Goal: Information Seeking & Learning: Learn about a topic

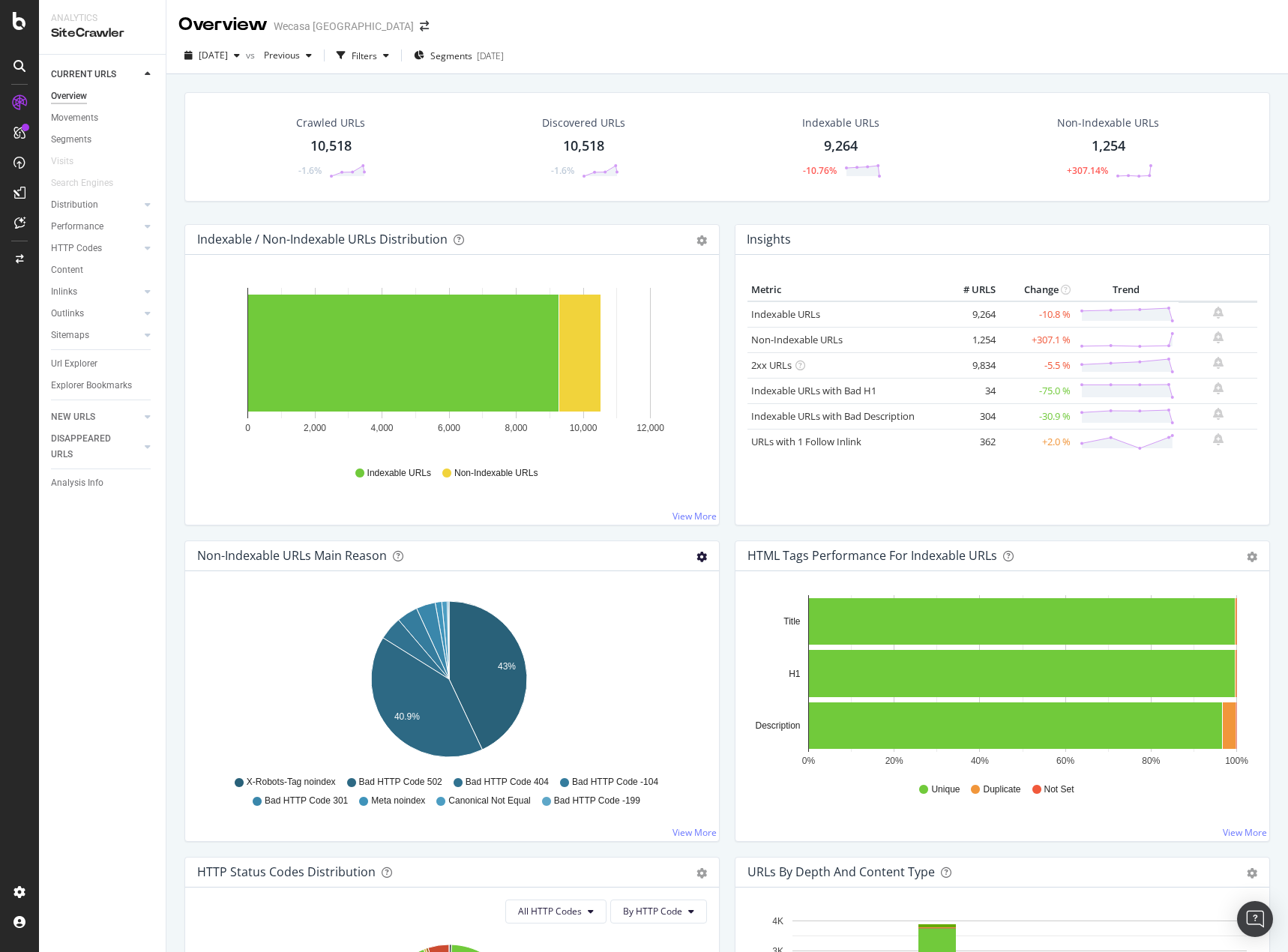
click at [698, 560] on icon "gear" at bounding box center [701, 556] width 10 height 10
click at [655, 639] on span "Export as CSV" at bounding box center [650, 642] width 136 height 20
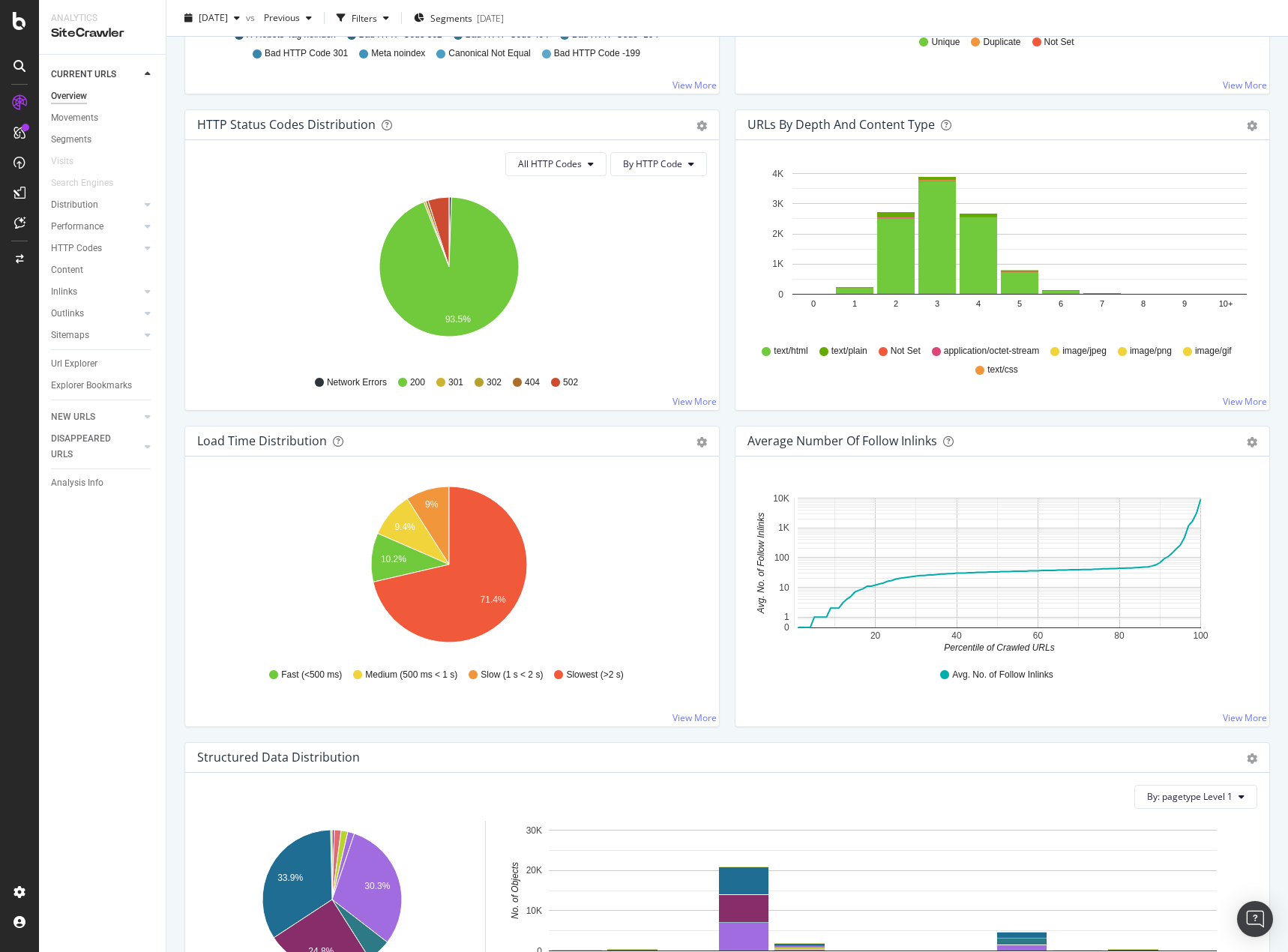
scroll to position [750, 0]
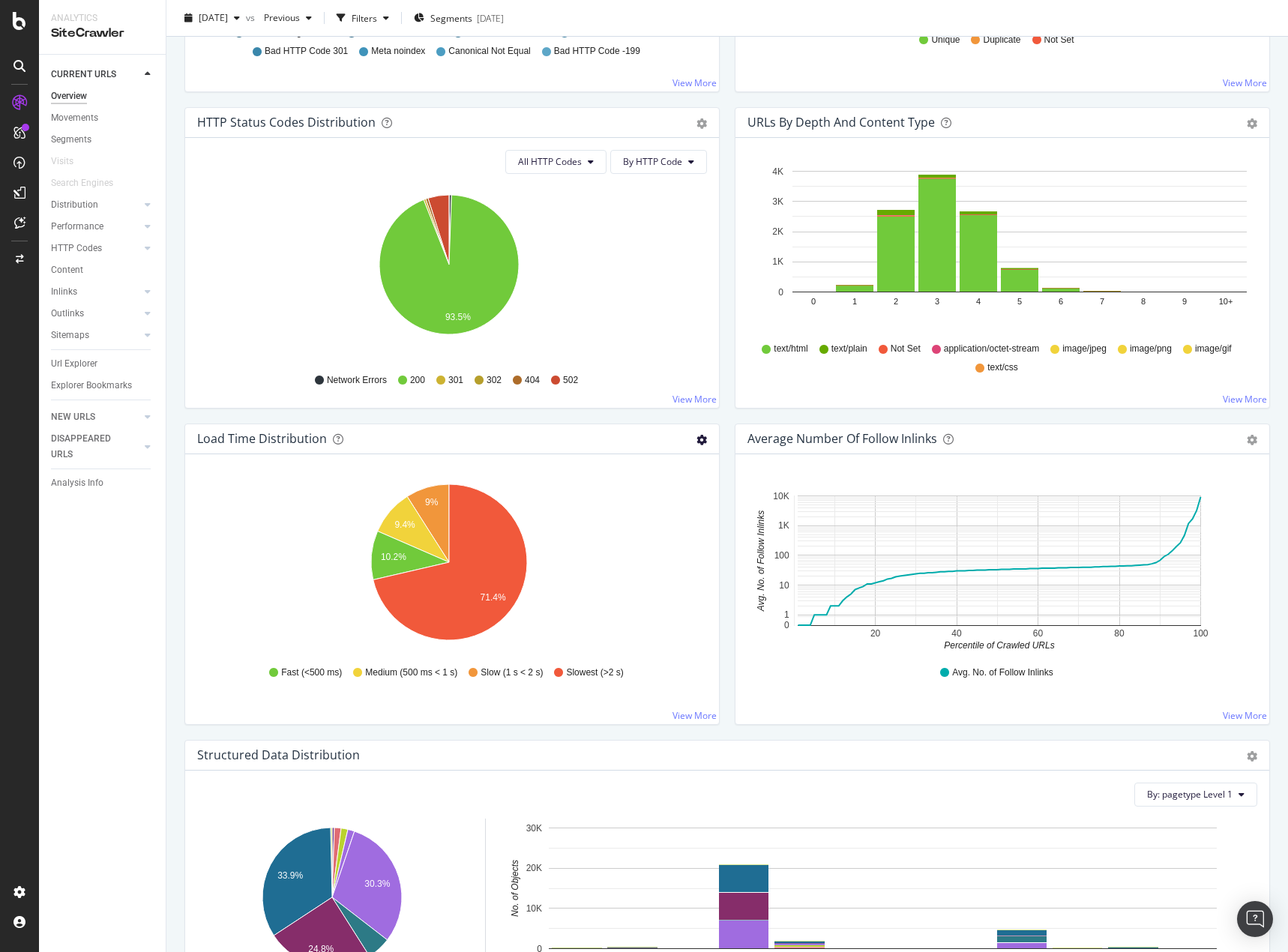
click at [698, 443] on icon "gear" at bounding box center [701, 440] width 10 height 10
click at [658, 521] on span "Export as CSV" at bounding box center [650, 525] width 136 height 20
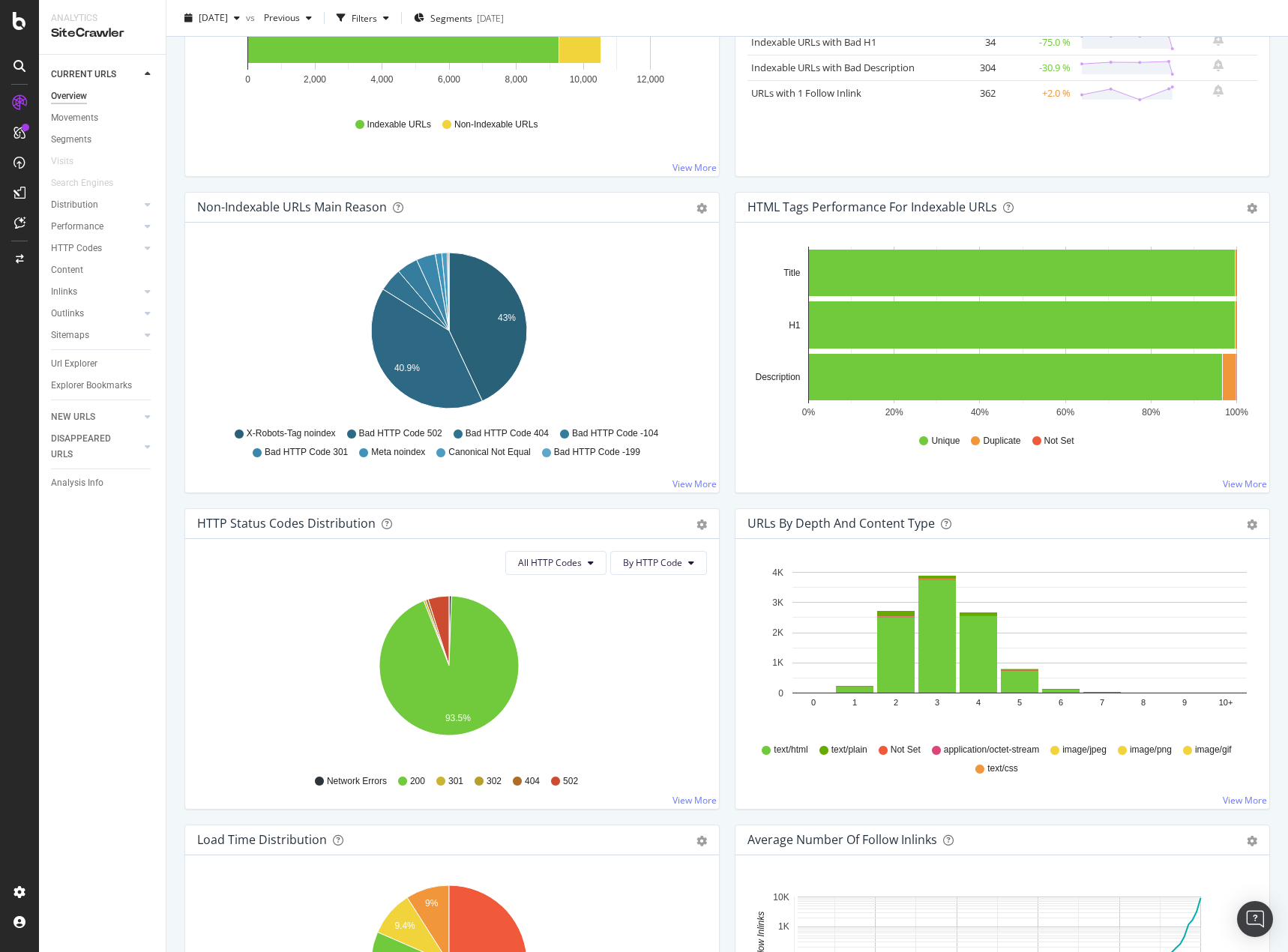
scroll to position [150, 0]
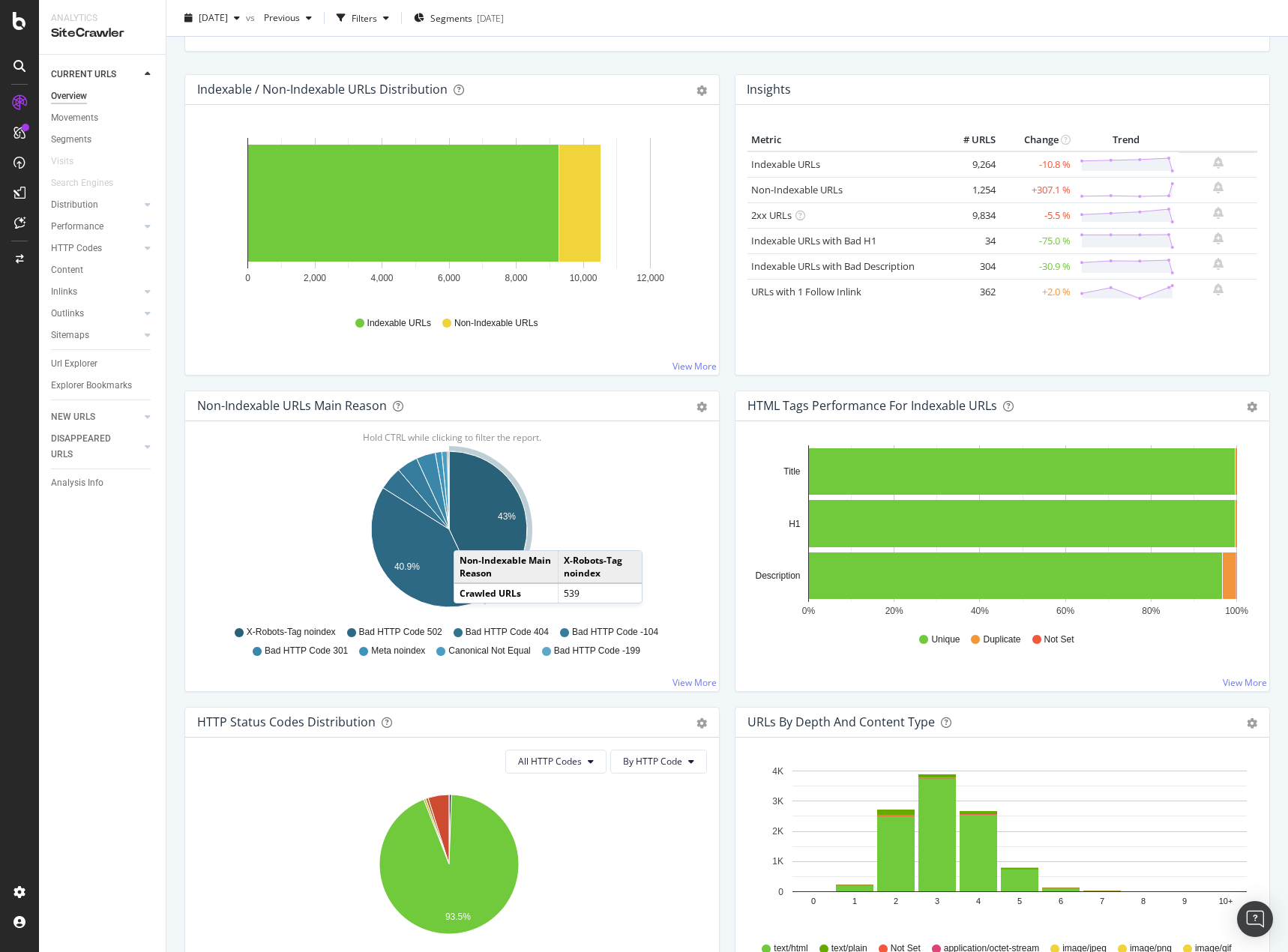
click at [485, 539] on icon "A chart." at bounding box center [488, 524] width 78 height 148
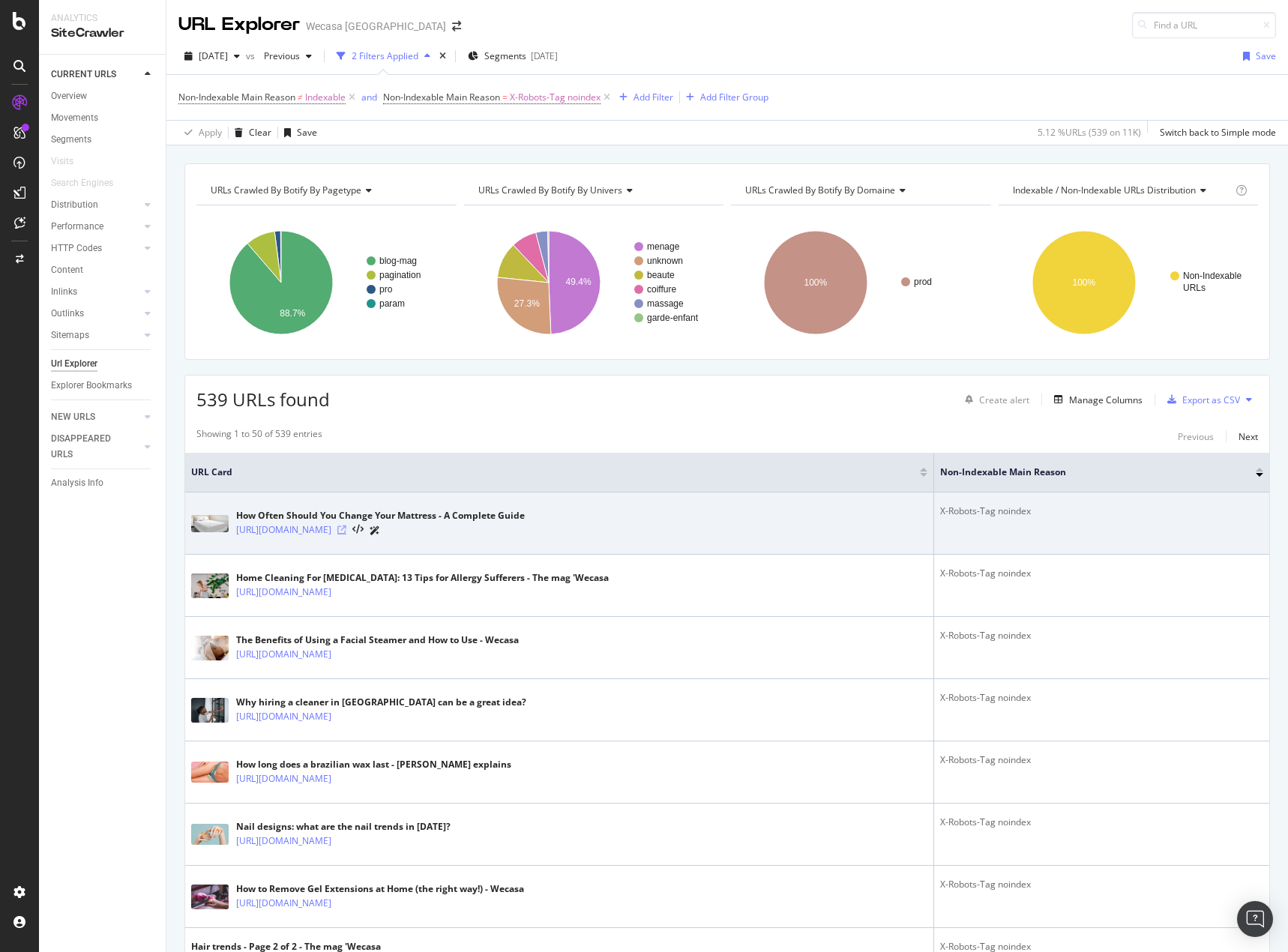
click at [346, 528] on icon at bounding box center [342, 530] width 9 height 9
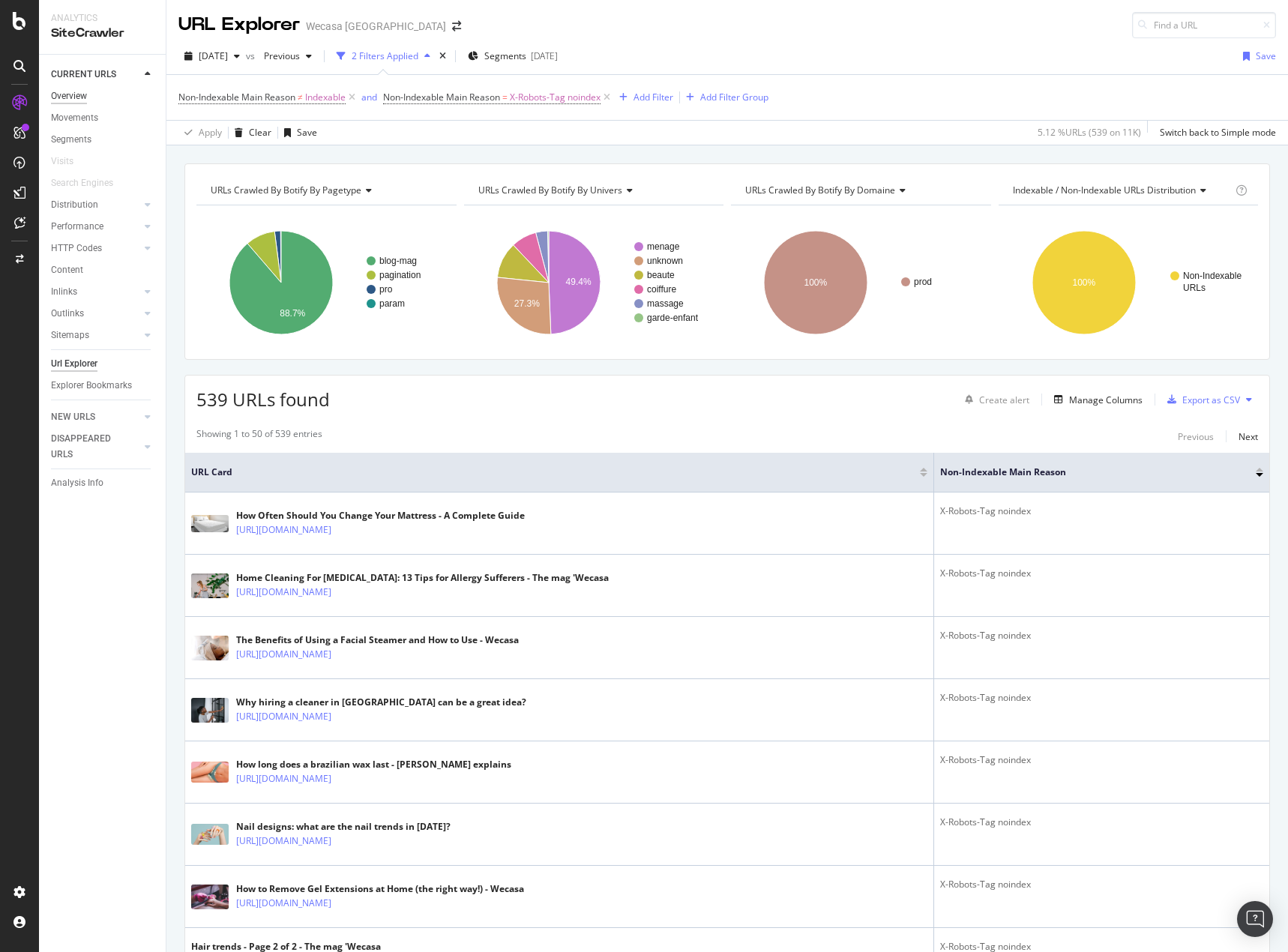
click at [67, 95] on div "Overview" at bounding box center [69, 96] width 36 height 16
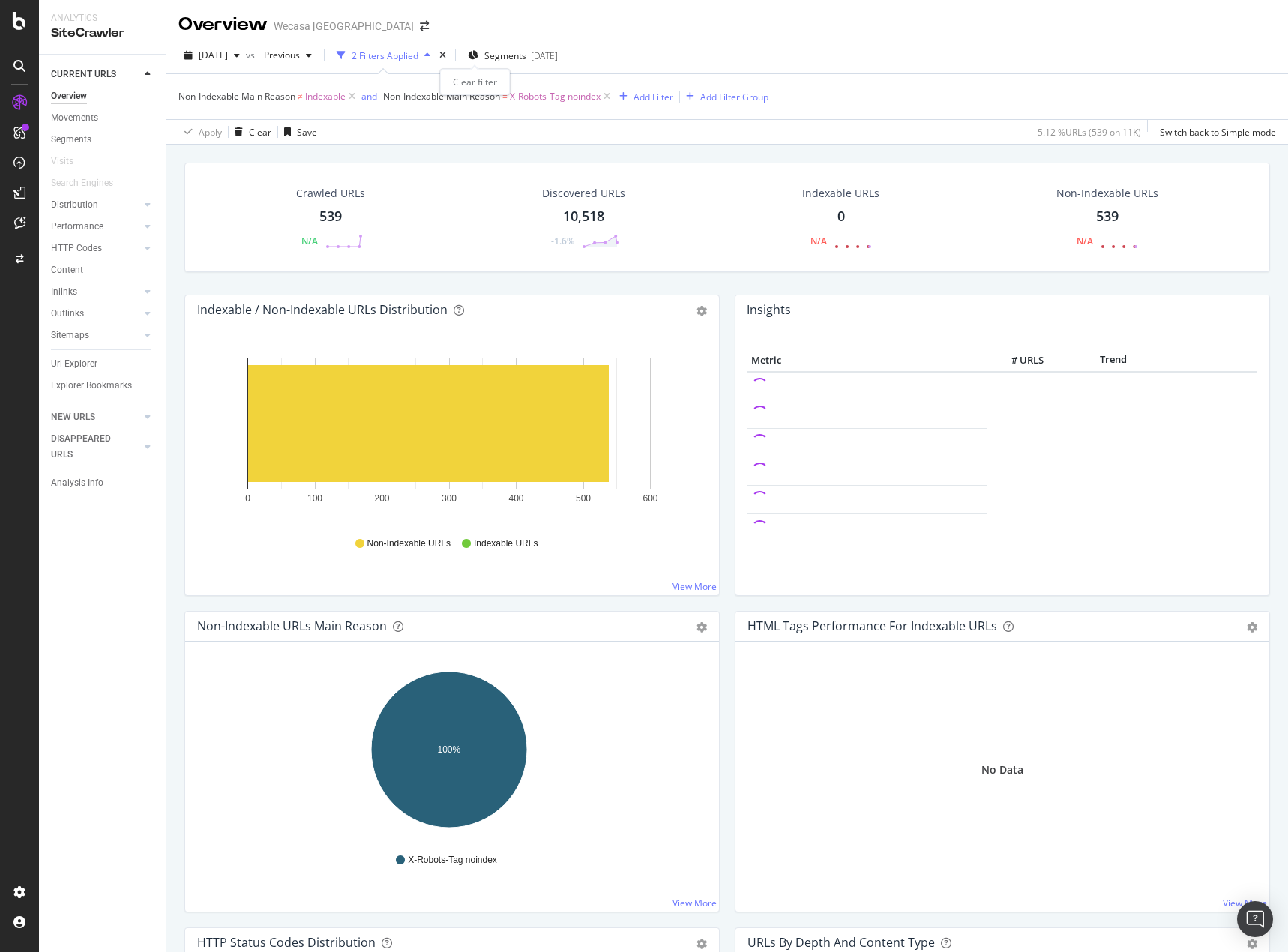
drag, startPoint x: 479, startPoint y: 52, endPoint x: 604, endPoint y: 518, distance: 482.5
click at [449, 52] on div "times" at bounding box center [442, 56] width 13 height 15
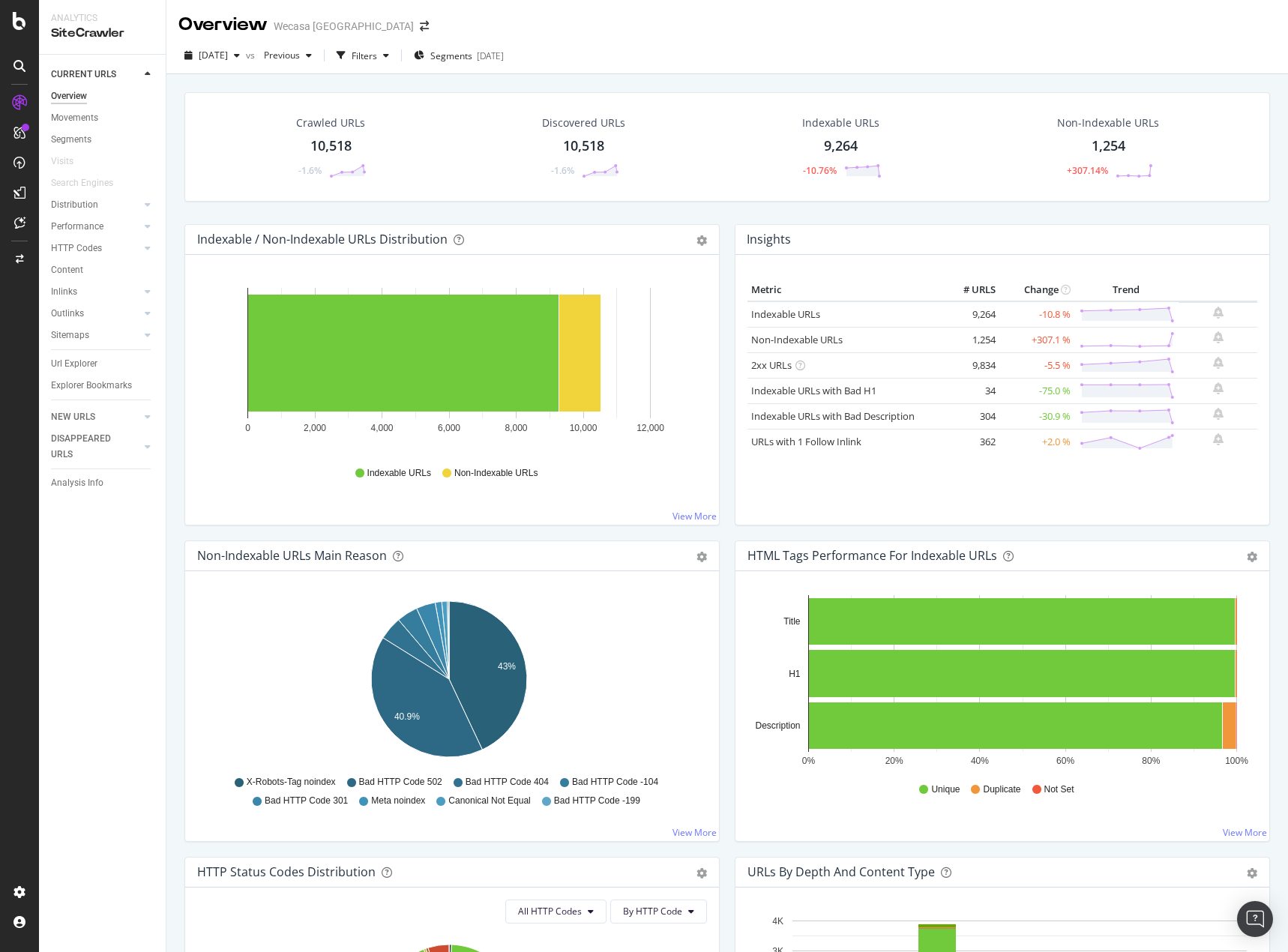
scroll to position [374, 0]
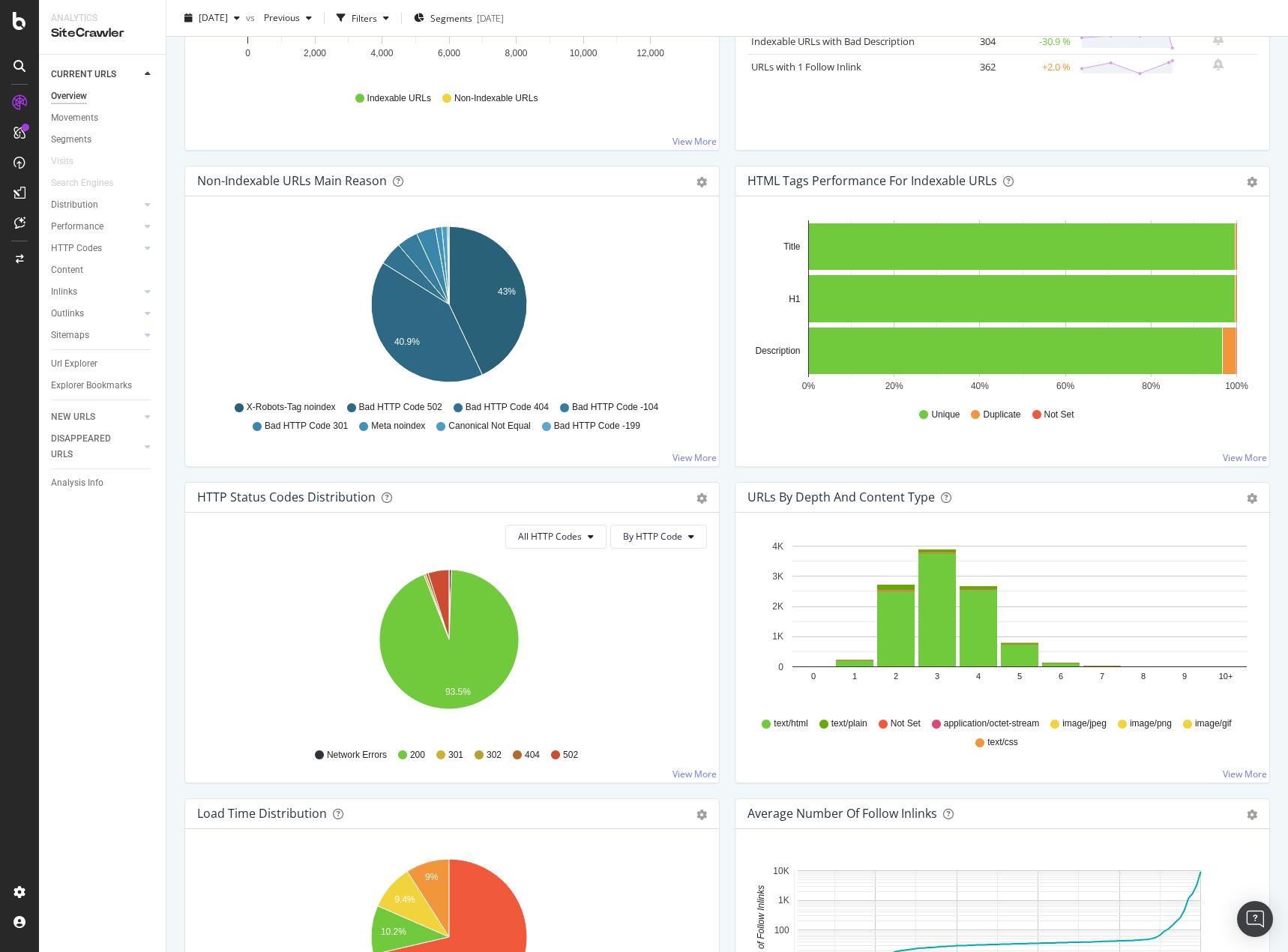
click at [137, 713] on div "CURRENT URLS Overview Movements Segments Visits Search Engines Distribution Top…" at bounding box center [102, 503] width 127 height 897
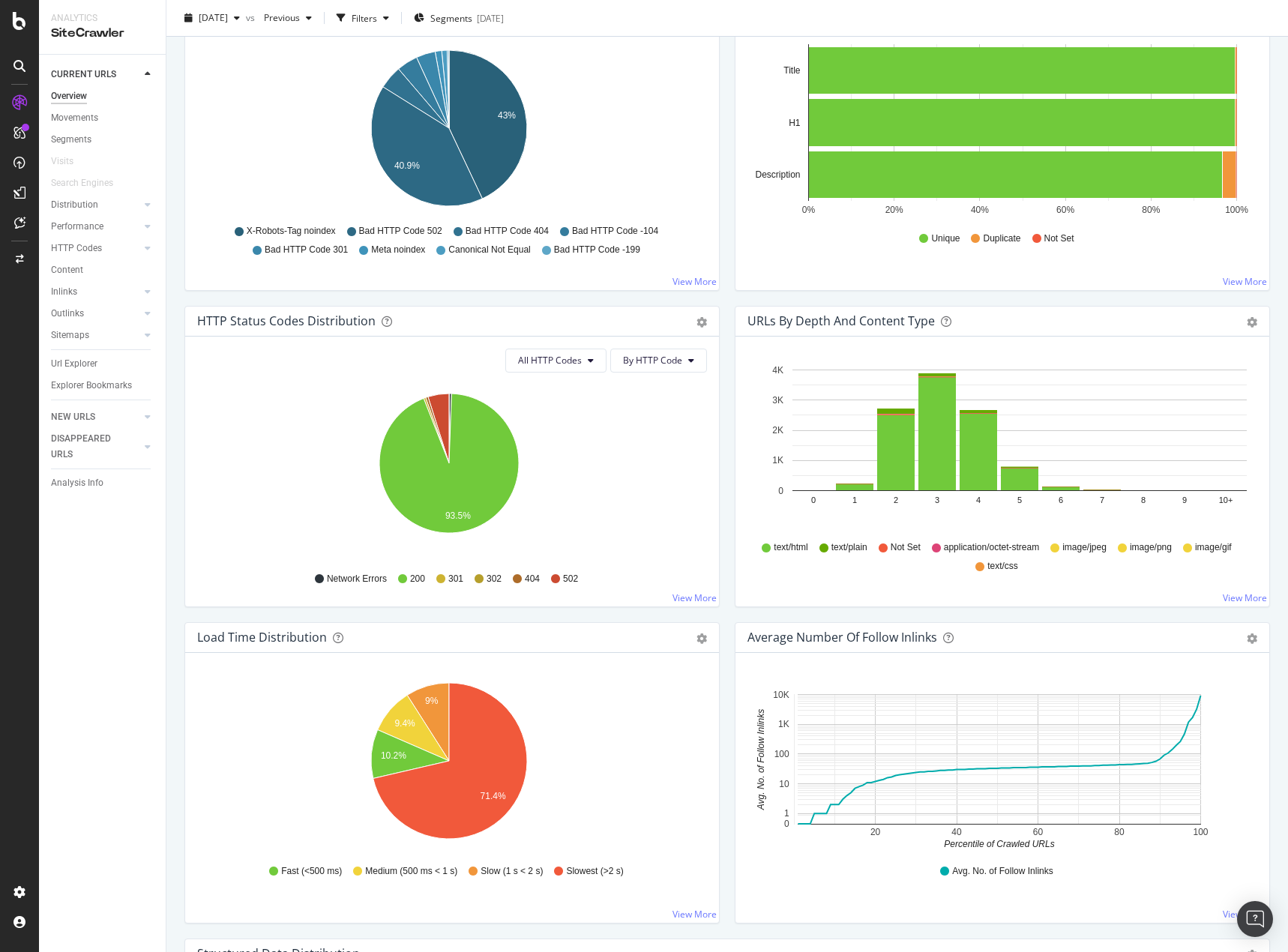
scroll to position [750, 0]
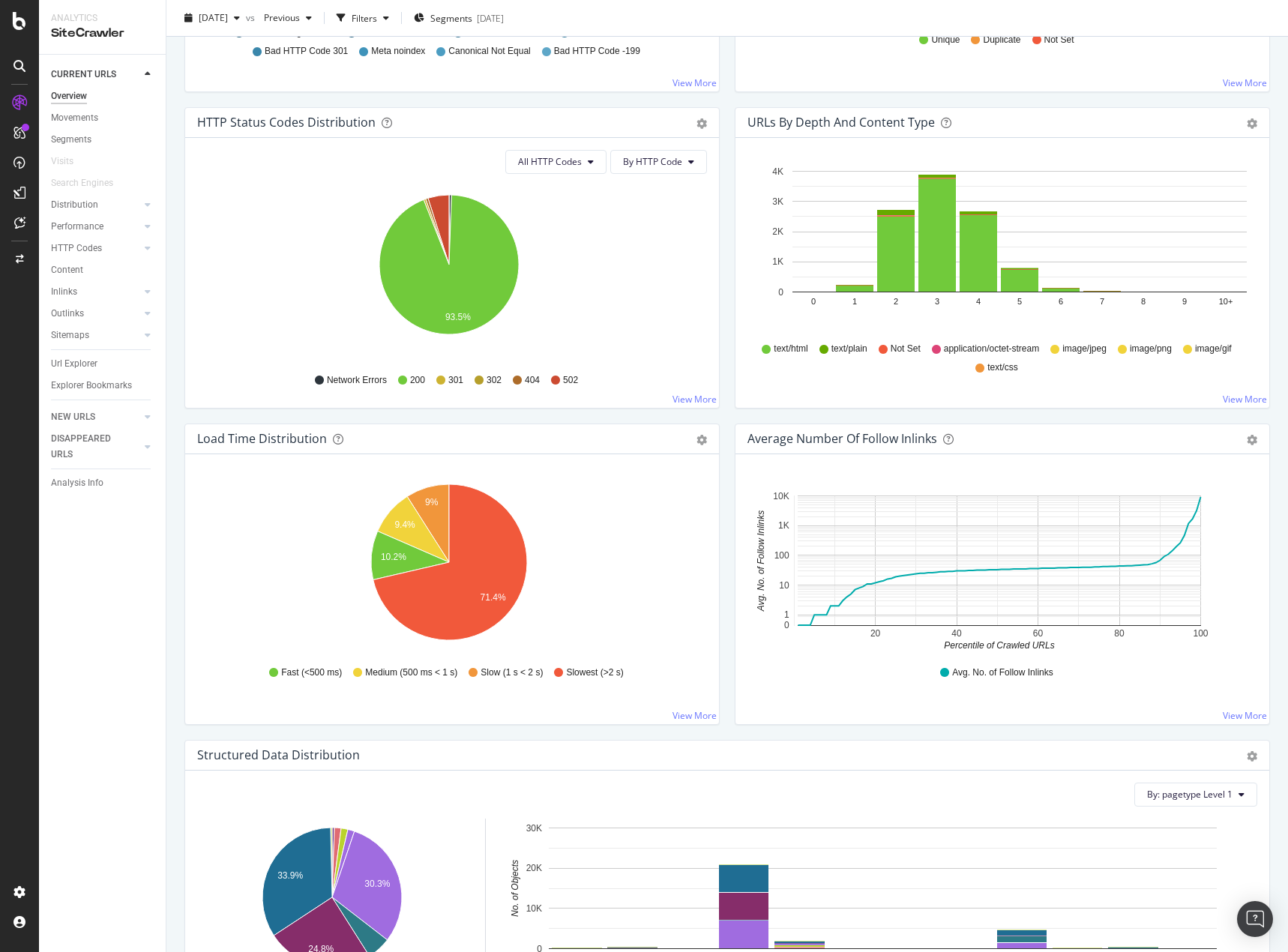
click at [1144, 716] on div "Hold CTRL while clicking to filter the report. 20 40 60 80 100 0 1 10 100 1K 10…" at bounding box center [1001, 590] width 534 height 270
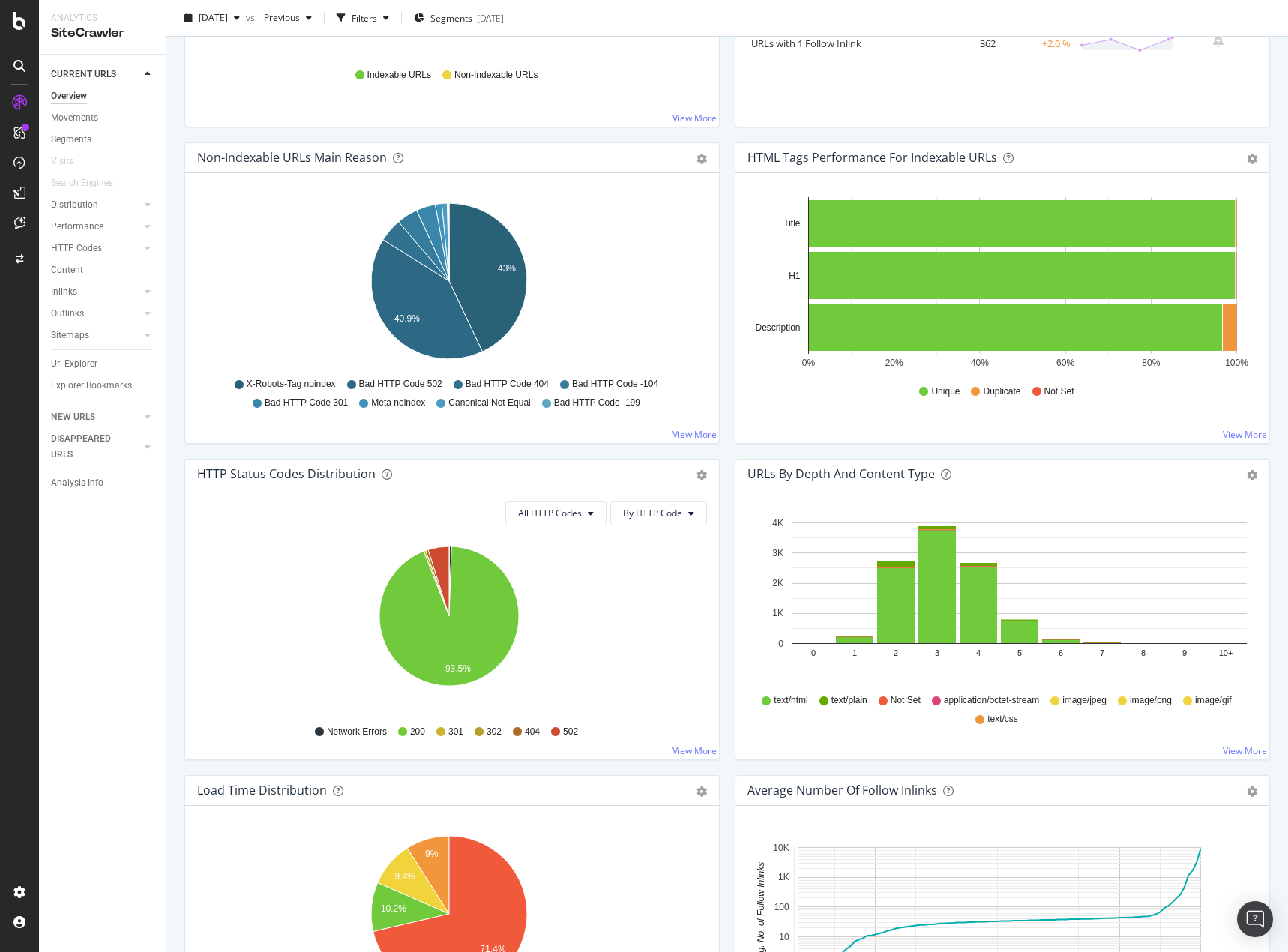
scroll to position [0, 0]
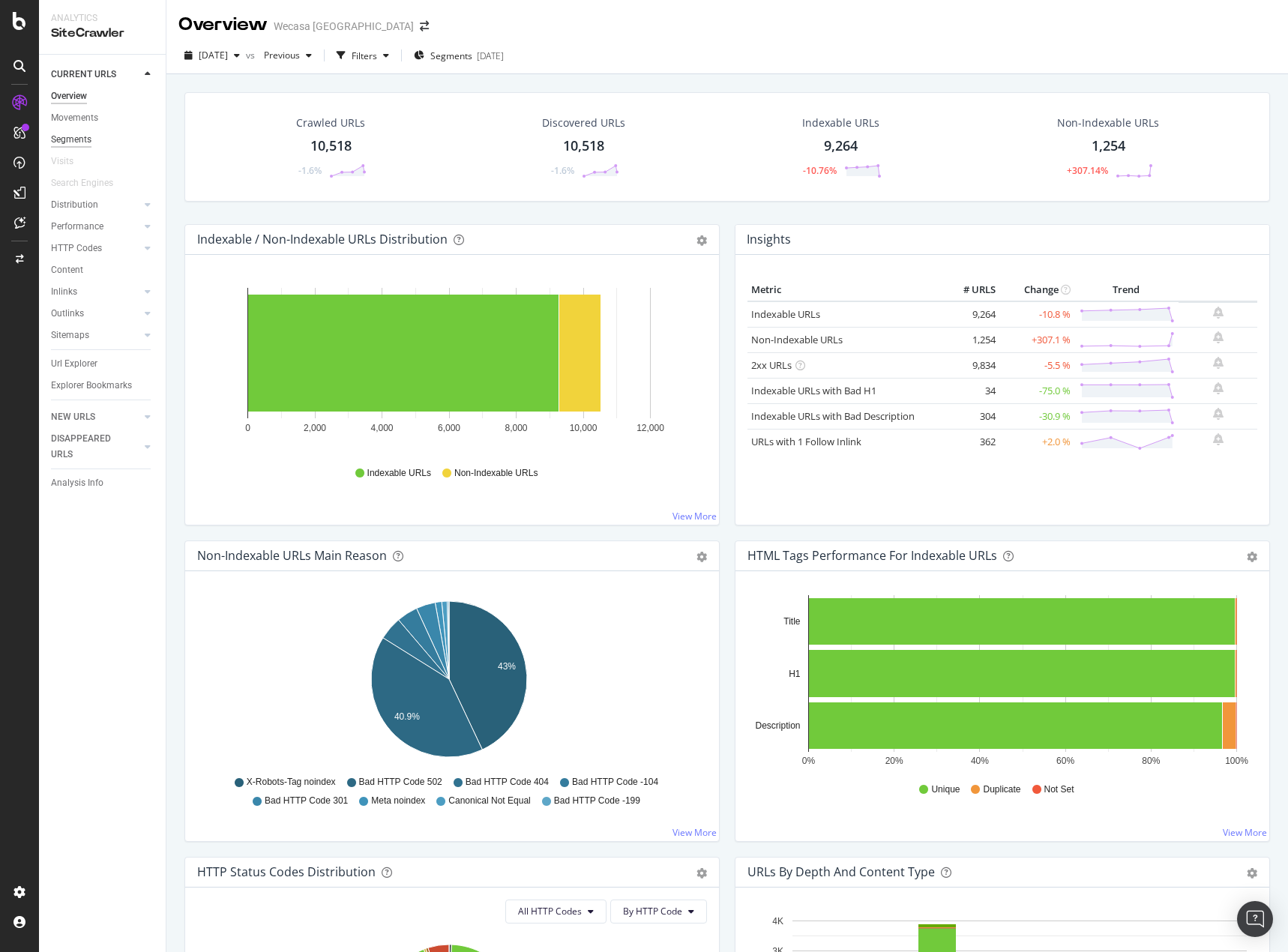
click at [76, 140] on div "Segments" at bounding box center [71, 140] width 40 height 16
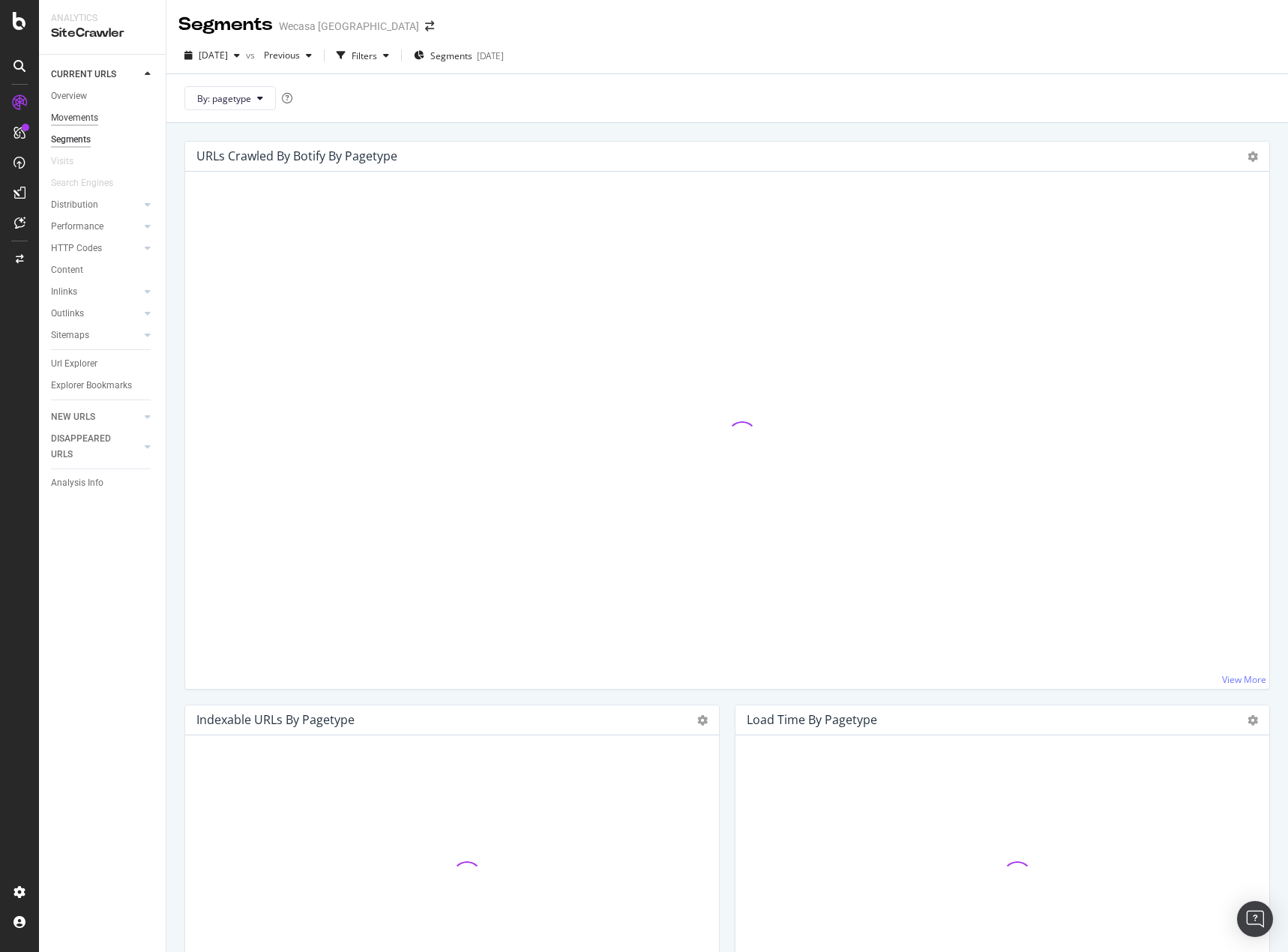
click at [76, 117] on div "Movements" at bounding box center [75, 117] width 47 height 16
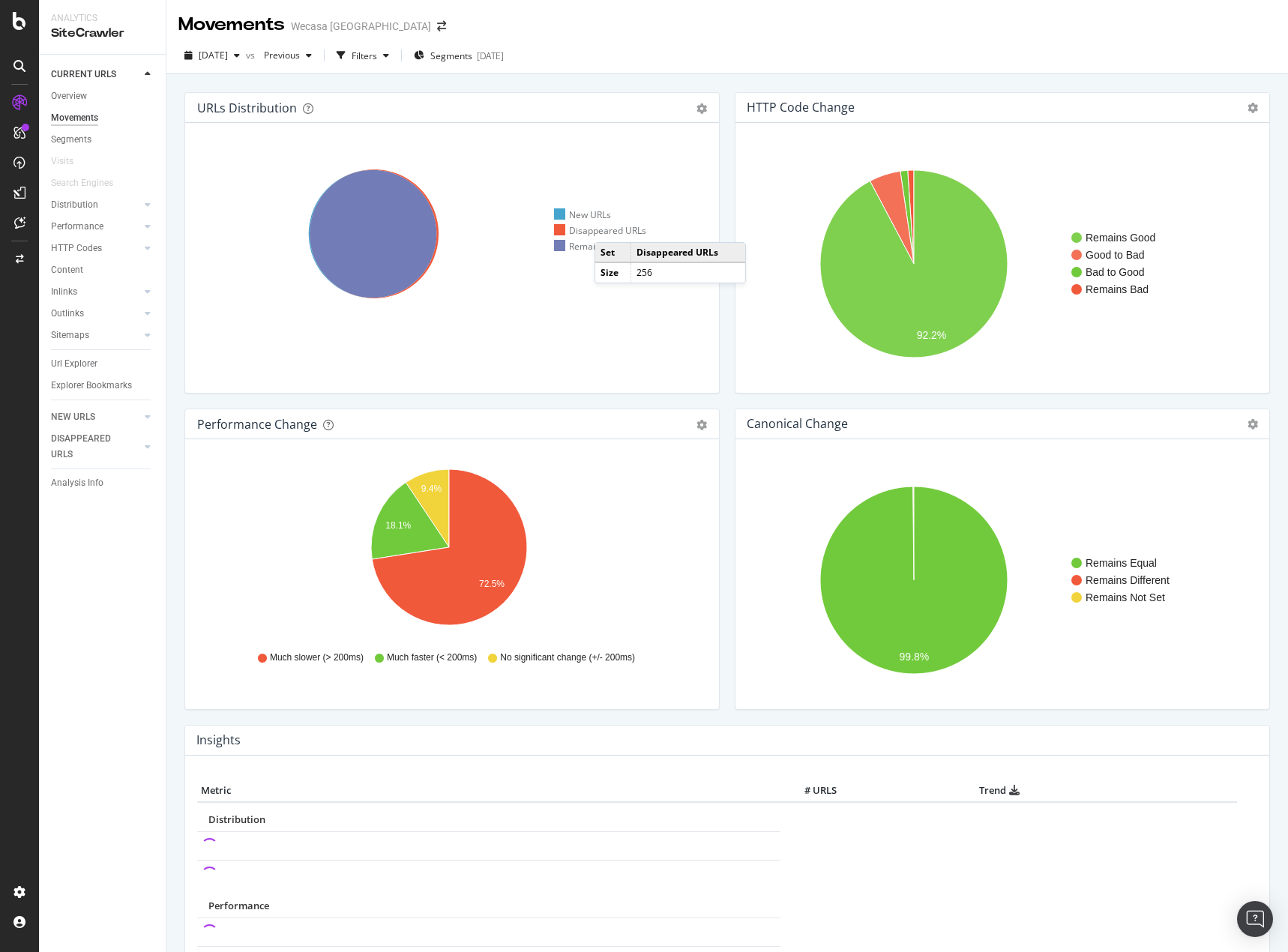
click at [609, 227] on div "Disappeared URLs" at bounding box center [600, 231] width 92 height 13
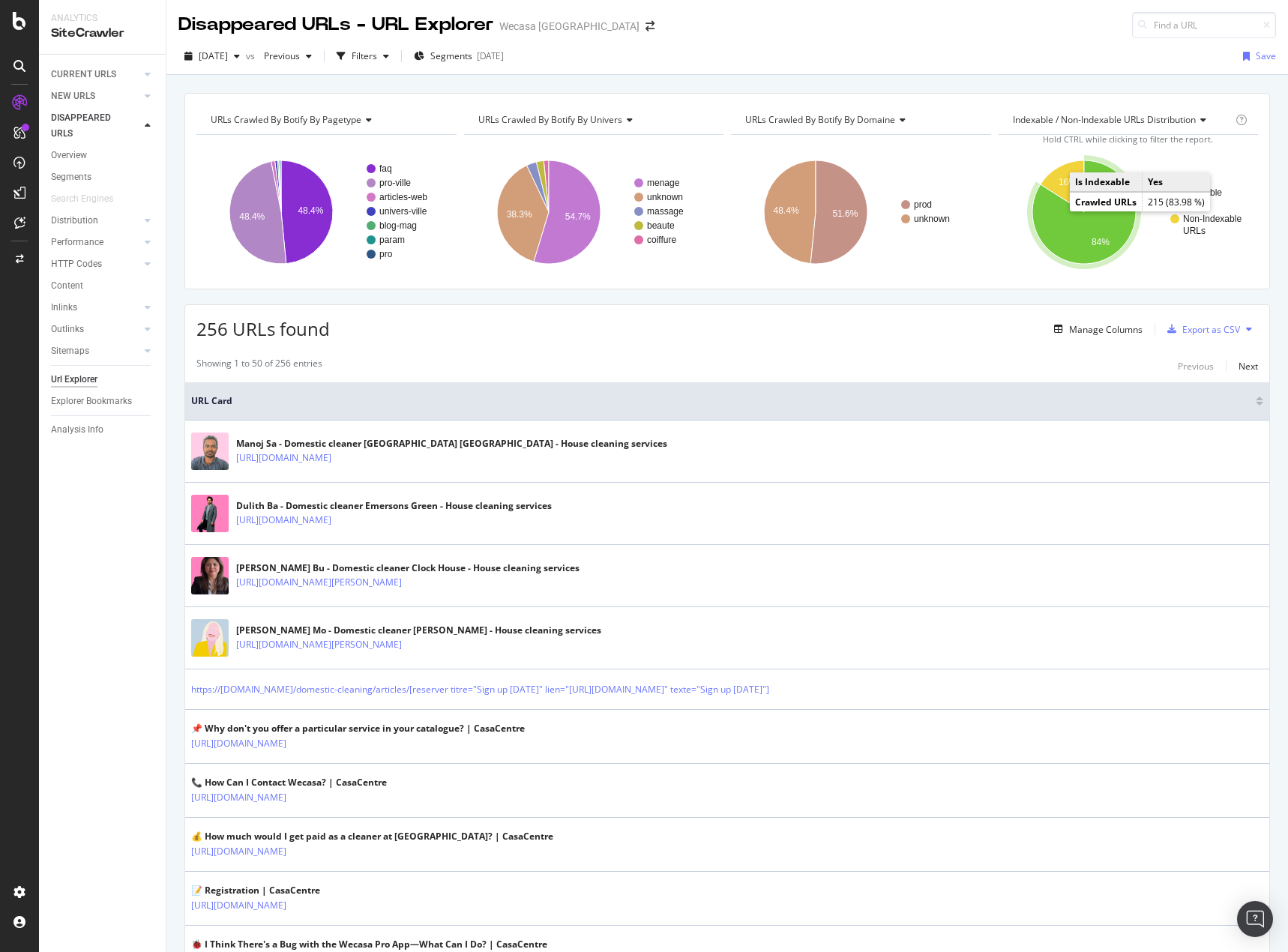
click at [1050, 225] on icon "A chart." at bounding box center [1083, 211] width 103 height 103
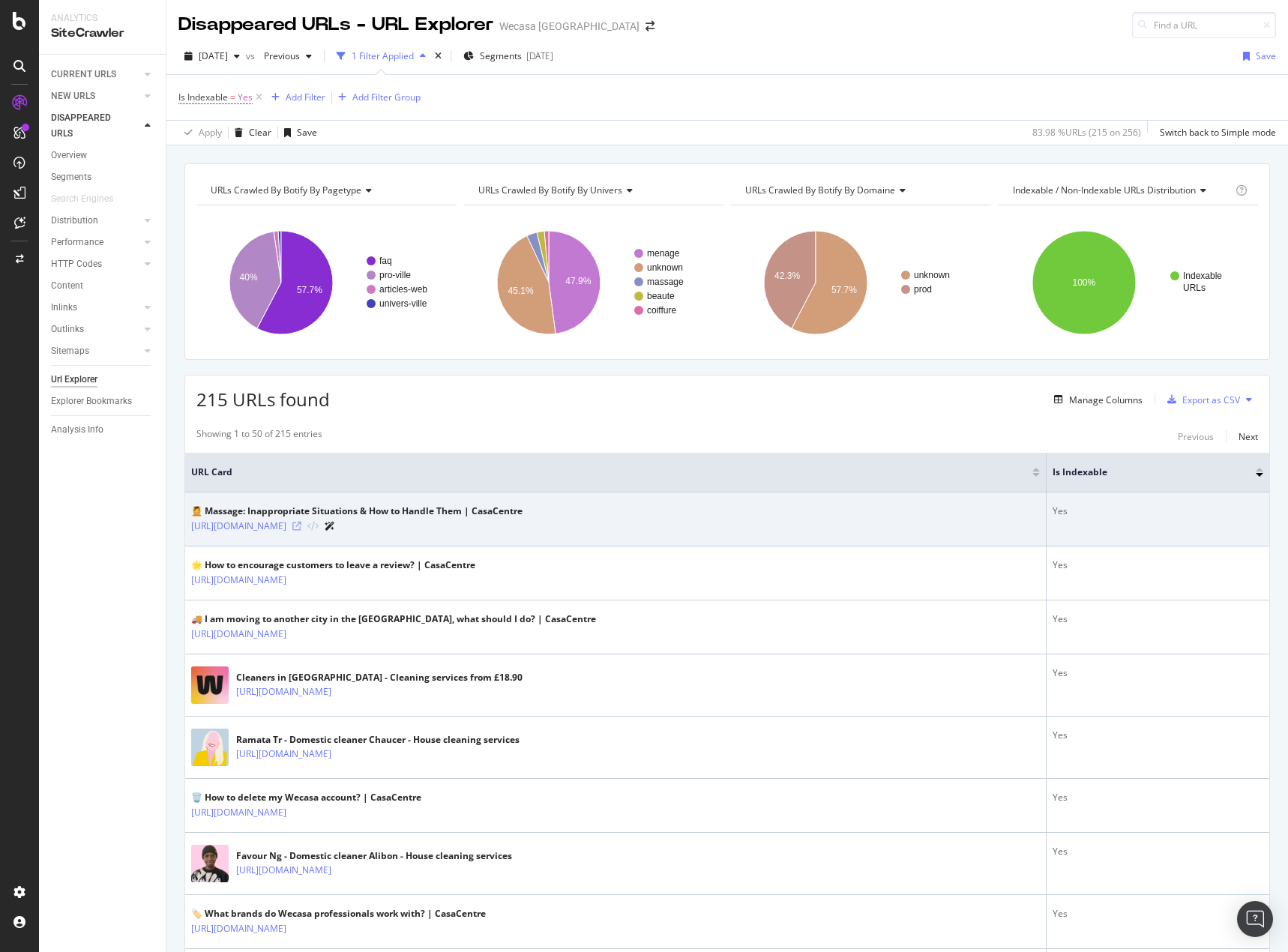
click at [302, 523] on icon at bounding box center [297, 526] width 9 height 9
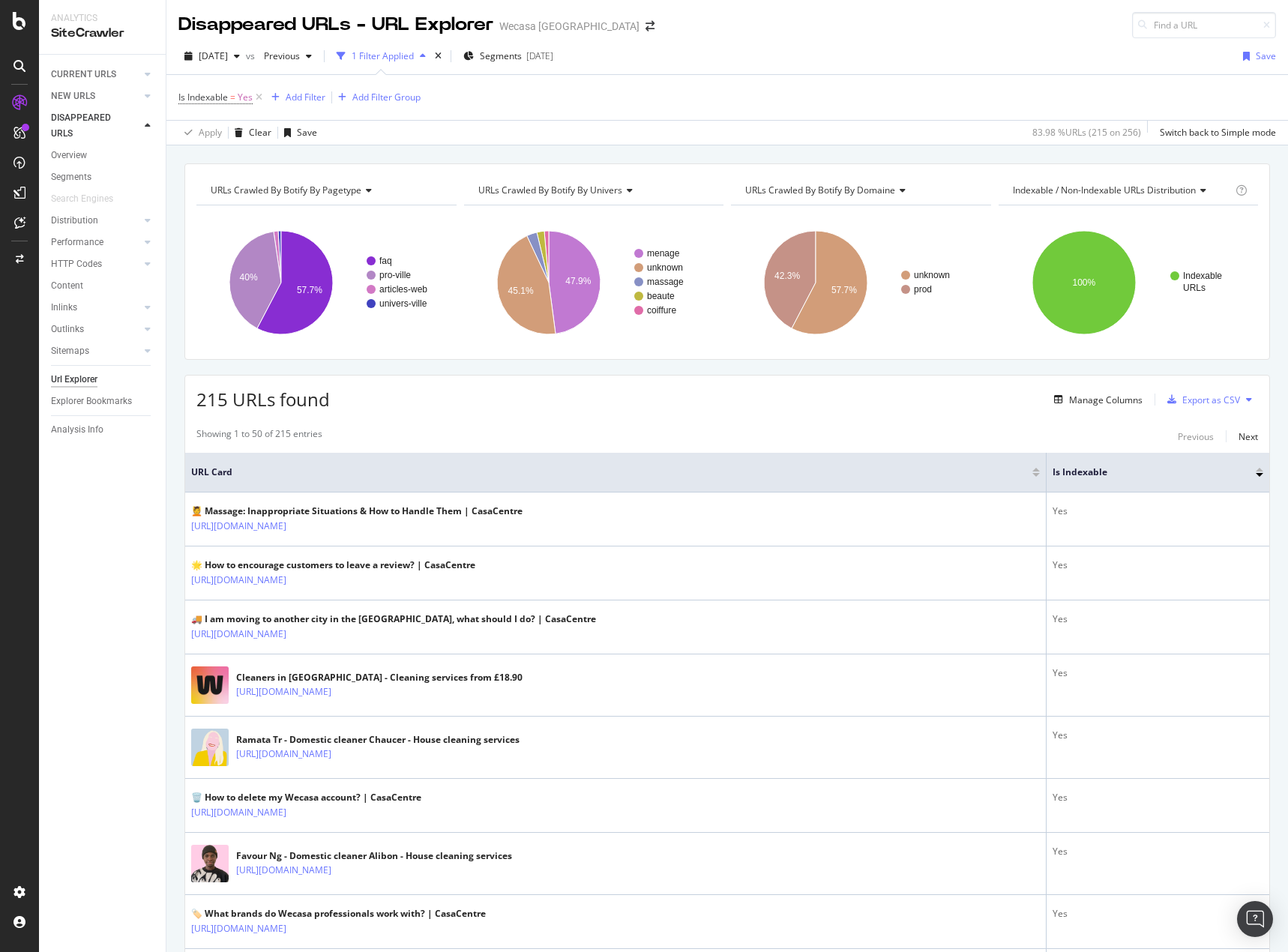
click at [1079, 397] on div "Manage Columns" at bounding box center [1105, 401] width 74 height 13
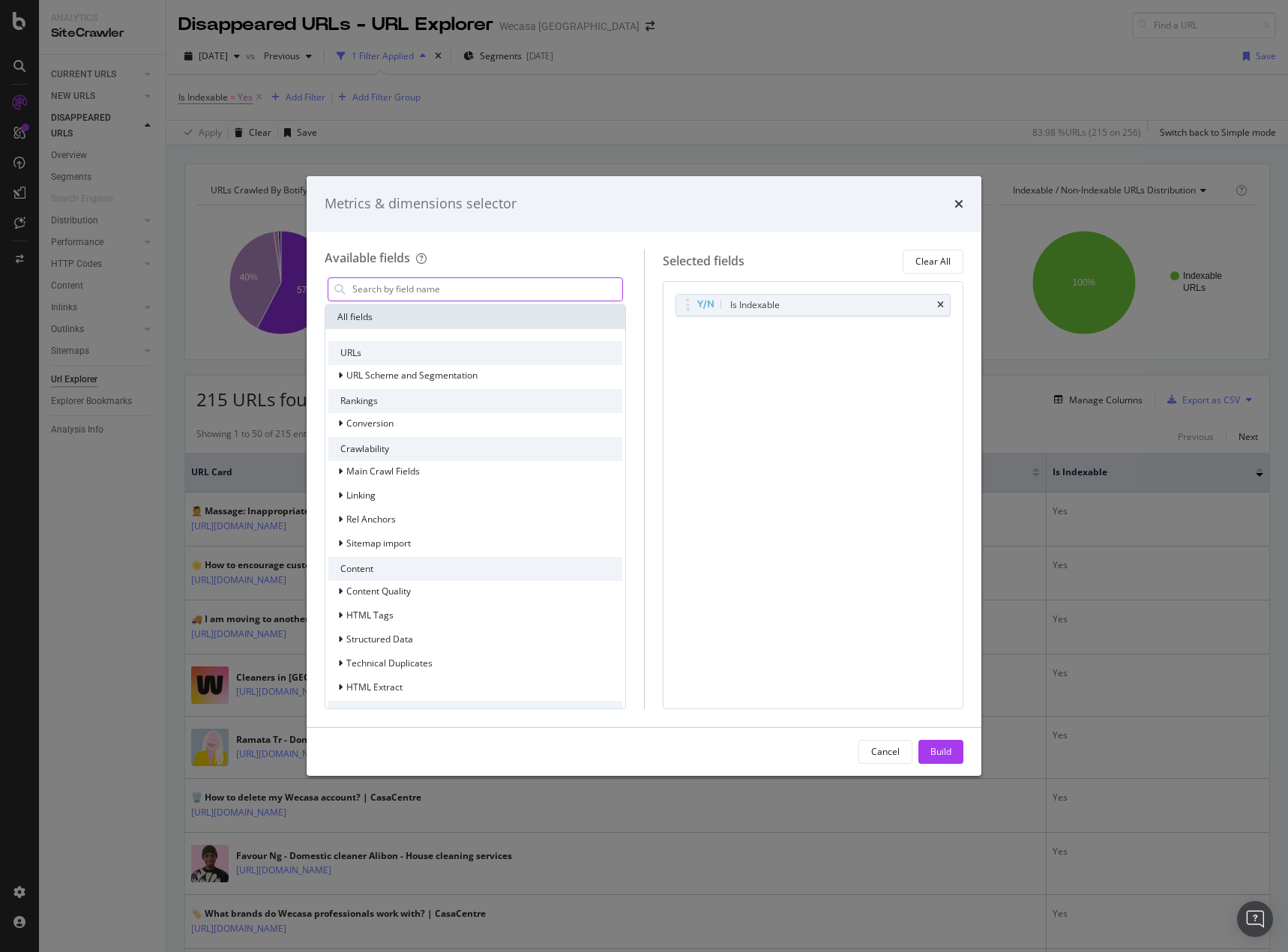
click at [490, 279] on input "modal" at bounding box center [486, 290] width 271 height 22
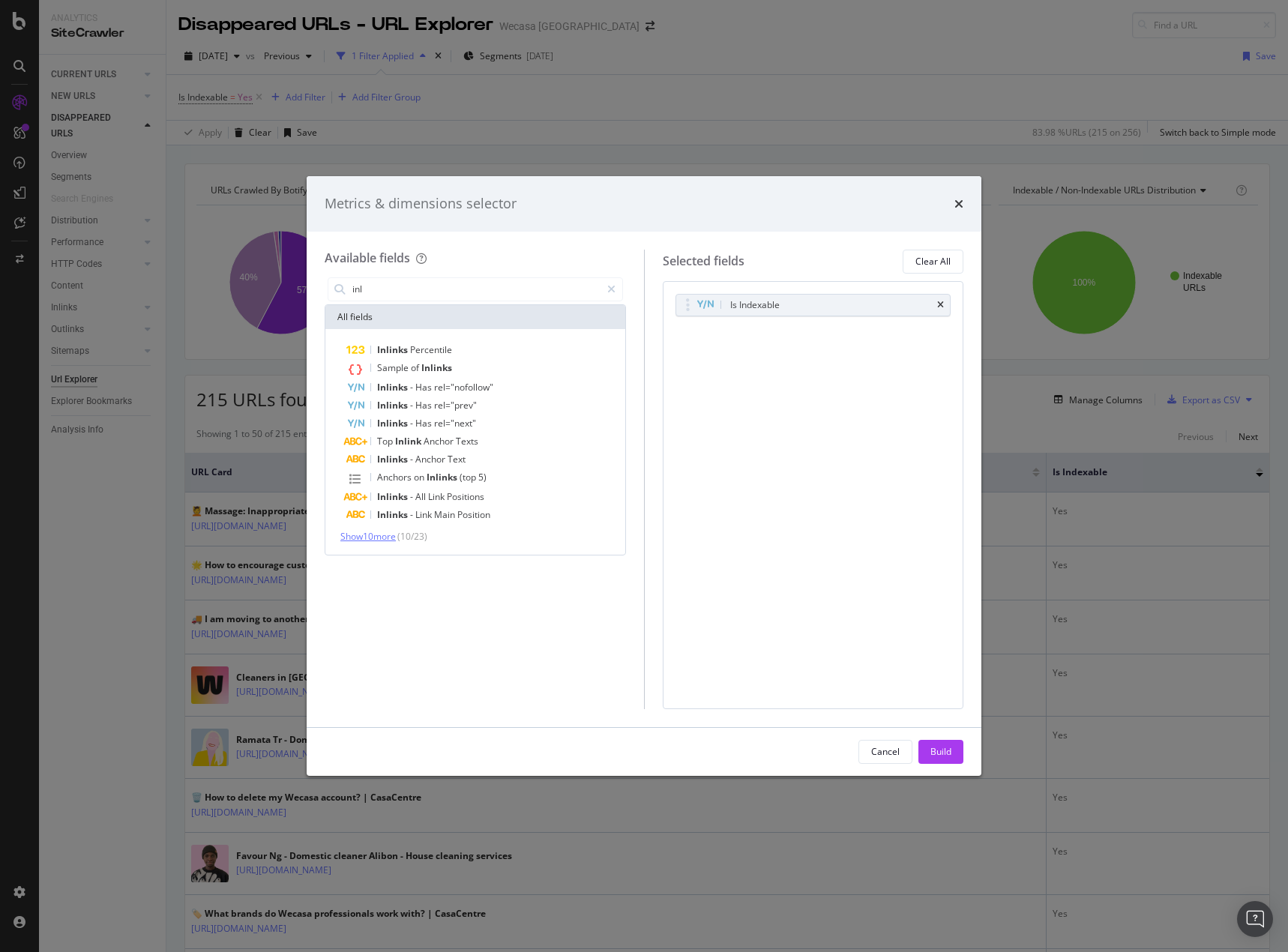
type input "inl"
click at [390, 535] on span "Show 10 more" at bounding box center [368, 537] width 56 height 13
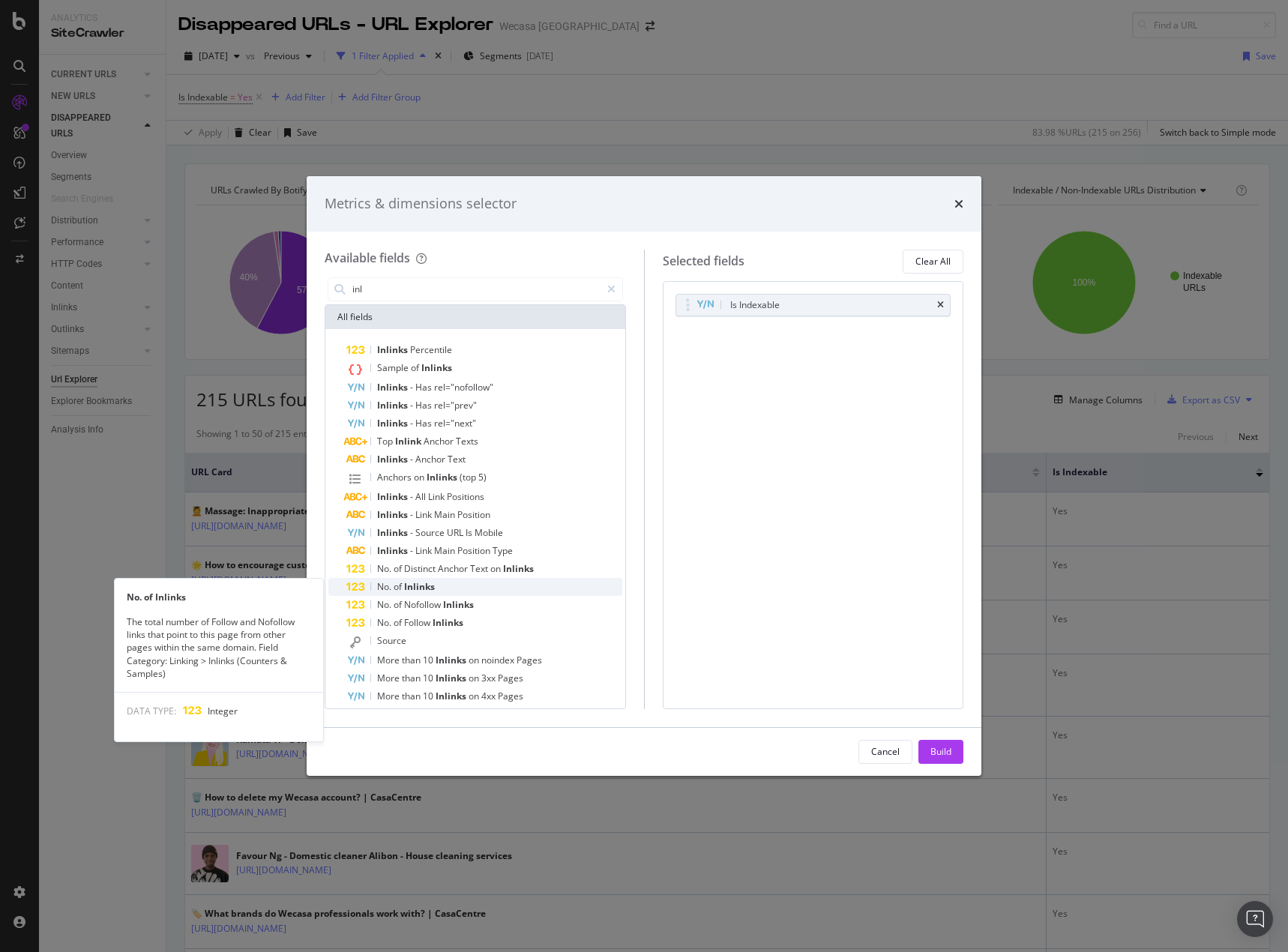
click at [420, 588] on span "Inlinks" at bounding box center [419, 587] width 31 height 13
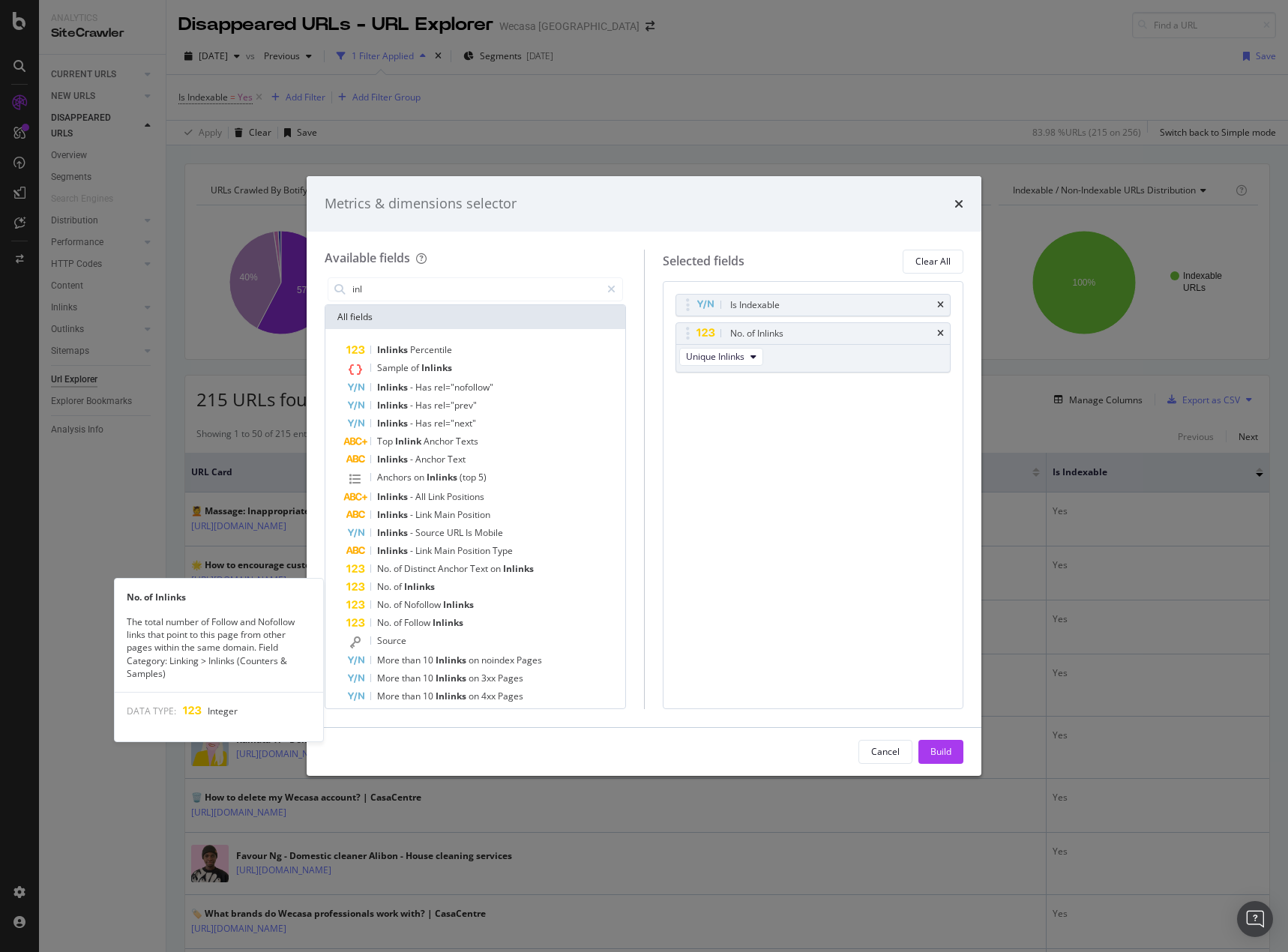
click at [420, 588] on span "Inlinks" at bounding box center [419, 587] width 31 height 13
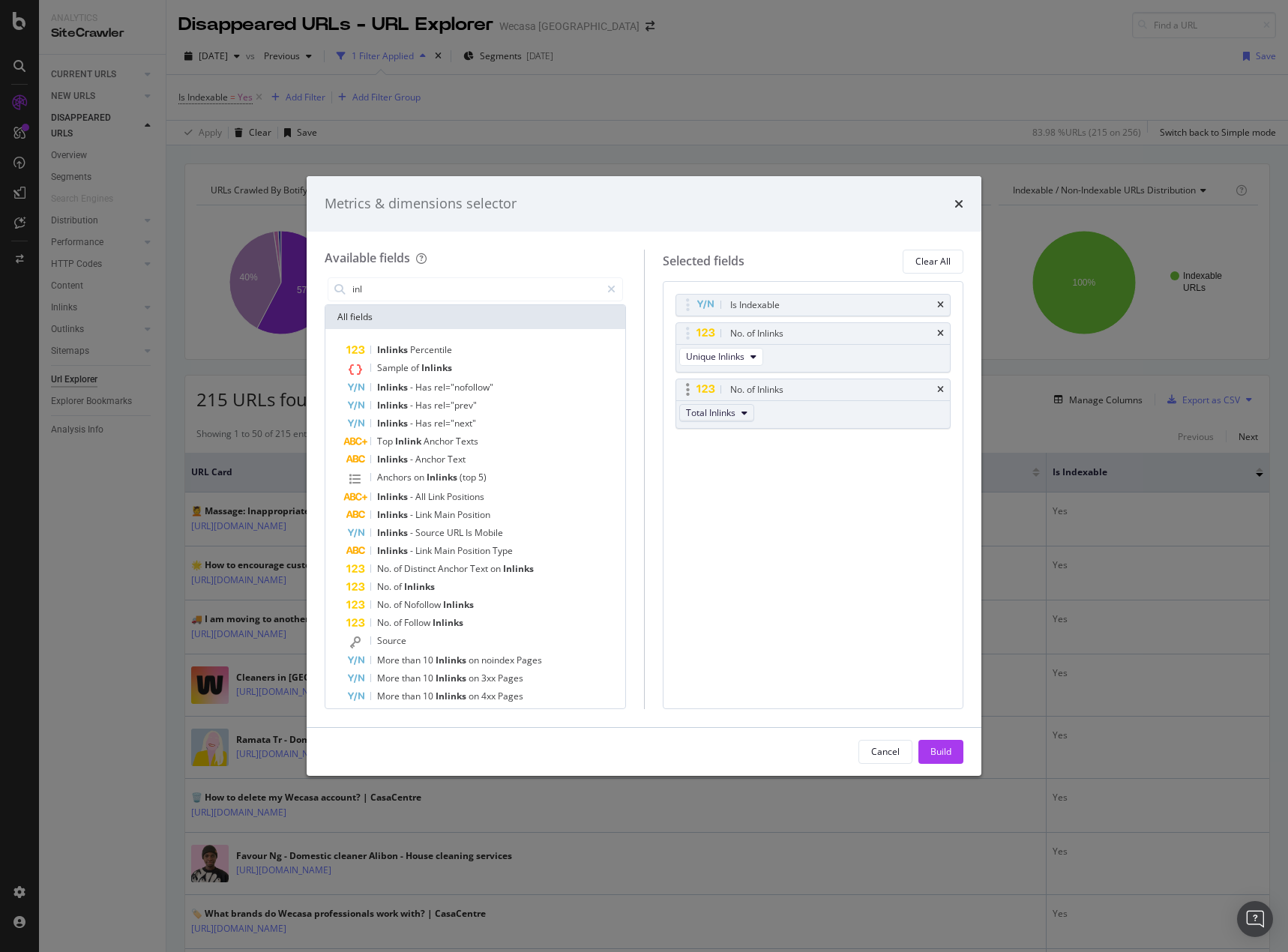
click at [725, 408] on span "Total Inlinks" at bounding box center [710, 413] width 49 height 13
click at [808, 425] on div "No. of Inlinks Total Inlinks" at bounding box center [813, 403] width 276 height 50
click at [735, 417] on span "Total Inlinks" at bounding box center [710, 413] width 49 height 13
click at [735, 416] on span "Total Inlinks" at bounding box center [710, 413] width 49 height 13
click at [939, 386] on icon "times" at bounding box center [940, 390] width 7 height 9
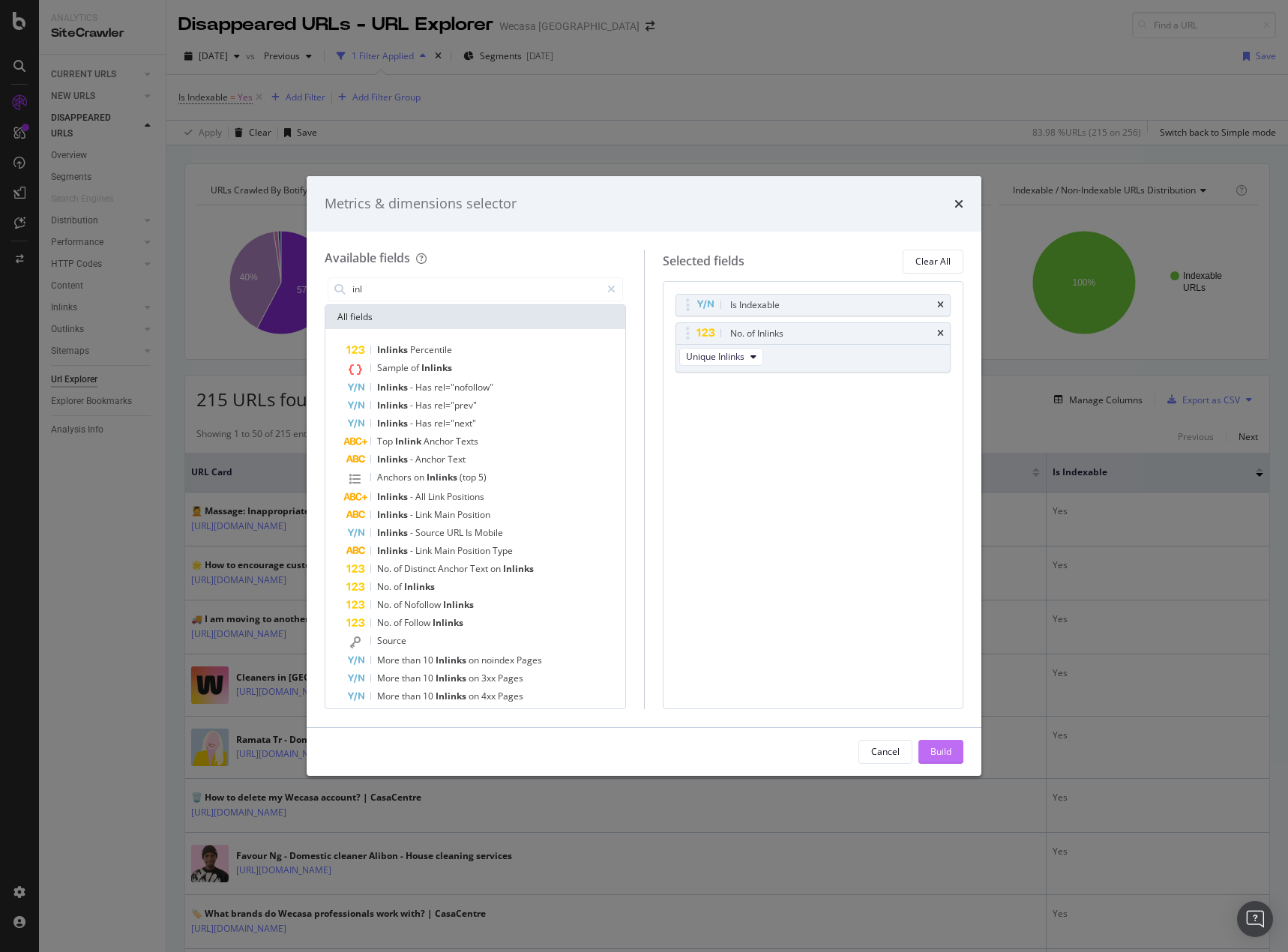
click at [939, 755] on div "Build" at bounding box center [941, 752] width 21 height 13
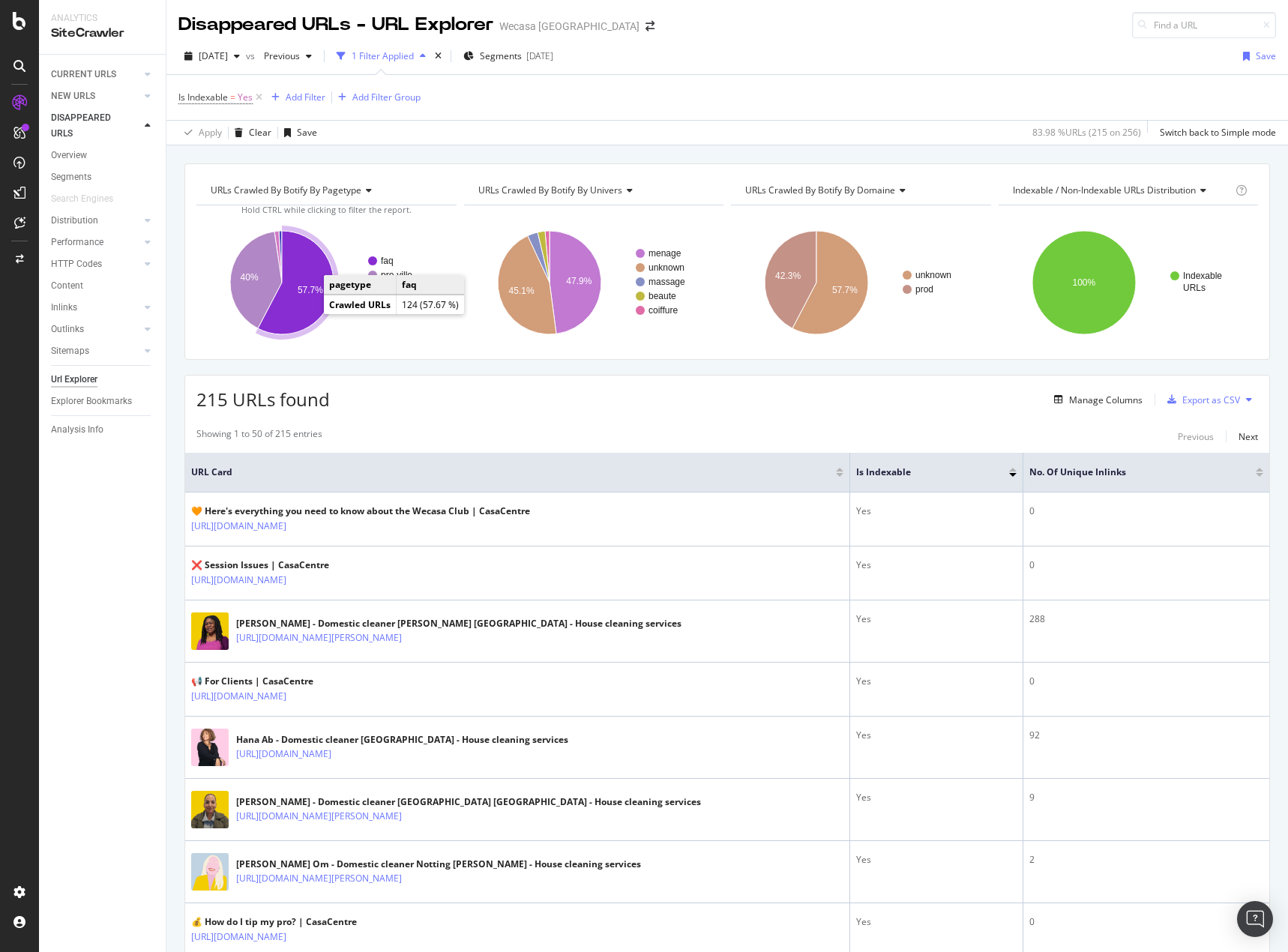
drag, startPoint x: 315, startPoint y: 313, endPoint x: 294, endPoint y: 313, distance: 21.0
click at [294, 313] on icon "A chart." at bounding box center [295, 282] width 75 height 103
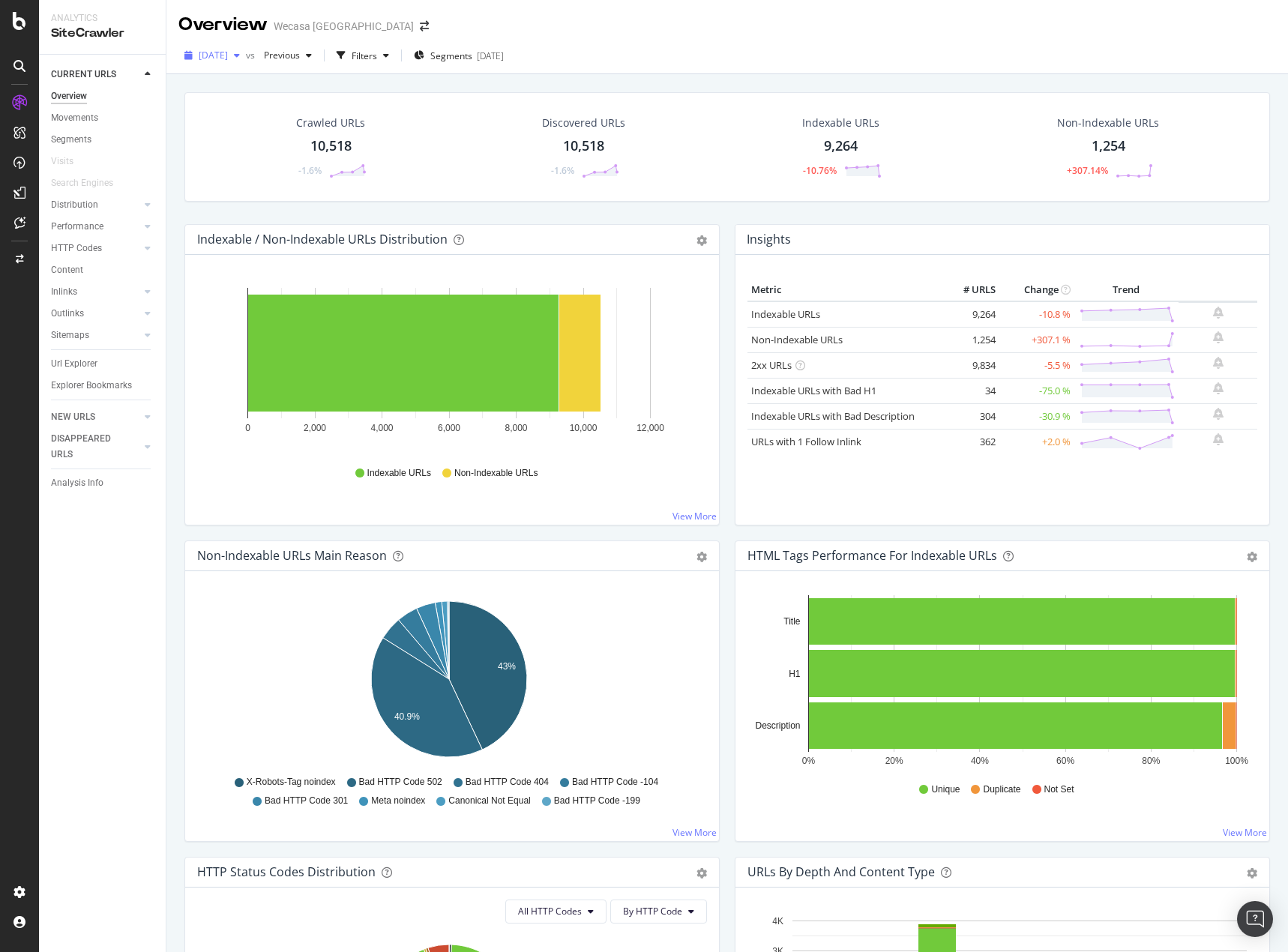
click at [213, 56] on span "2025 Aug. 19th" at bounding box center [212, 55] width 29 height 13
click at [266, 132] on div "[DATE]" at bounding box center [249, 137] width 97 height 13
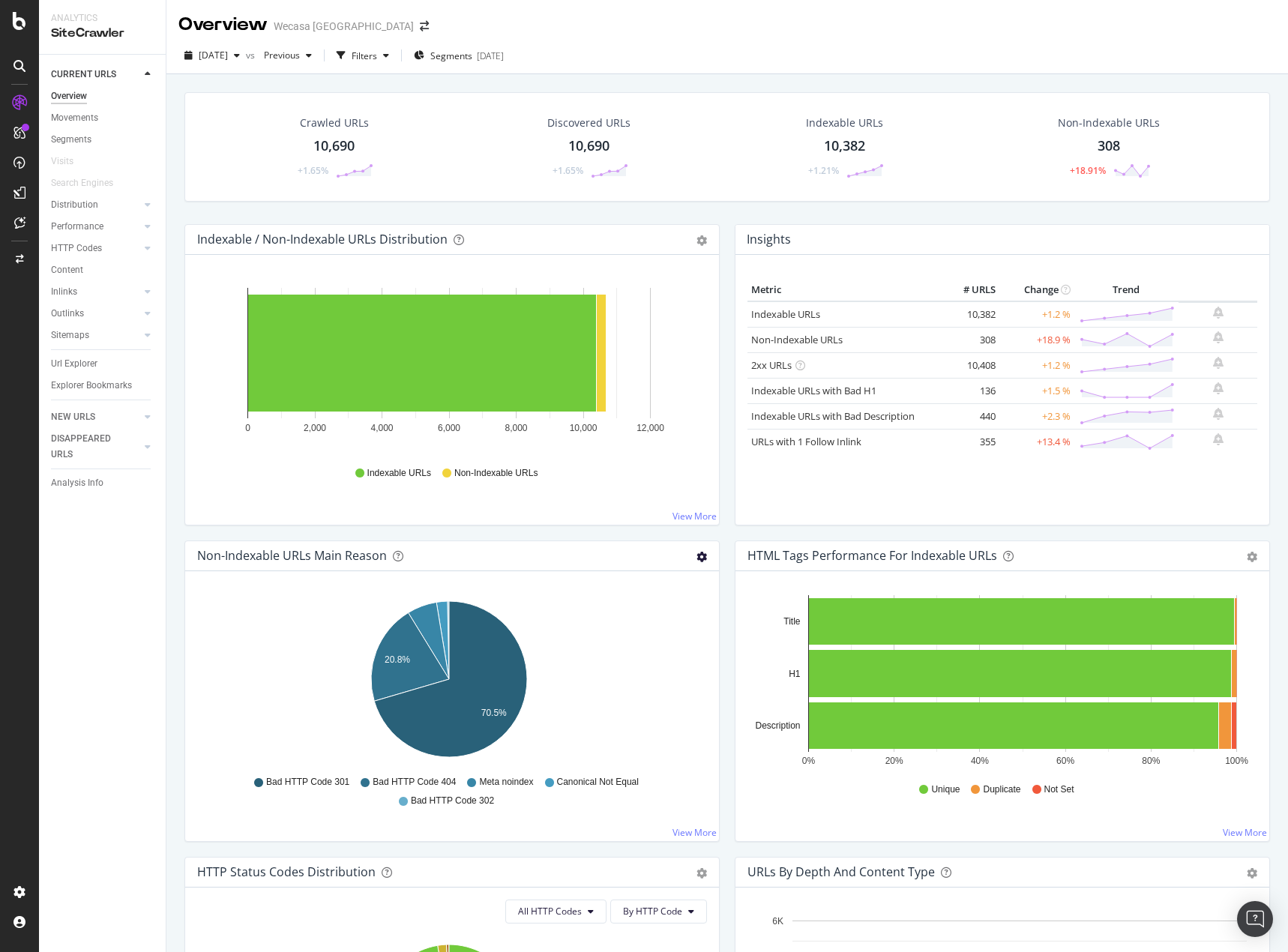
click at [698, 560] on icon "gear" at bounding box center [701, 556] width 10 height 10
click at [656, 648] on span "Export as CSV" at bounding box center [650, 642] width 136 height 20
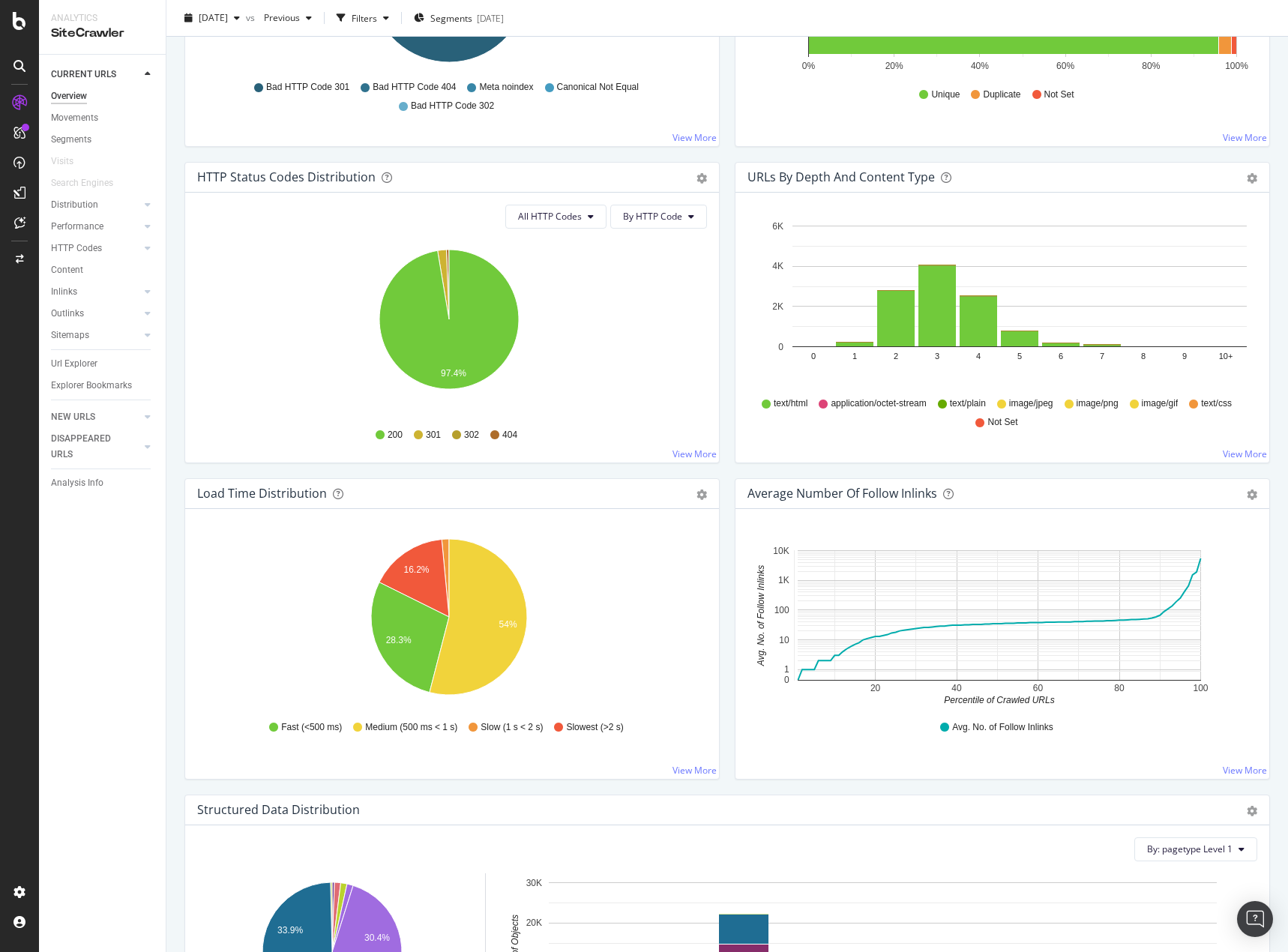
scroll to position [698, 0]
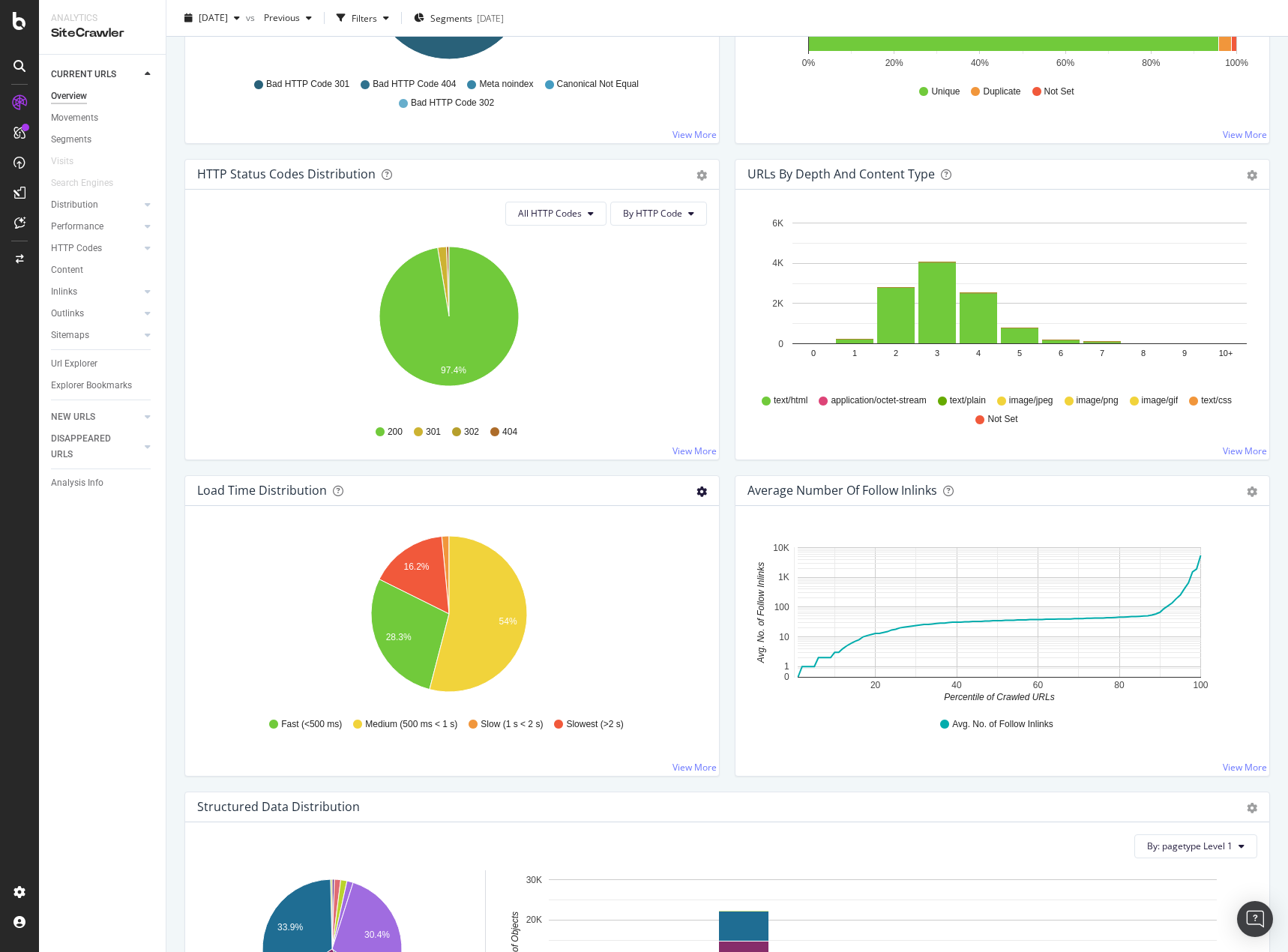
click at [697, 492] on icon "gear" at bounding box center [701, 491] width 10 height 10
click at [662, 578] on span "Export as CSV" at bounding box center [650, 577] width 136 height 20
click at [33, 863] on div at bounding box center [20, 484] width 36 height 789
click at [908, 796] on div "Structured Data Distribution Pie Chart (by Percentage) Table Export as CSV" at bounding box center [727, 808] width 1084 height 30
click at [182, 853] on div "Structured Data Distribution Pie Chart (by Percentage) Table Export as CSV By: …" at bounding box center [726, 950] width 1100 height 317
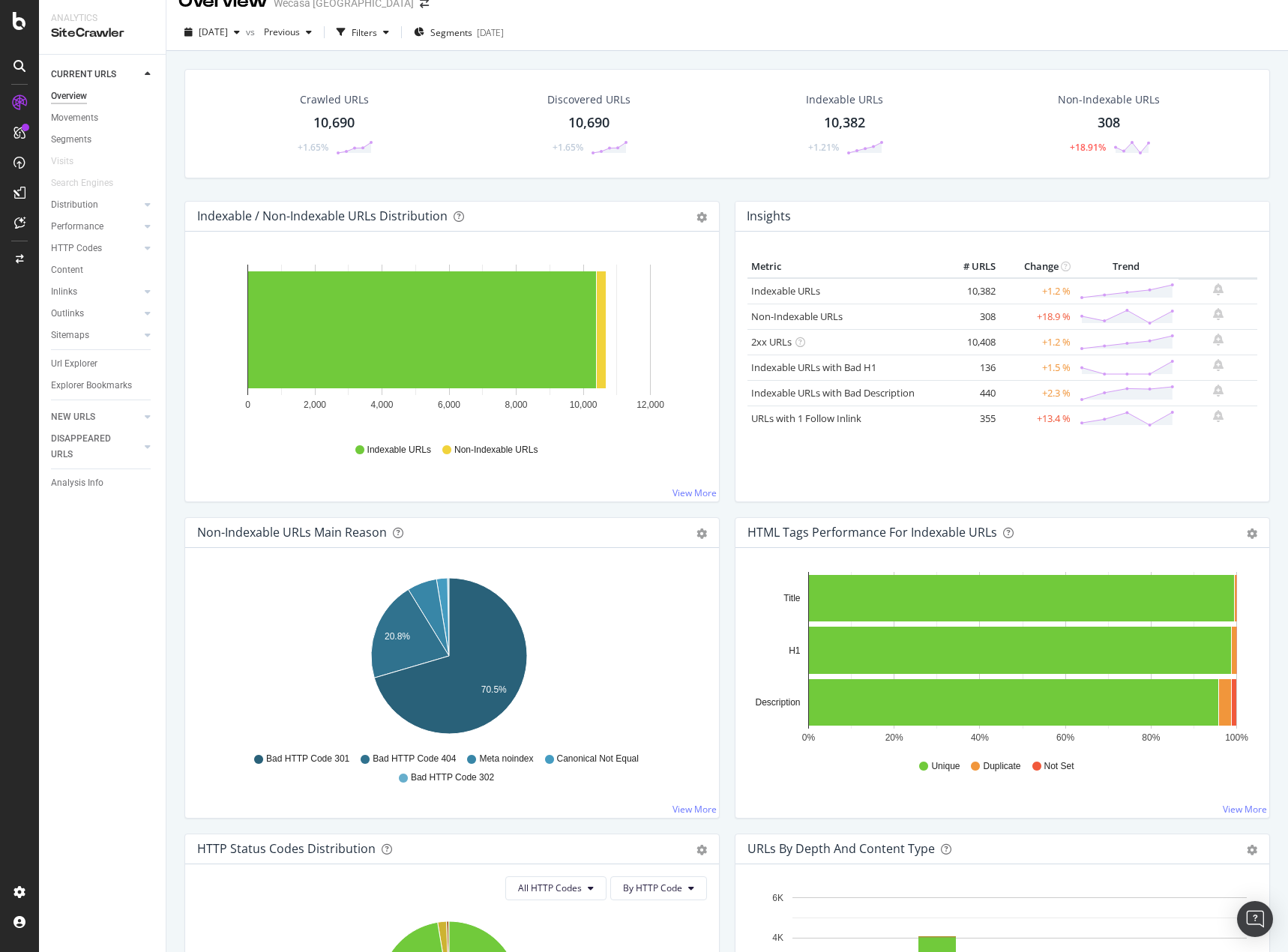
scroll to position [0, 0]
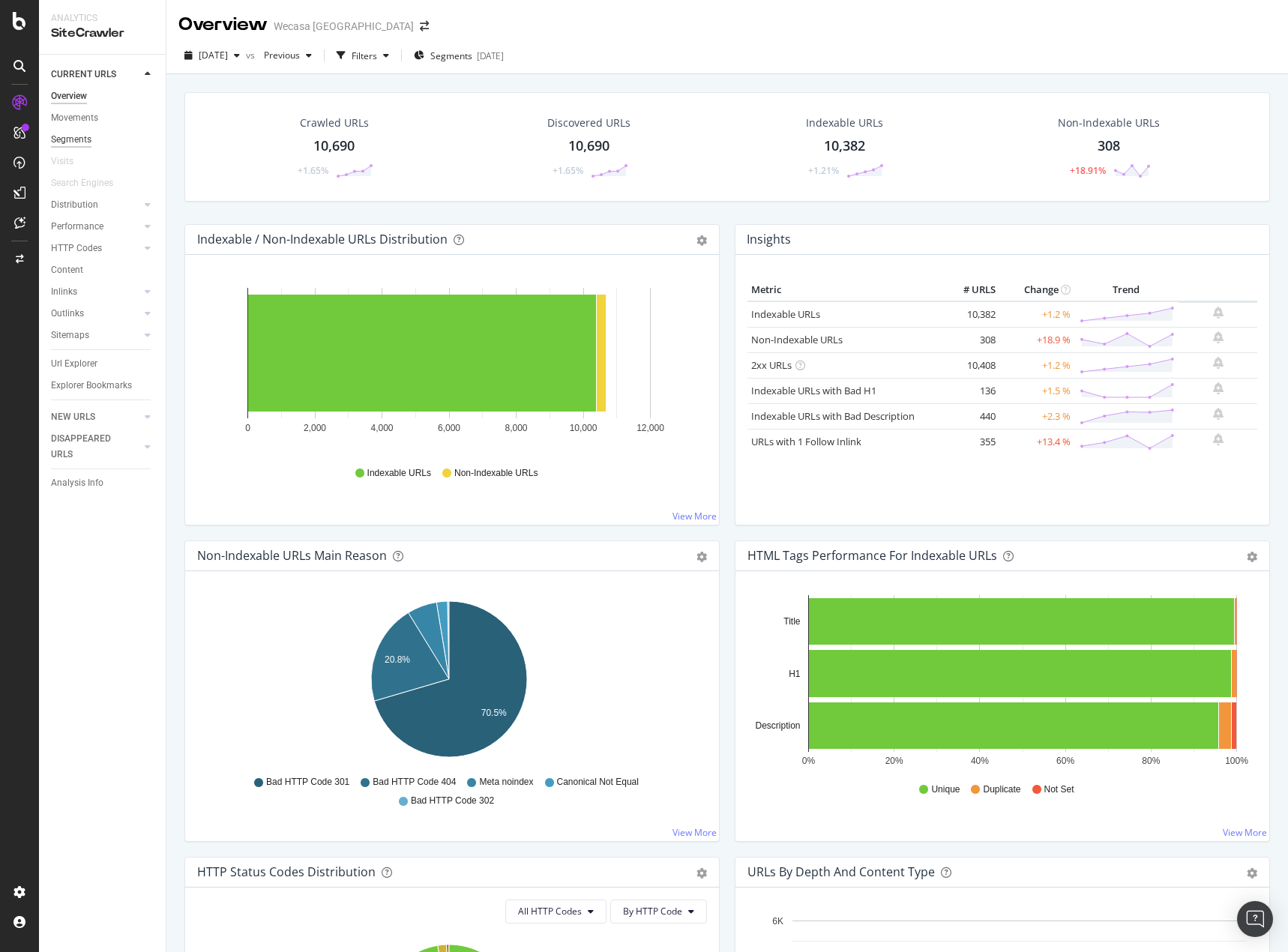
click at [75, 143] on div "Segments" at bounding box center [71, 140] width 40 height 16
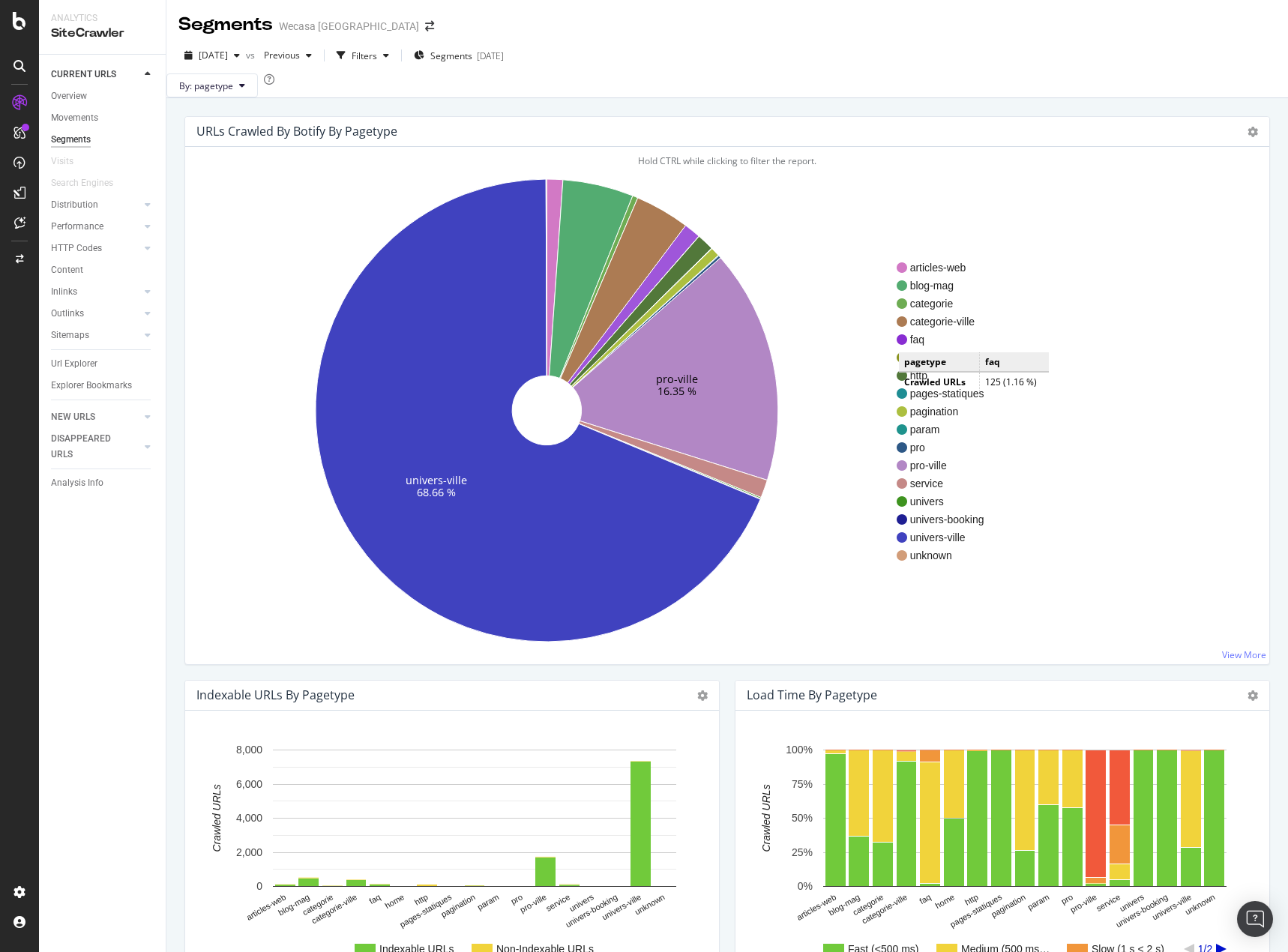
click at [914, 347] on span "faq" at bounding box center [947, 340] width 75 height 15
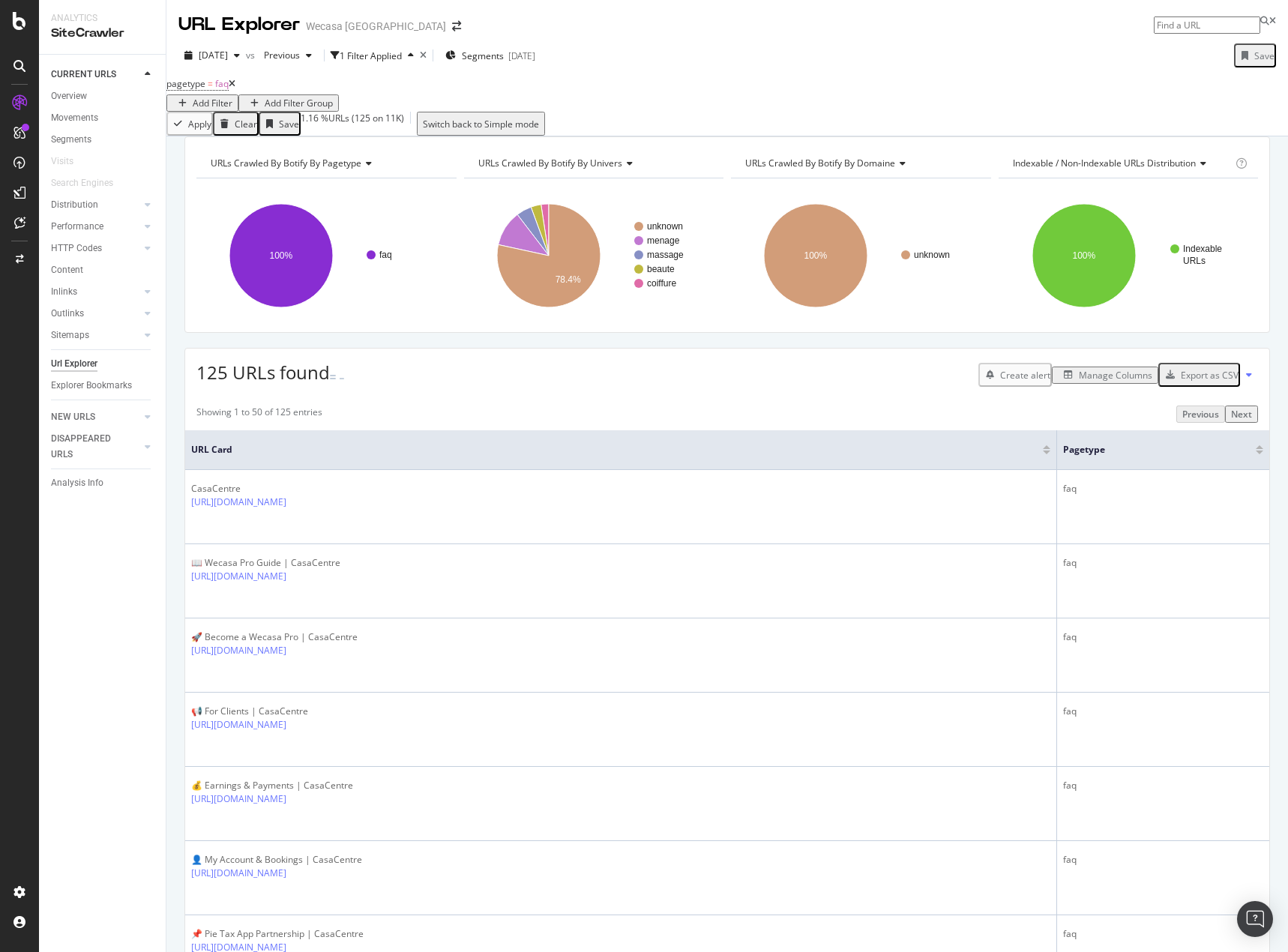
click at [1083, 382] on div "Manage Columns" at bounding box center [1115, 375] width 74 height 13
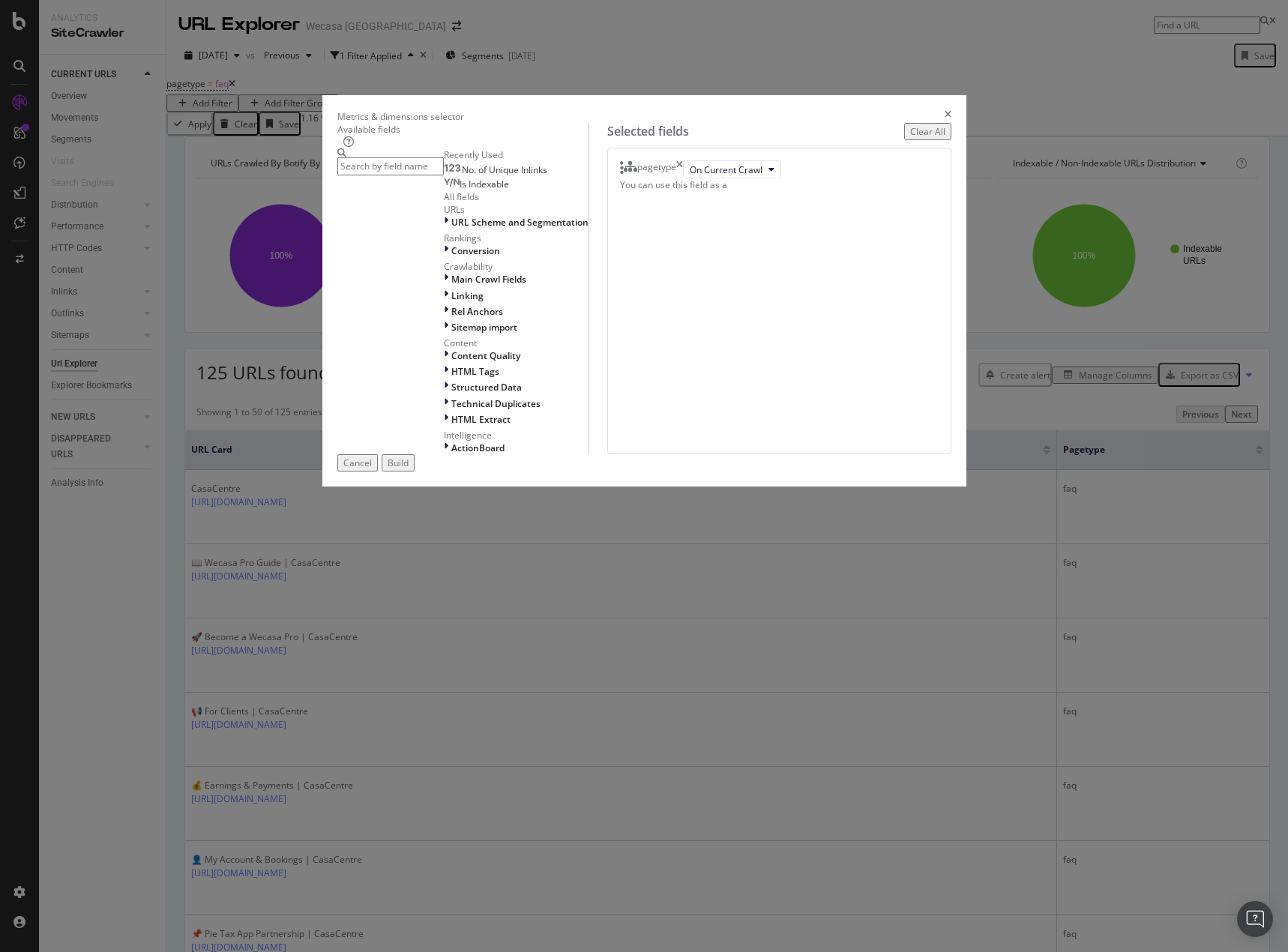
click at [443, 175] on input "modal" at bounding box center [390, 166] width 106 height 18
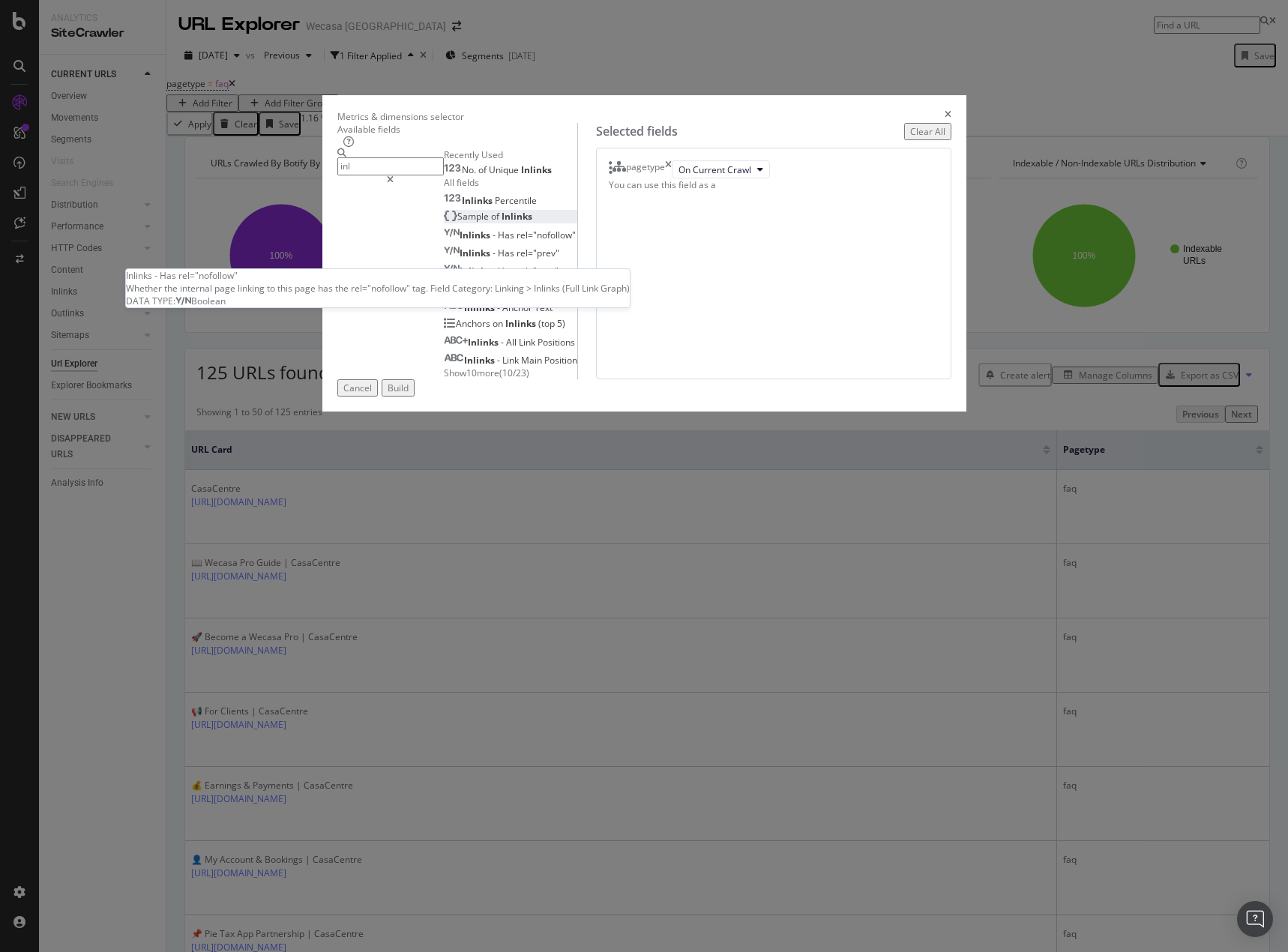
type input "inl"
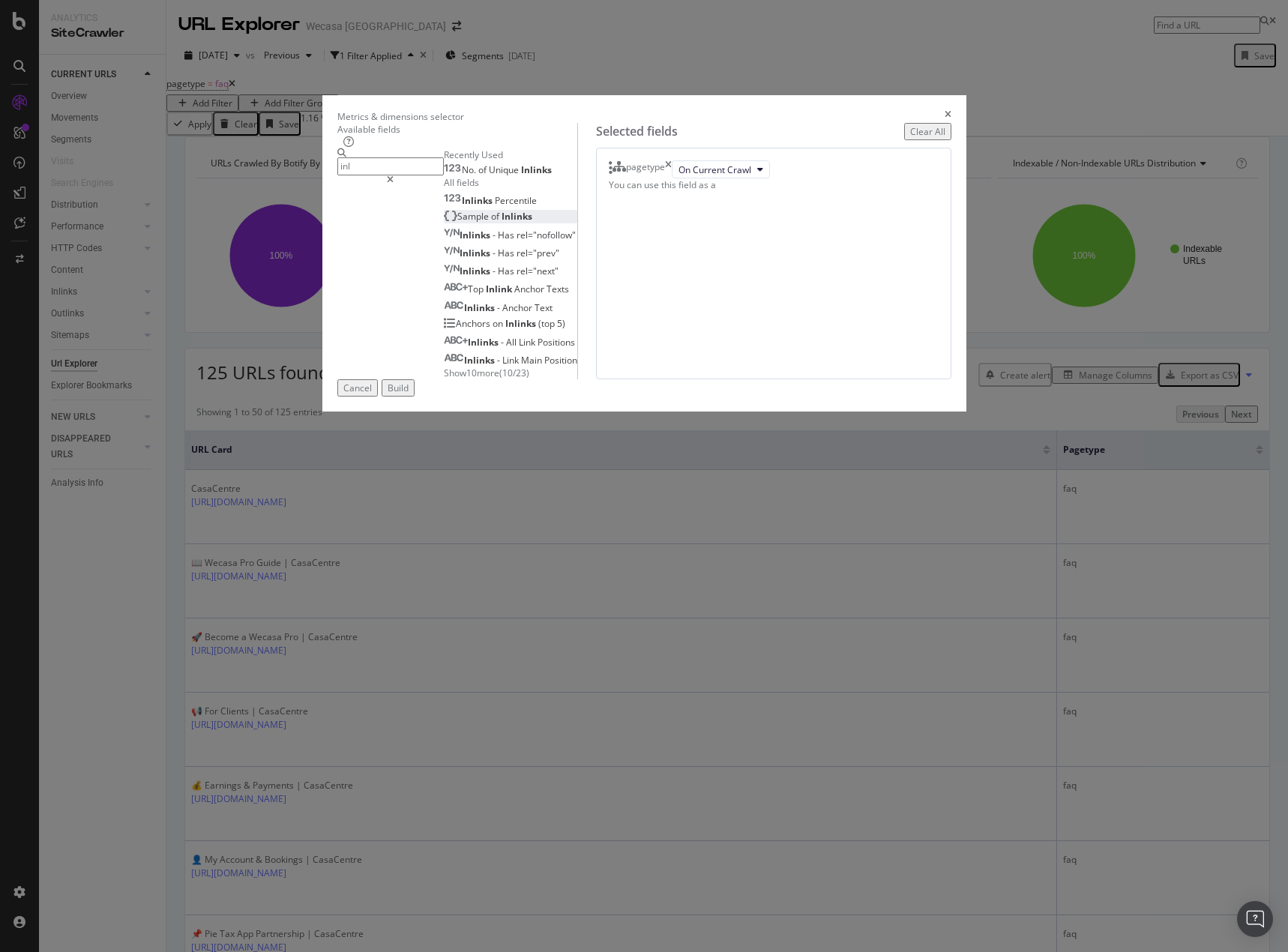
click at [501, 223] on span "Inlinks" at bounding box center [516, 216] width 31 height 13
click at [409, 394] on div "Build" at bounding box center [398, 388] width 21 height 13
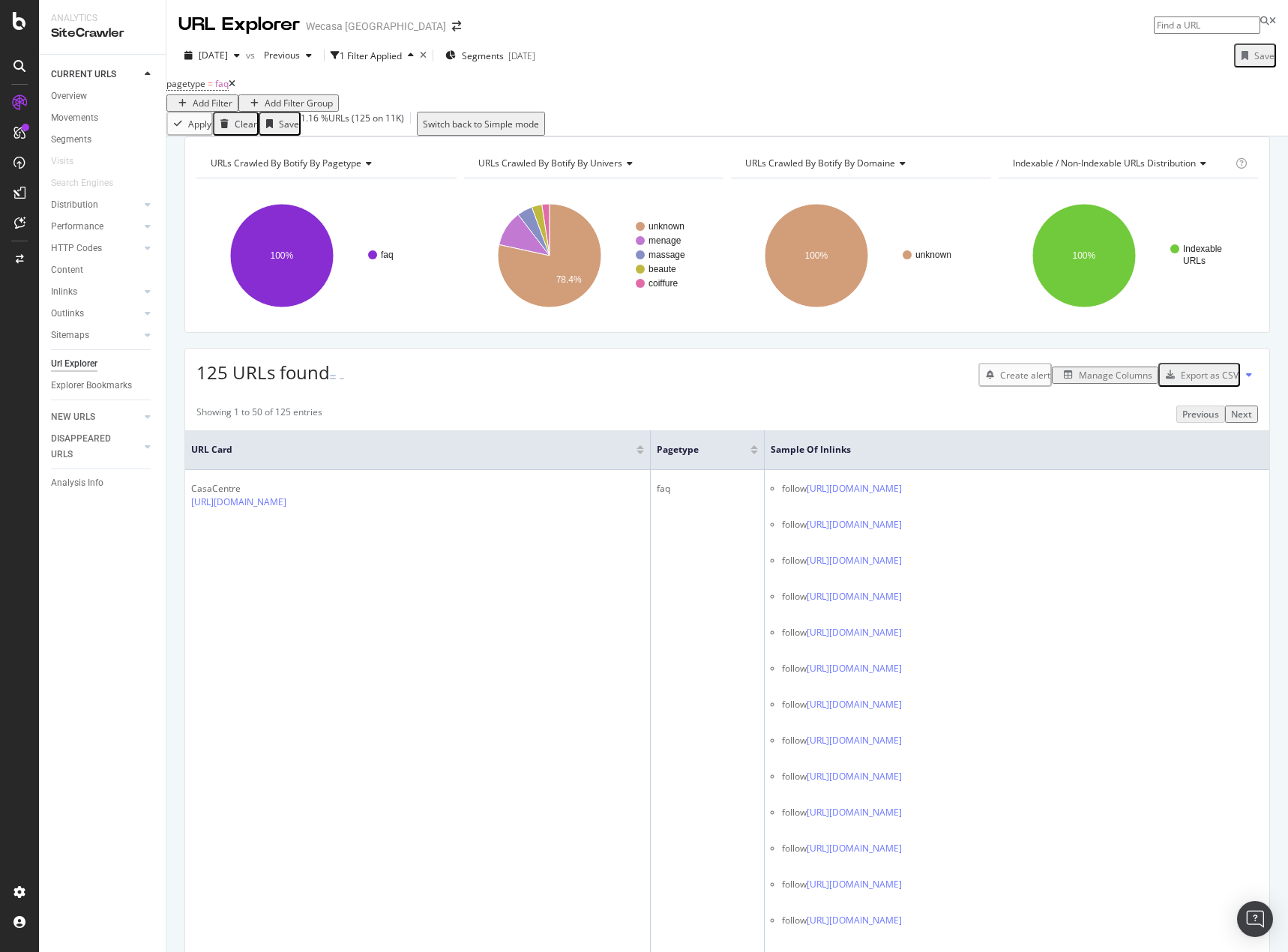
click at [1078, 382] on div "Manage Columns" at bounding box center [1115, 375] width 74 height 13
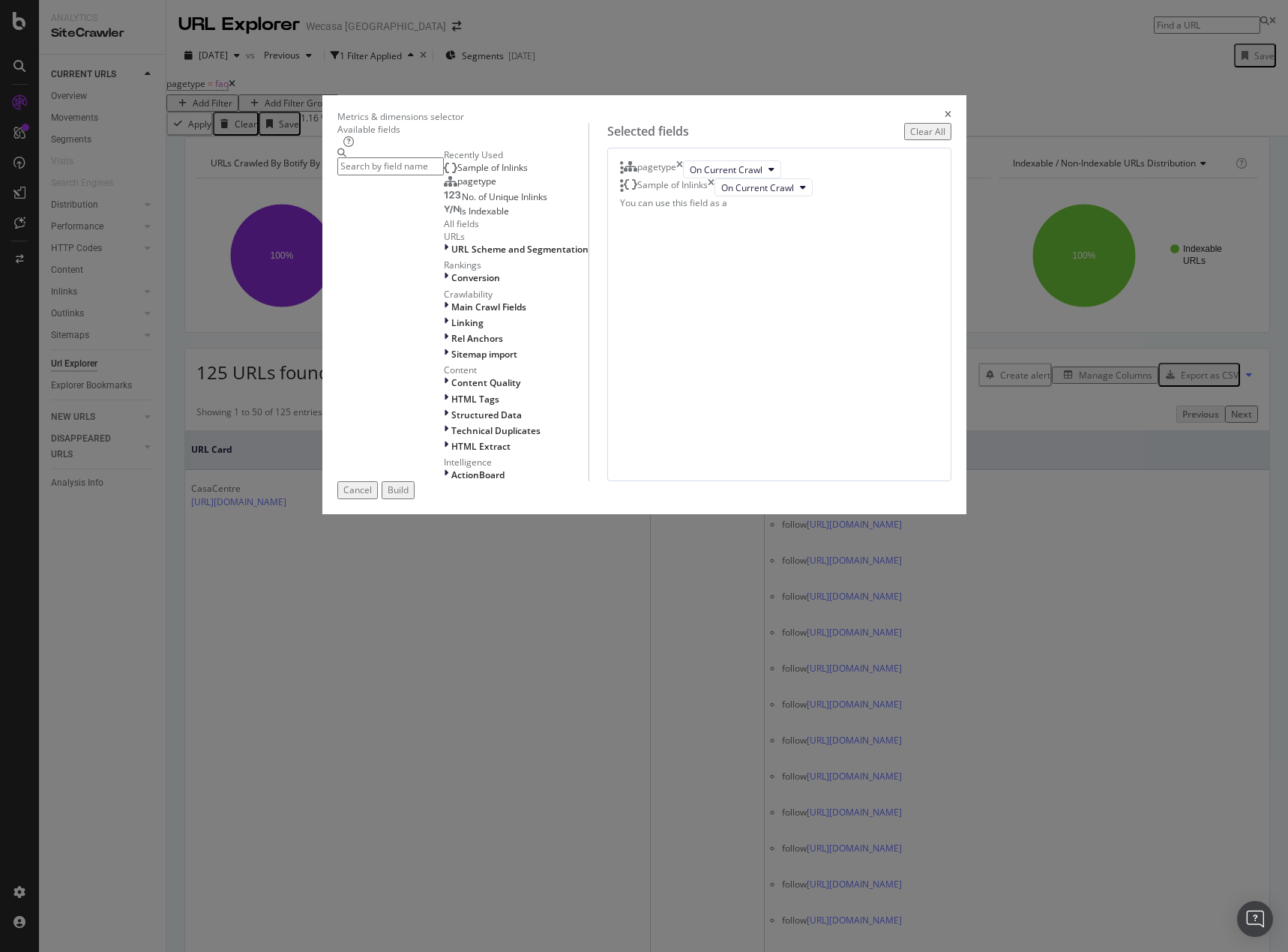
click at [443, 175] on input "modal" at bounding box center [390, 166] width 106 height 18
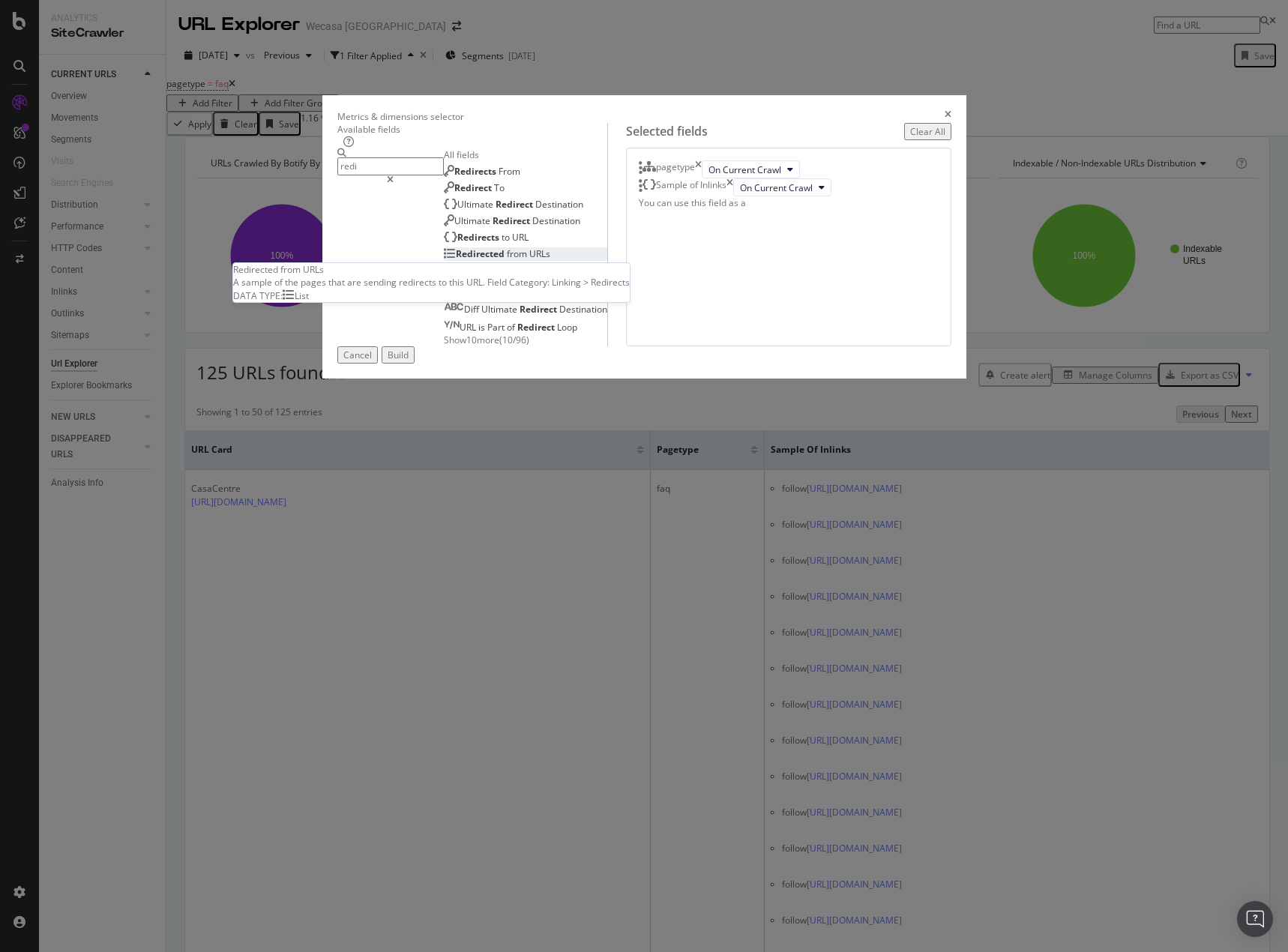
type input "redi"
click at [529, 260] on span "URLs" at bounding box center [539, 254] width 21 height 13
click at [758, 212] on span "On Current Crawl" at bounding box center [794, 206] width 73 height 13
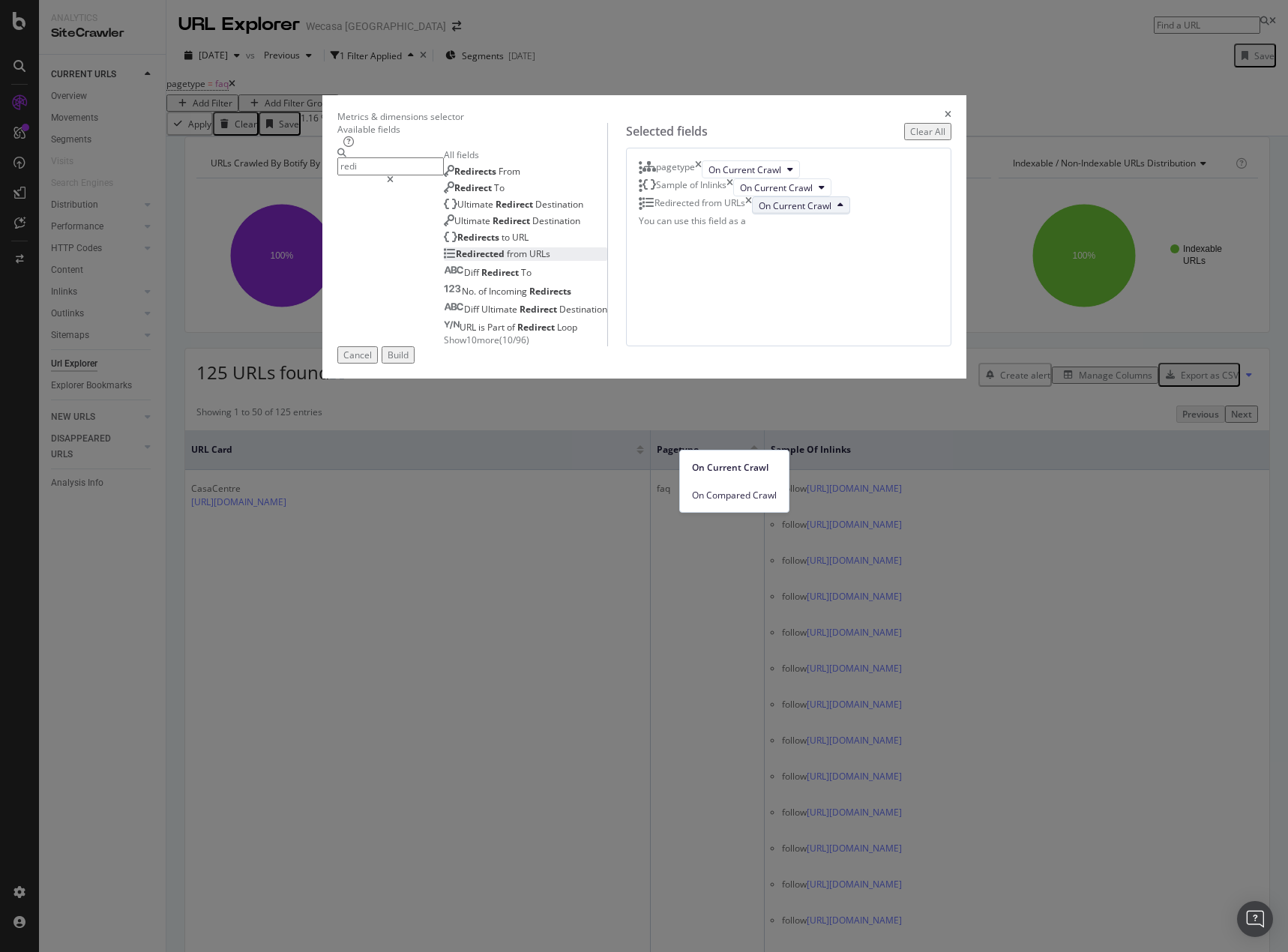
click at [861, 347] on div "pagetype On Current Crawl Sample of Inlinks On Current Crawl Redirected from UR…" at bounding box center [788, 247] width 325 height 198
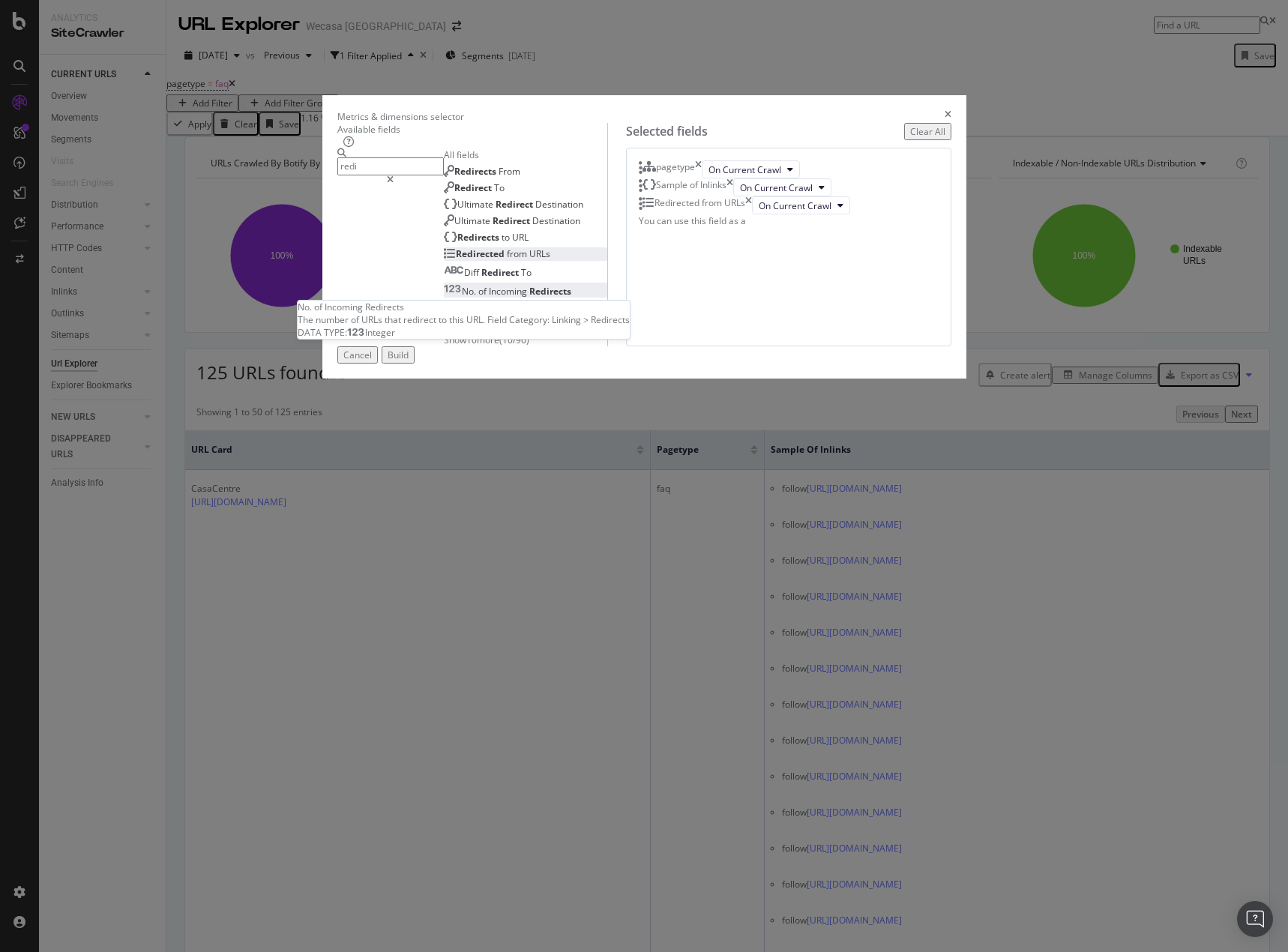
click at [529, 297] on span "Redirects" at bounding box center [549, 292] width 42 height 13
click at [409, 361] on div "Build" at bounding box center [398, 355] width 21 height 13
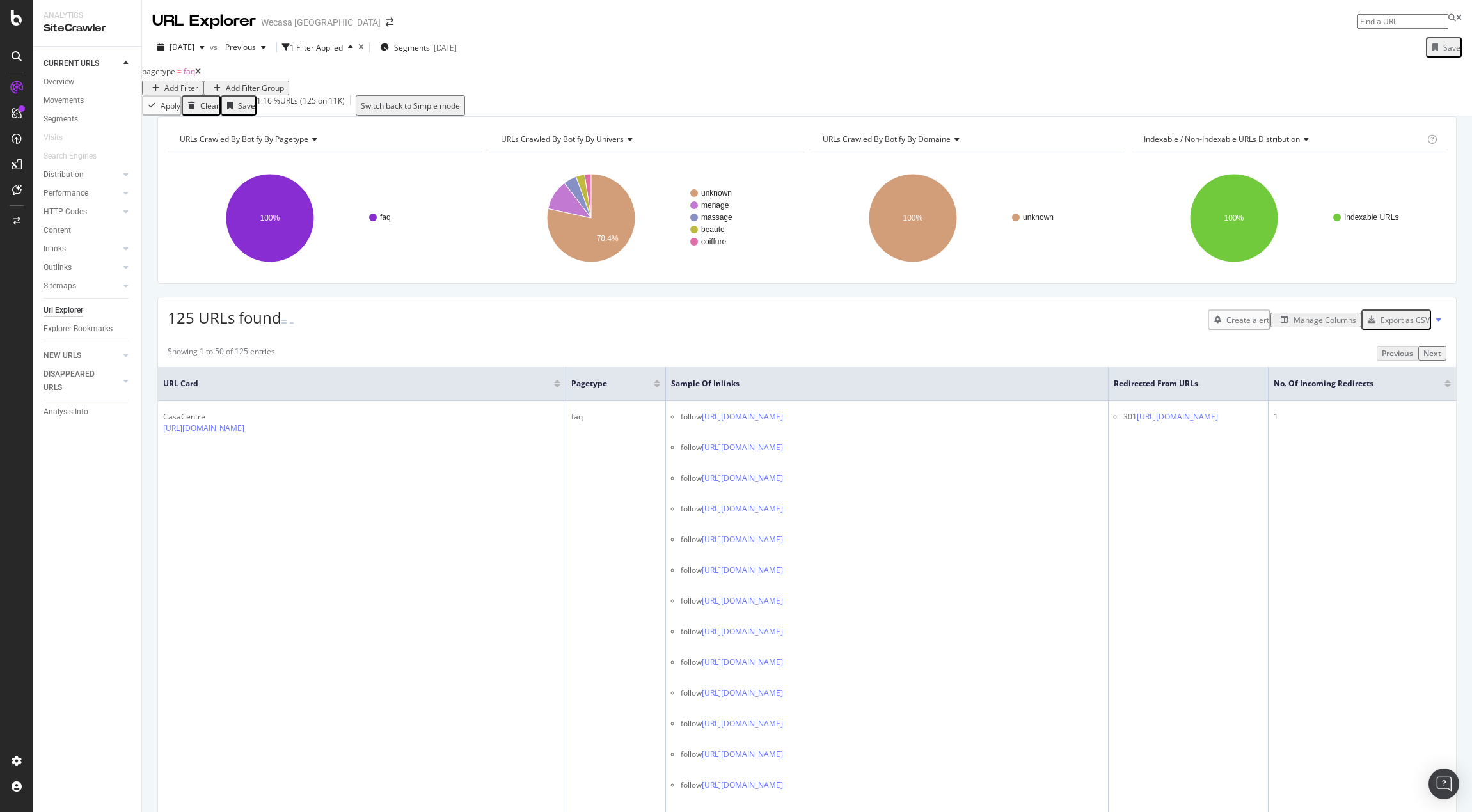
click at [1098, 326] on div "Manage Columns" at bounding box center [1324, 320] width 63 height 11
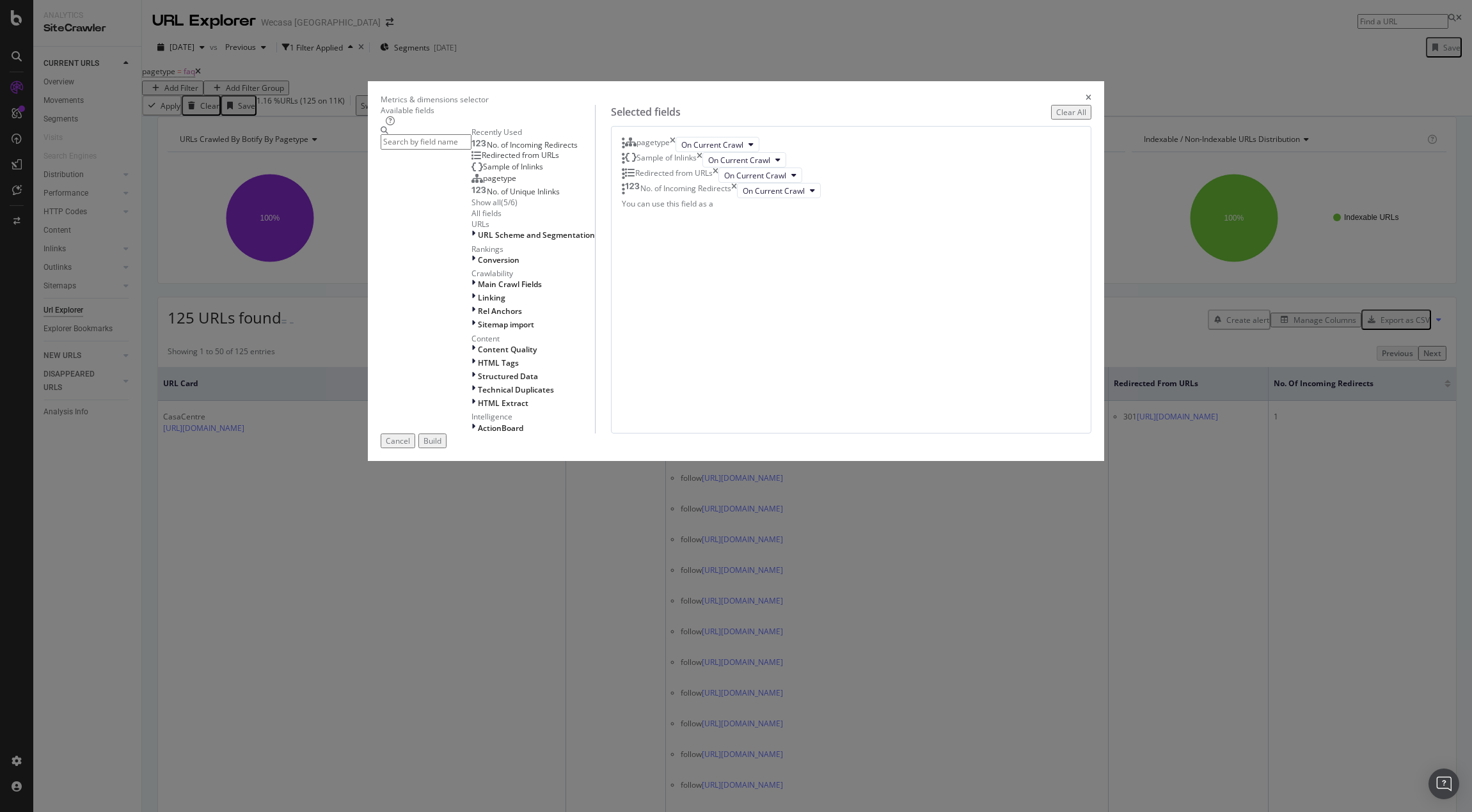
click at [397, 352] on div "Metrics & dimensions selector Available fields Recently Used No. of Incoming Re…" at bounding box center [736, 406] width 1472 height 812
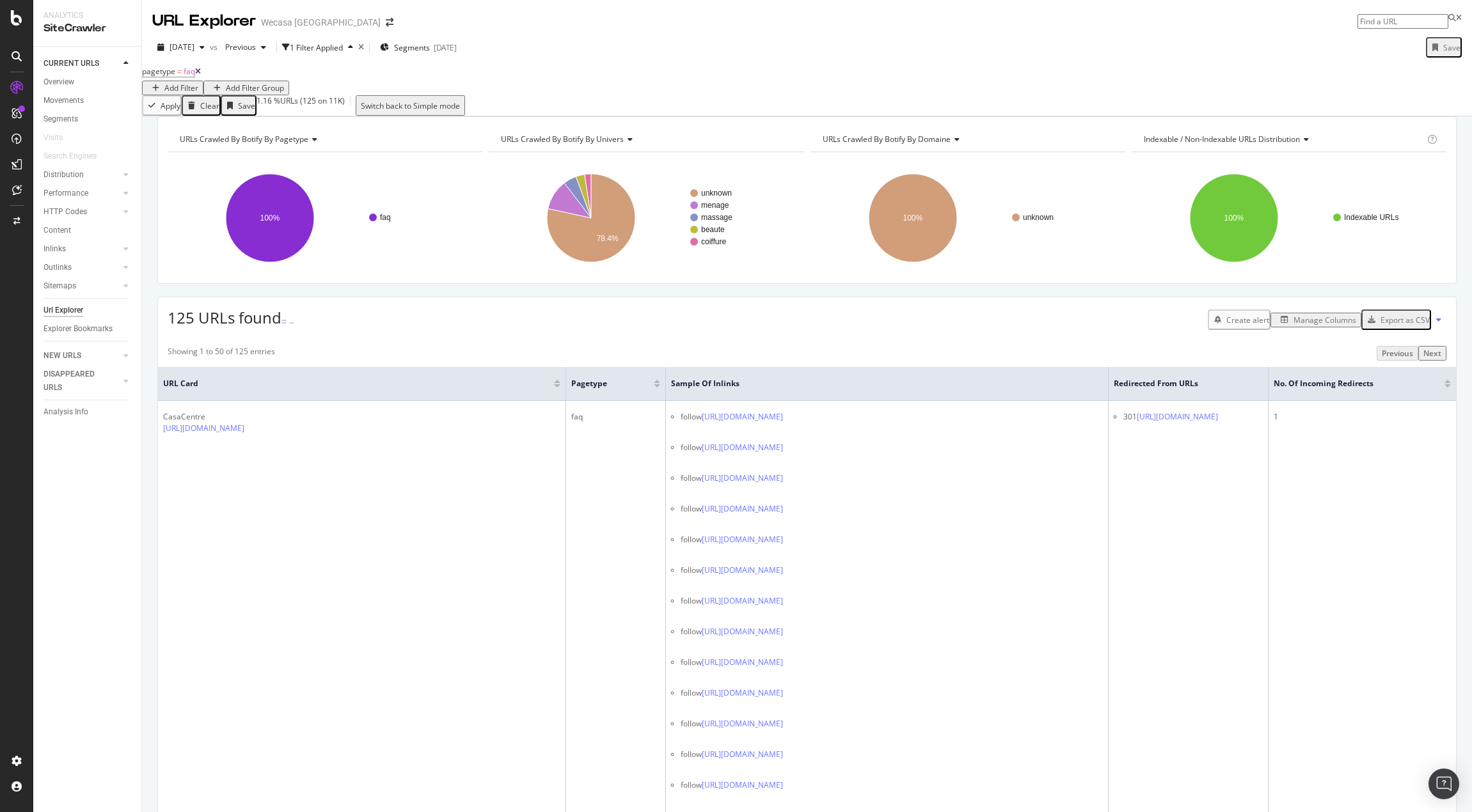
click at [198, 83] on div "Add Filter" at bounding box center [181, 88] width 34 height 11
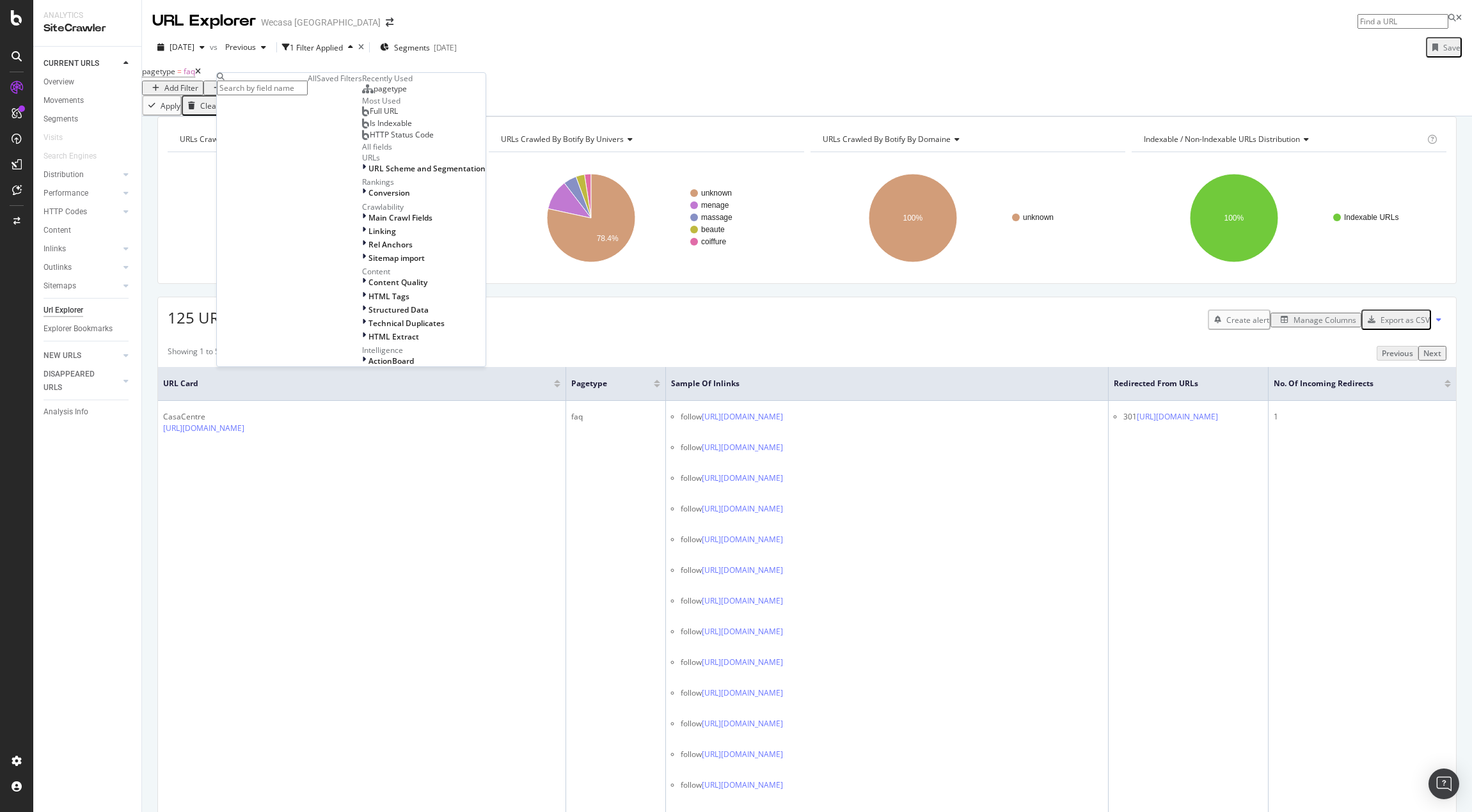
click at [370, 116] on span "Full URL" at bounding box center [383, 111] width 28 height 11
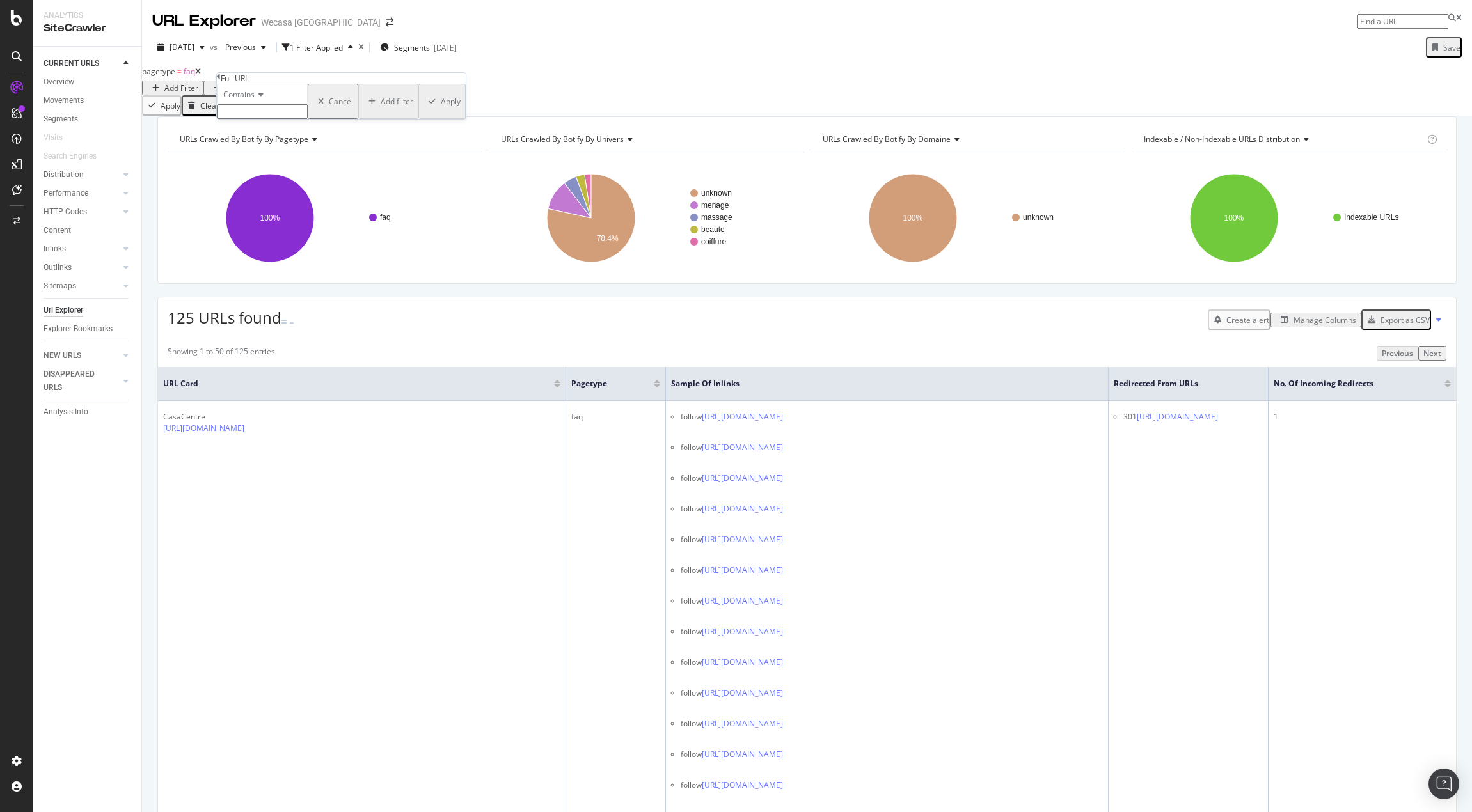
click at [263, 99] on icon at bounding box center [258, 95] width 9 height 8
click at [286, 131] on div "Not equal to" at bounding box center [262, 124] width 90 height 14
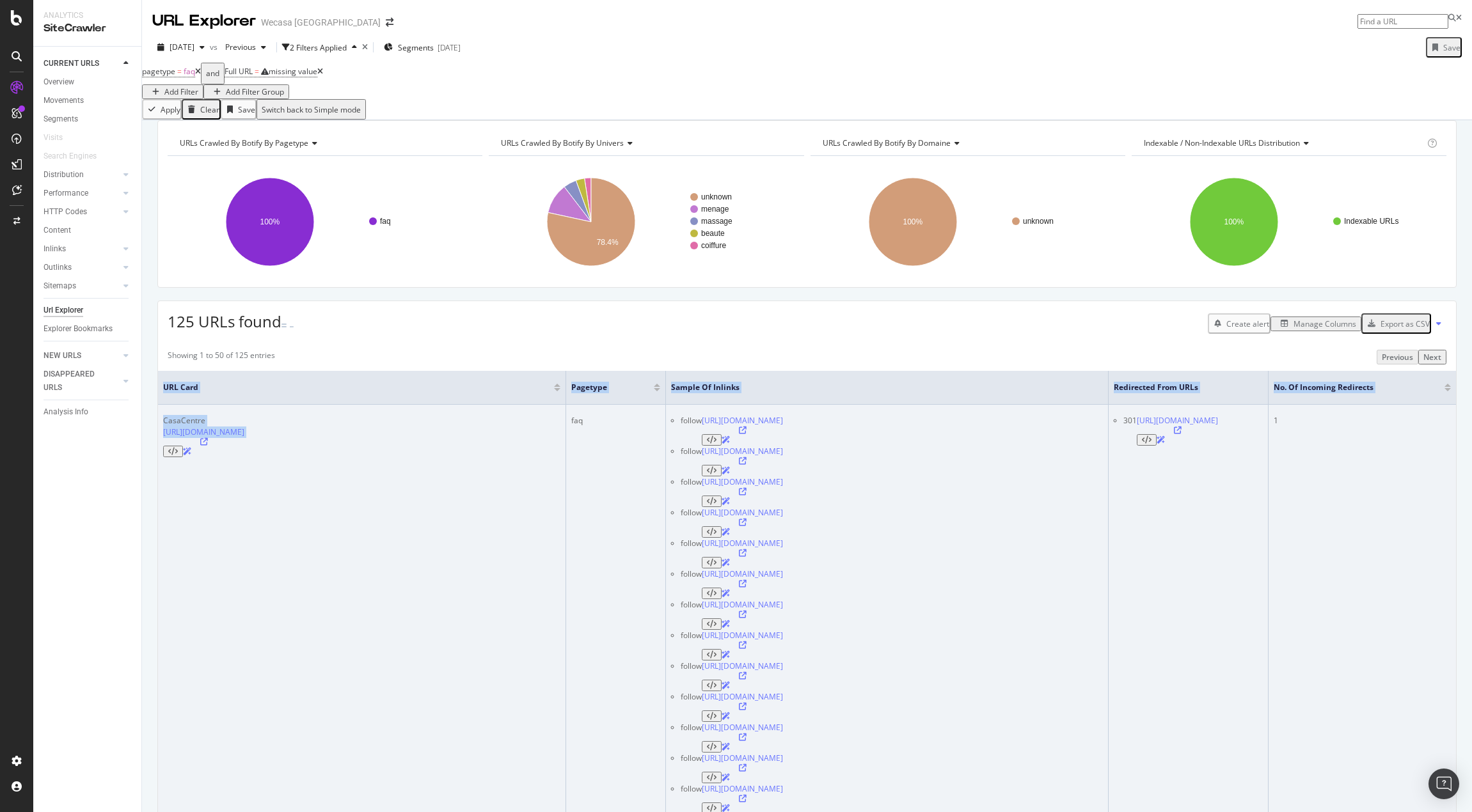
drag, startPoint x: 149, startPoint y: 447, endPoint x: 272, endPoint y: 447, distance: 123.0
copy table "URL Card pagetype Sample of Inlinks Redirected from URLs No. of Incoming Redire…"
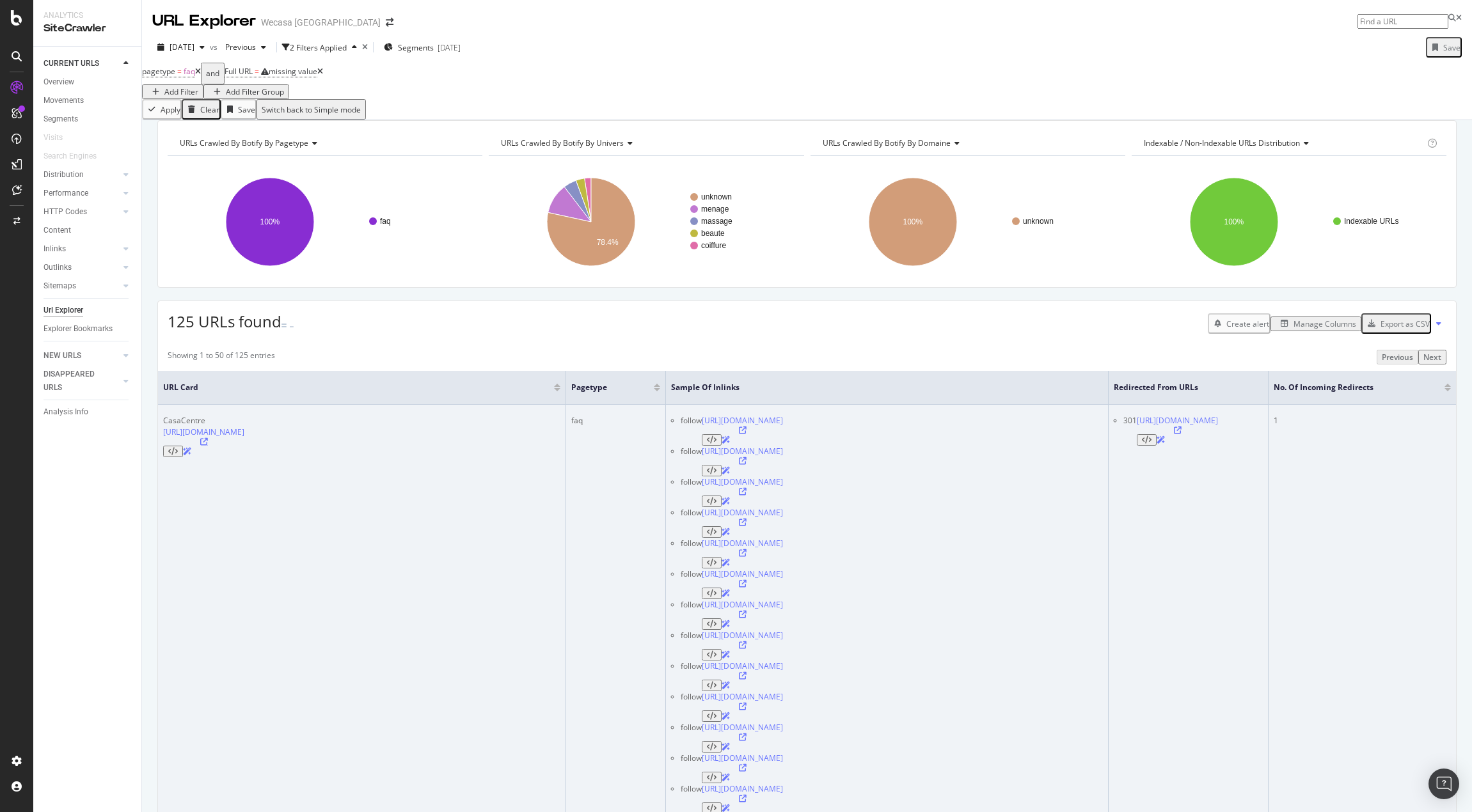
click at [208, 446] on icon at bounding box center [204, 442] width 8 height 8
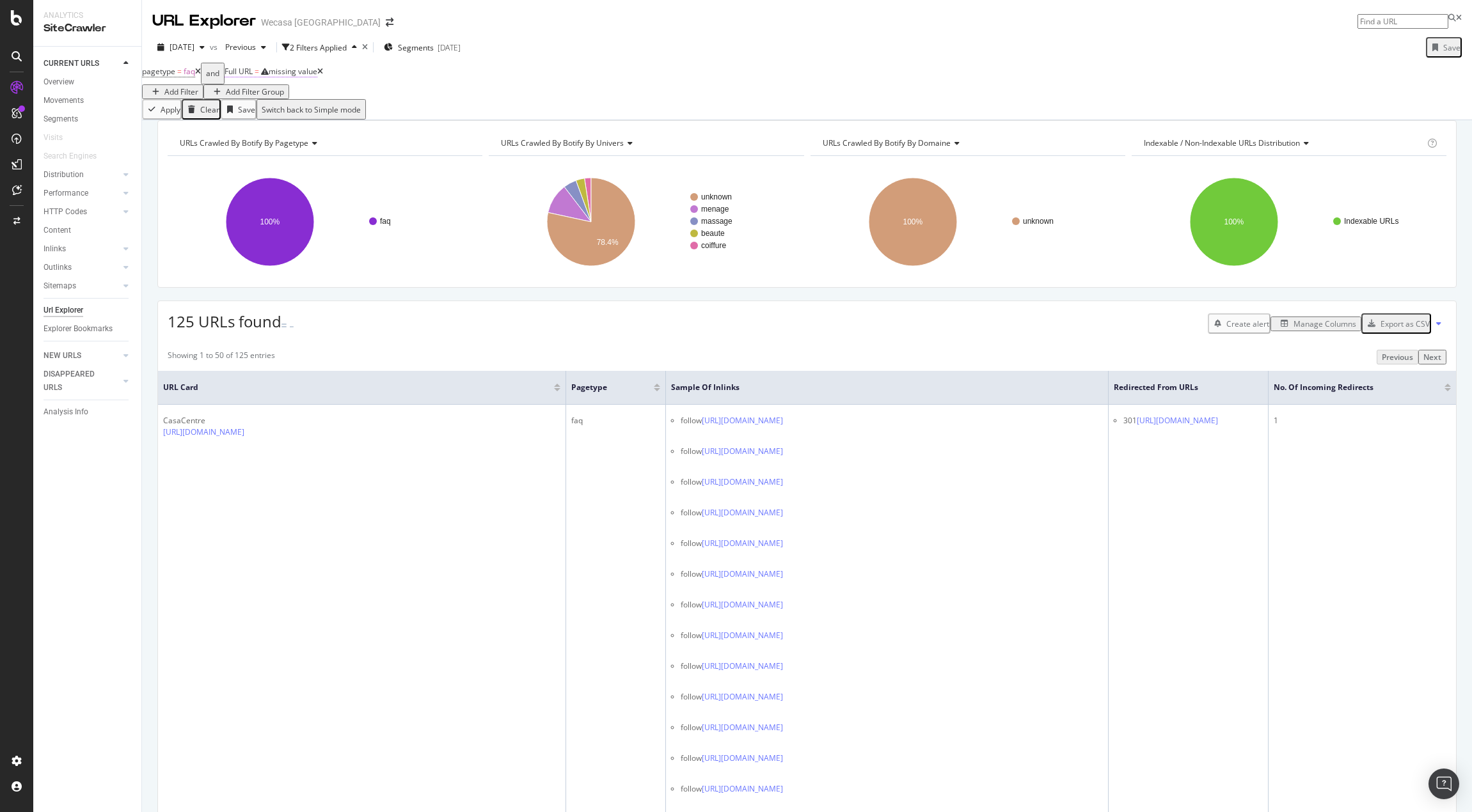
click at [300, 77] on div "missing value" at bounding box center [292, 72] width 48 height 11
click at [301, 117] on input "text" at bounding box center [283, 110] width 91 height 15
click at [276, 98] on span "Contains" at bounding box center [259, 92] width 31 height 11
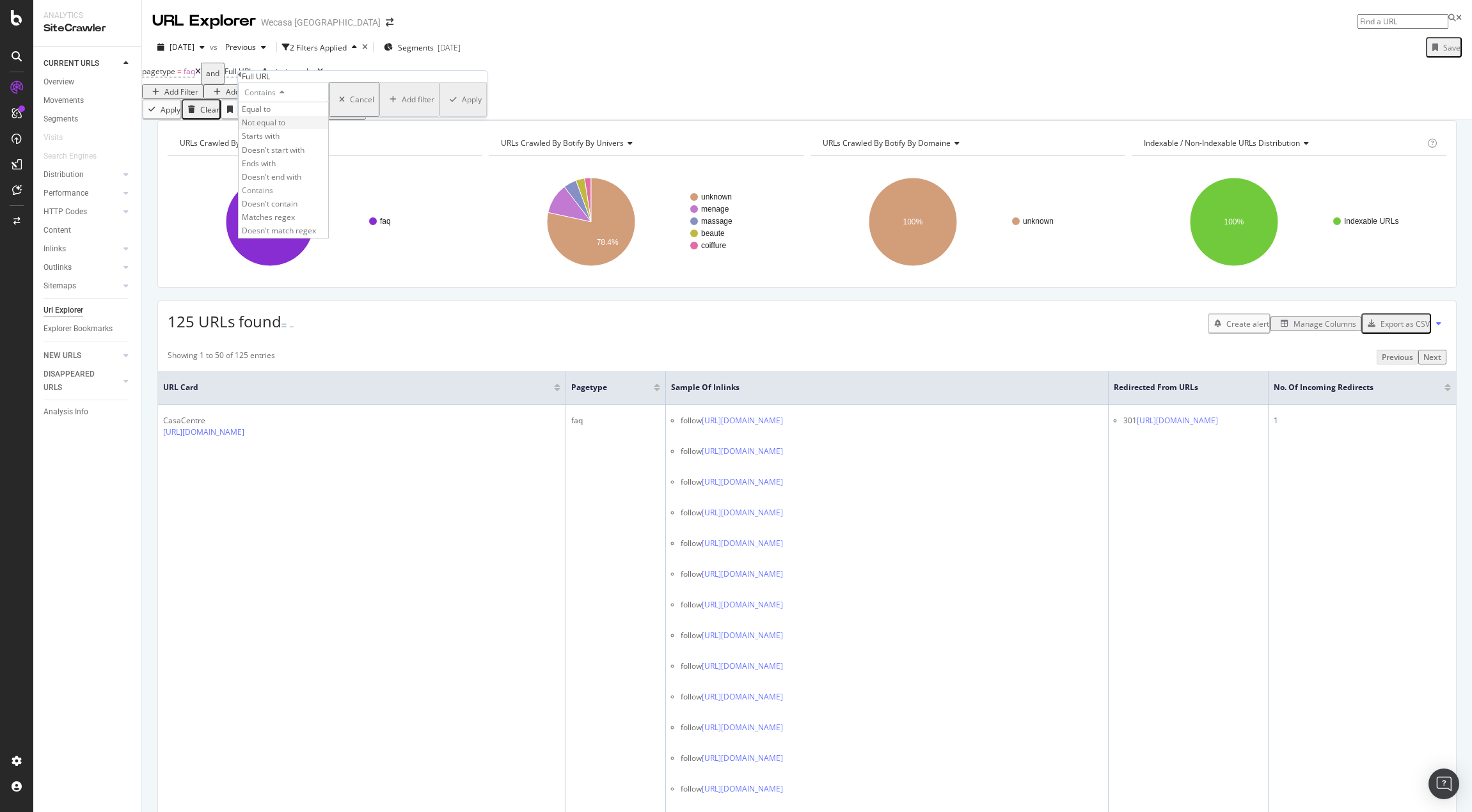
click at [303, 130] on div "Not equal to" at bounding box center [283, 122] width 90 height 14
click at [329, 117] on input "text" at bounding box center [283, 110] width 91 height 15
paste input "[URL][DOMAIN_NAME]"
type input "[URL][DOMAIN_NAME]"
click at [462, 109] on div "Apply" at bounding box center [471, 103] width 20 height 11
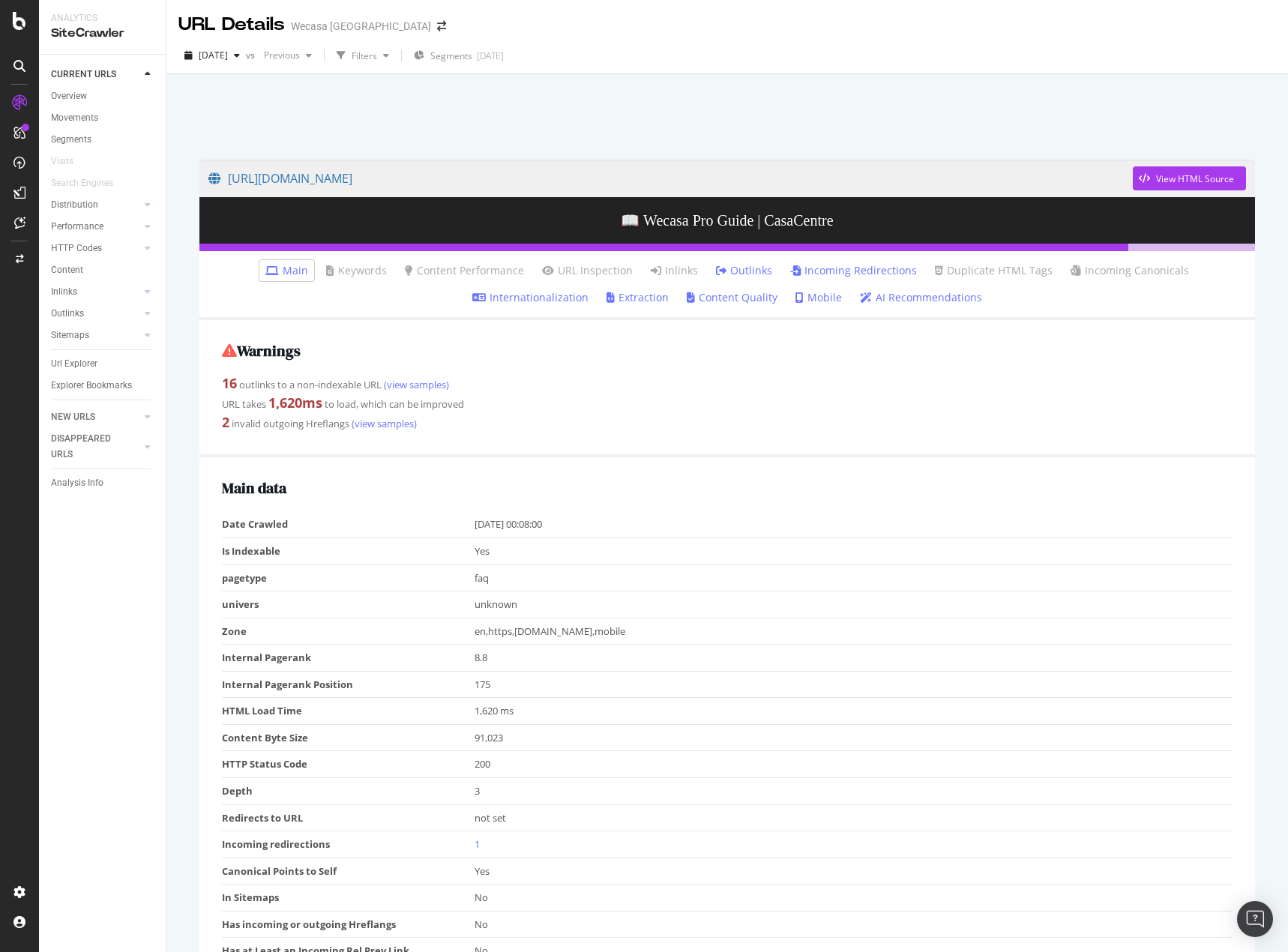
click at [866, 272] on link "Incoming Redirections" at bounding box center [853, 270] width 127 height 15
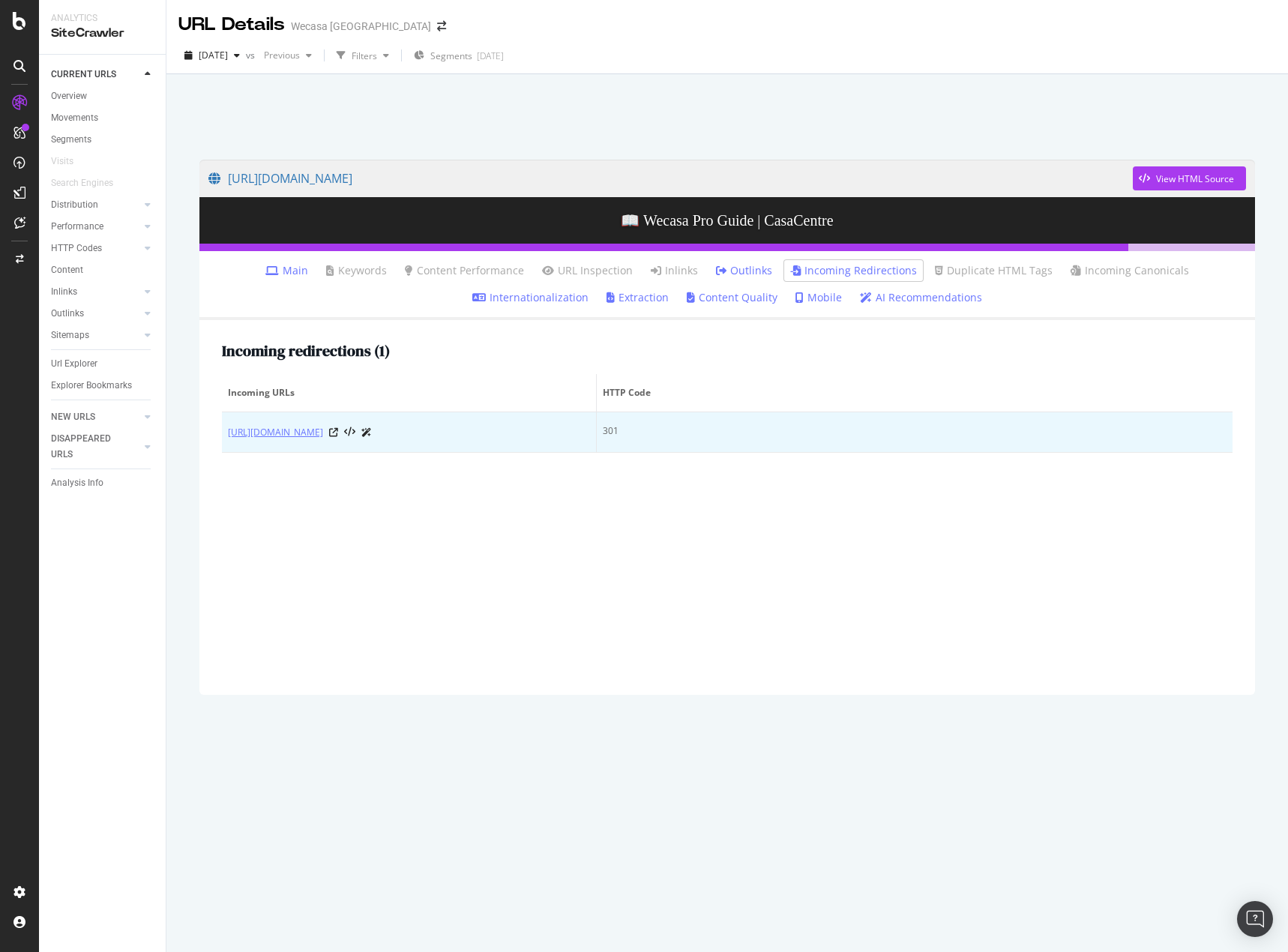
click at [323, 433] on link "[URL][DOMAIN_NAME]" at bounding box center [276, 432] width 95 height 15
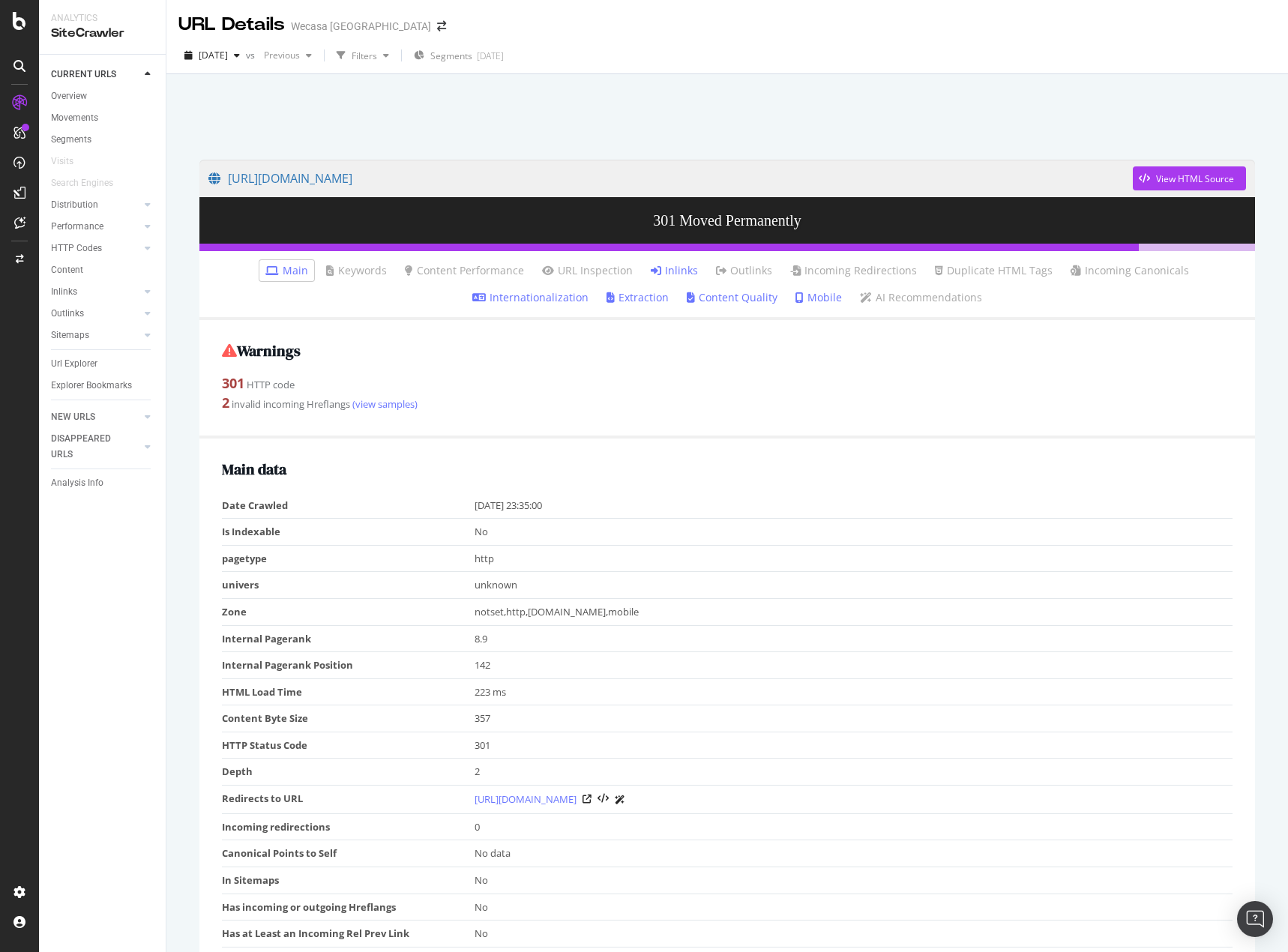
click at [670, 267] on link "Inlinks" at bounding box center [674, 270] width 47 height 15
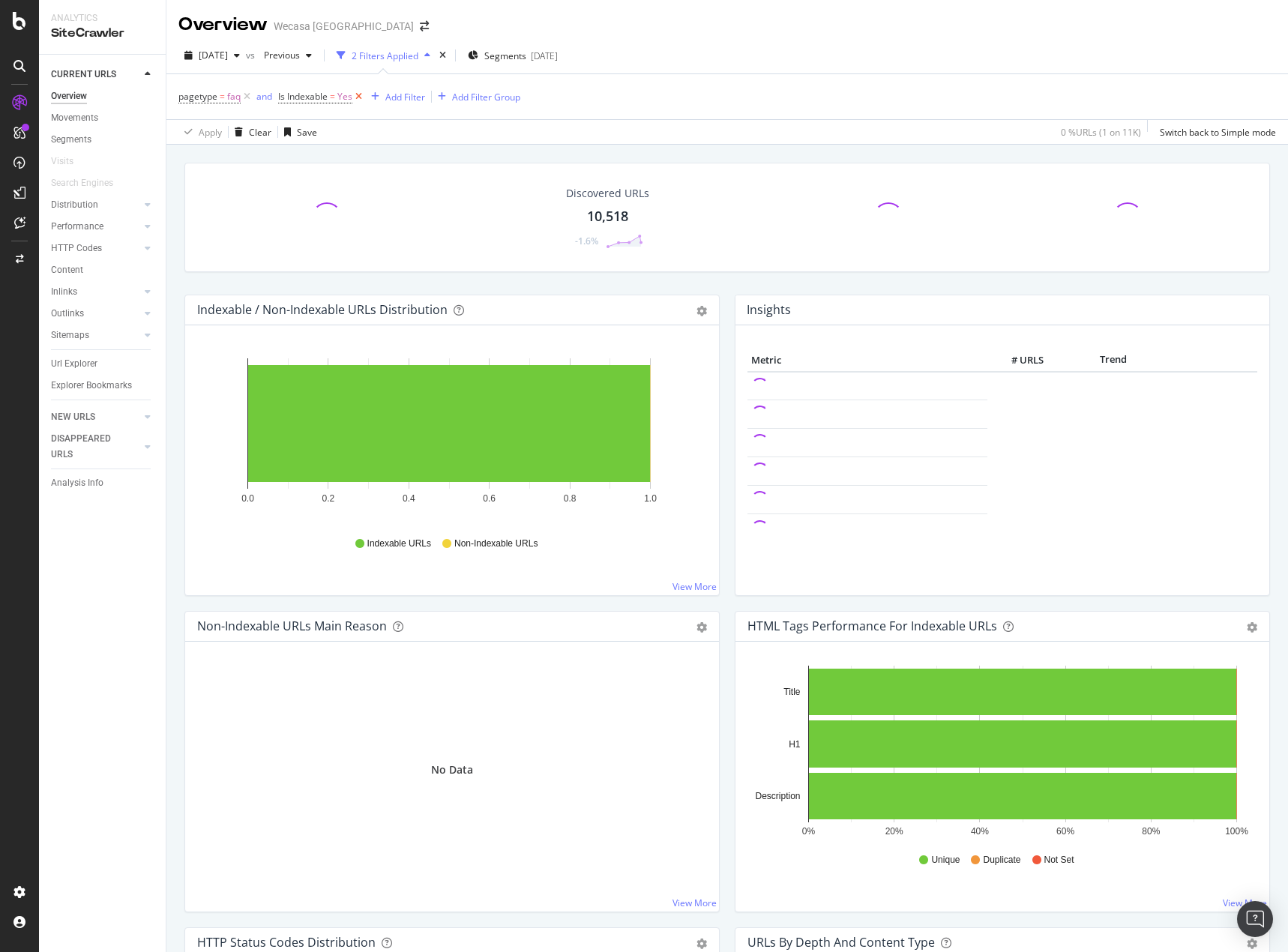
click at [362, 96] on icon at bounding box center [359, 97] width 13 height 15
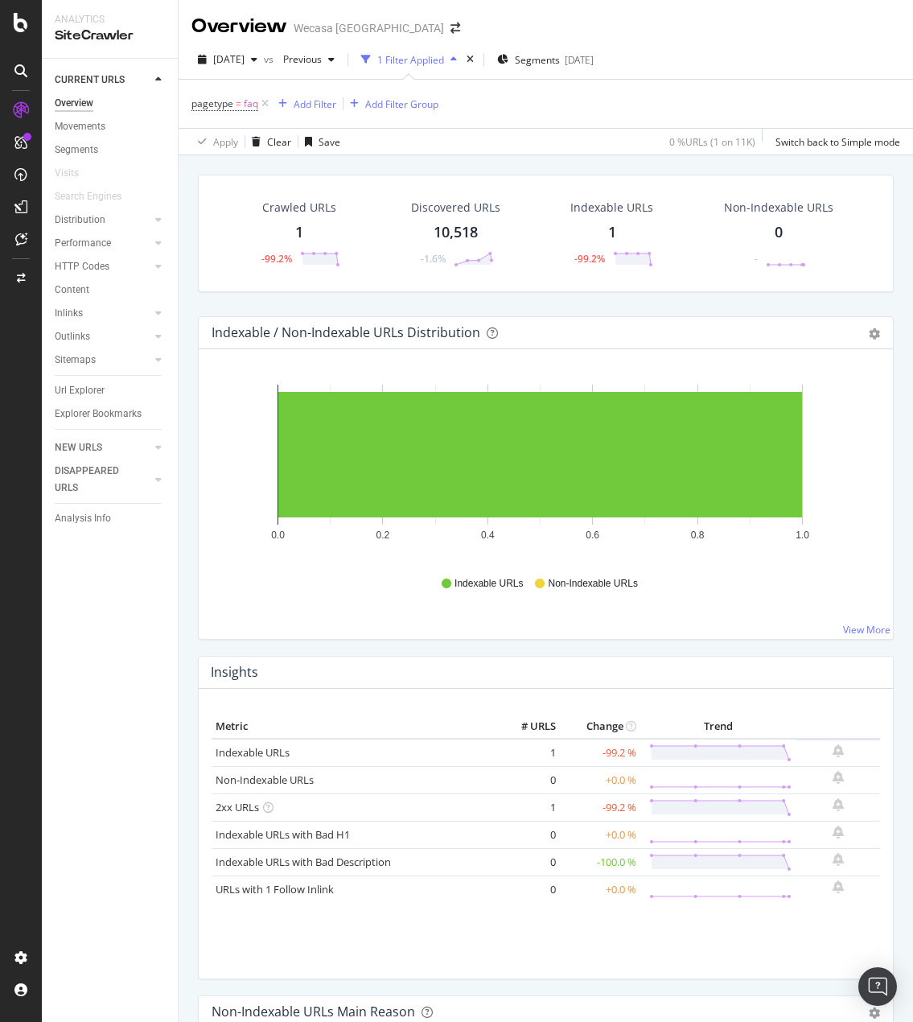
click at [122, 571] on div "CURRENT URLS Overview Movements Segments Visits Search Engines Distribution Top…" at bounding box center [110, 540] width 136 height 963
click at [298, 237] on div "1" at bounding box center [299, 232] width 8 height 21
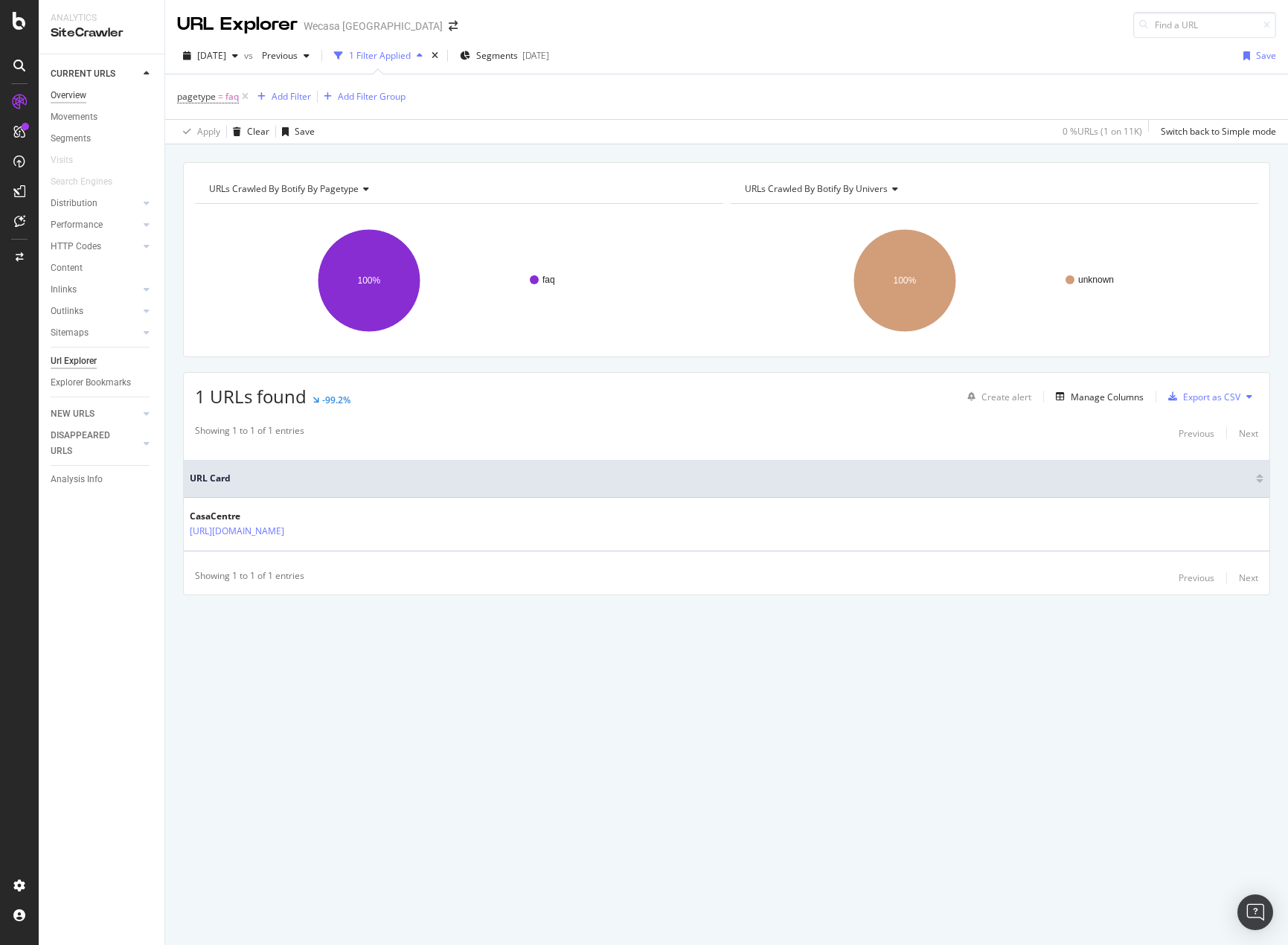
click at [63, 96] on div "Overview" at bounding box center [68, 95] width 36 height 16
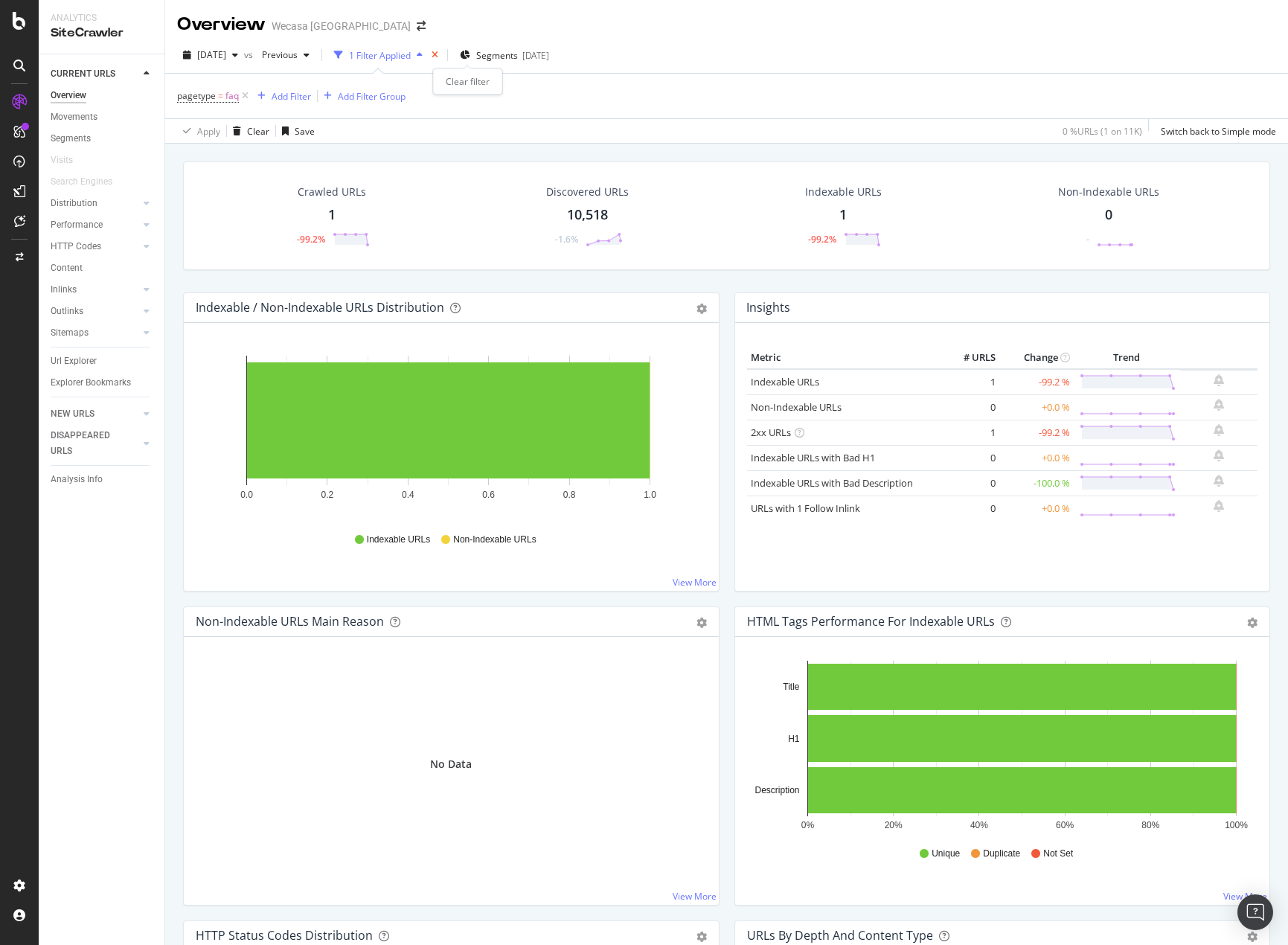
click at [438, 53] on icon "times" at bounding box center [435, 55] width 6 height 9
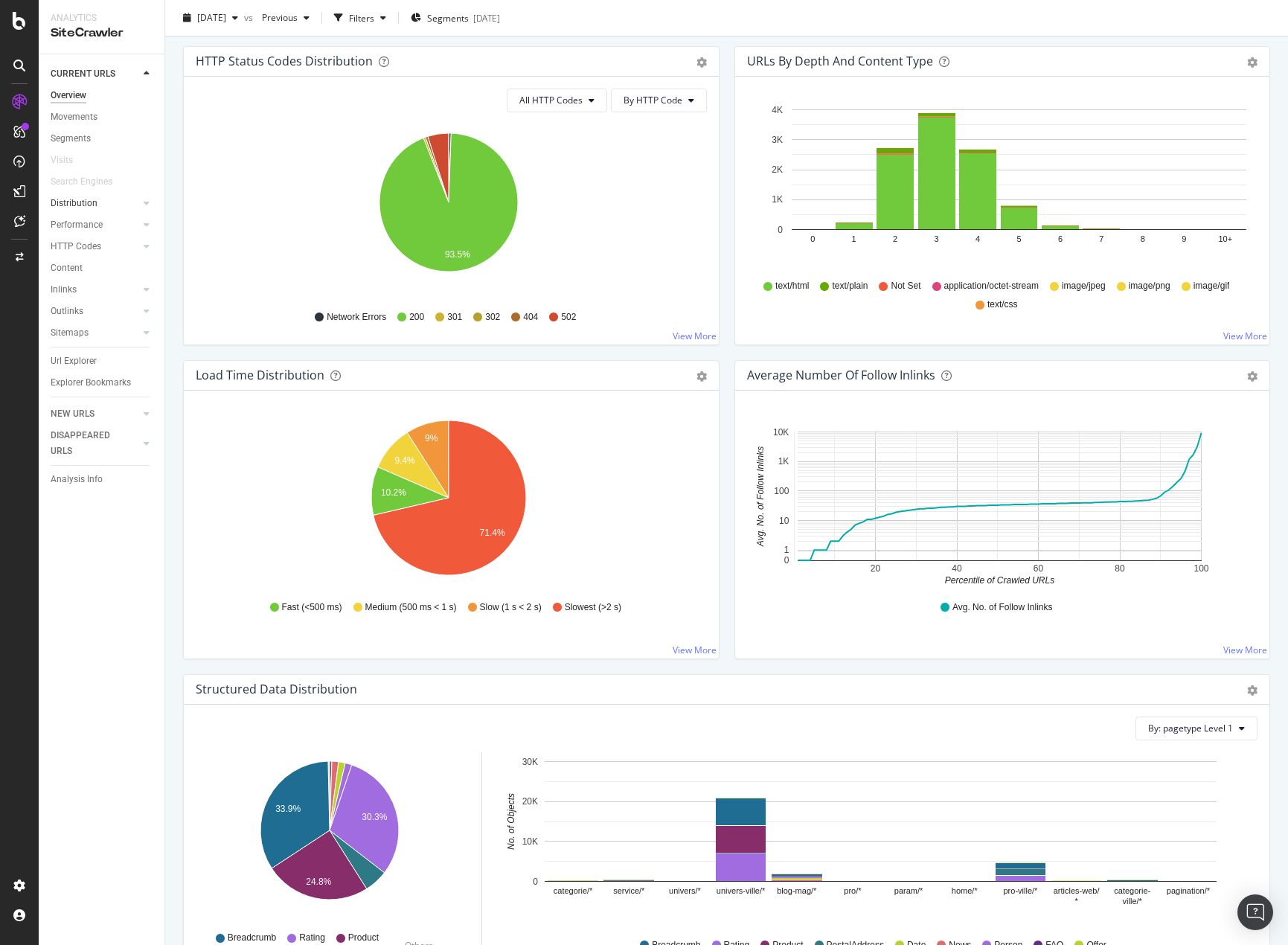
scroll to position [521, 0]
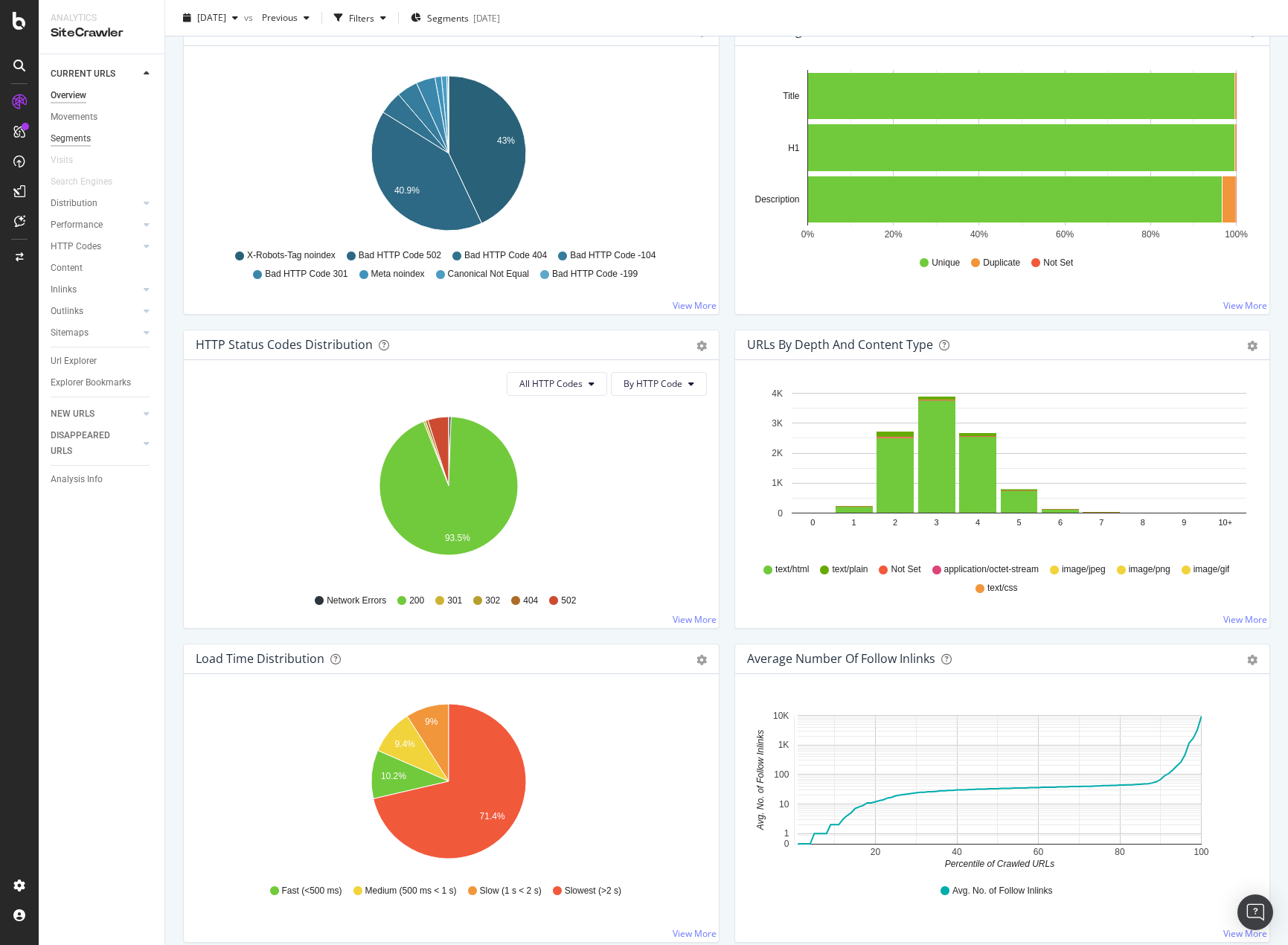
click at [73, 133] on div "Segments" at bounding box center [70, 139] width 40 height 16
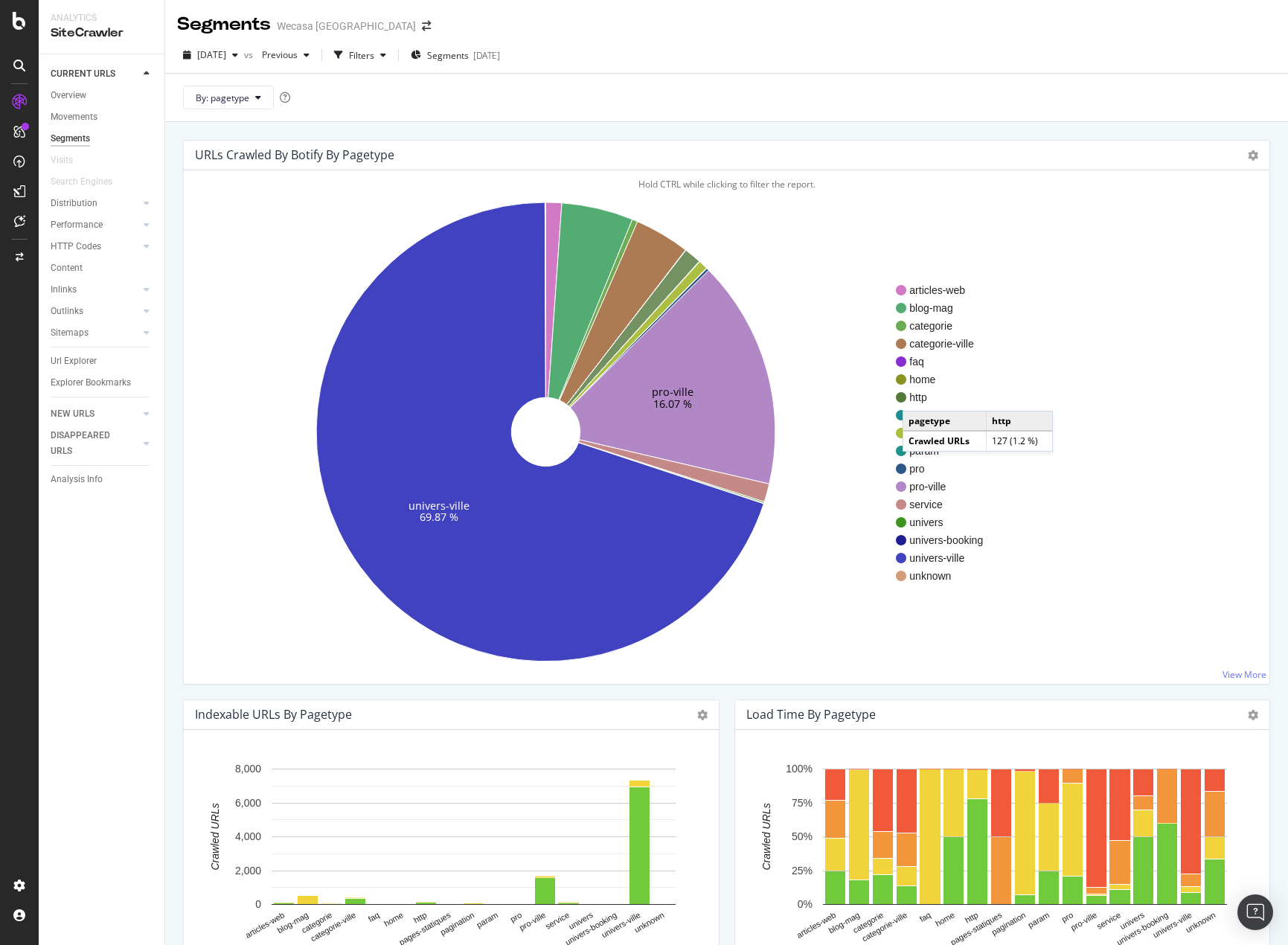
click at [917, 396] on span "http" at bounding box center [946, 398] width 74 height 15
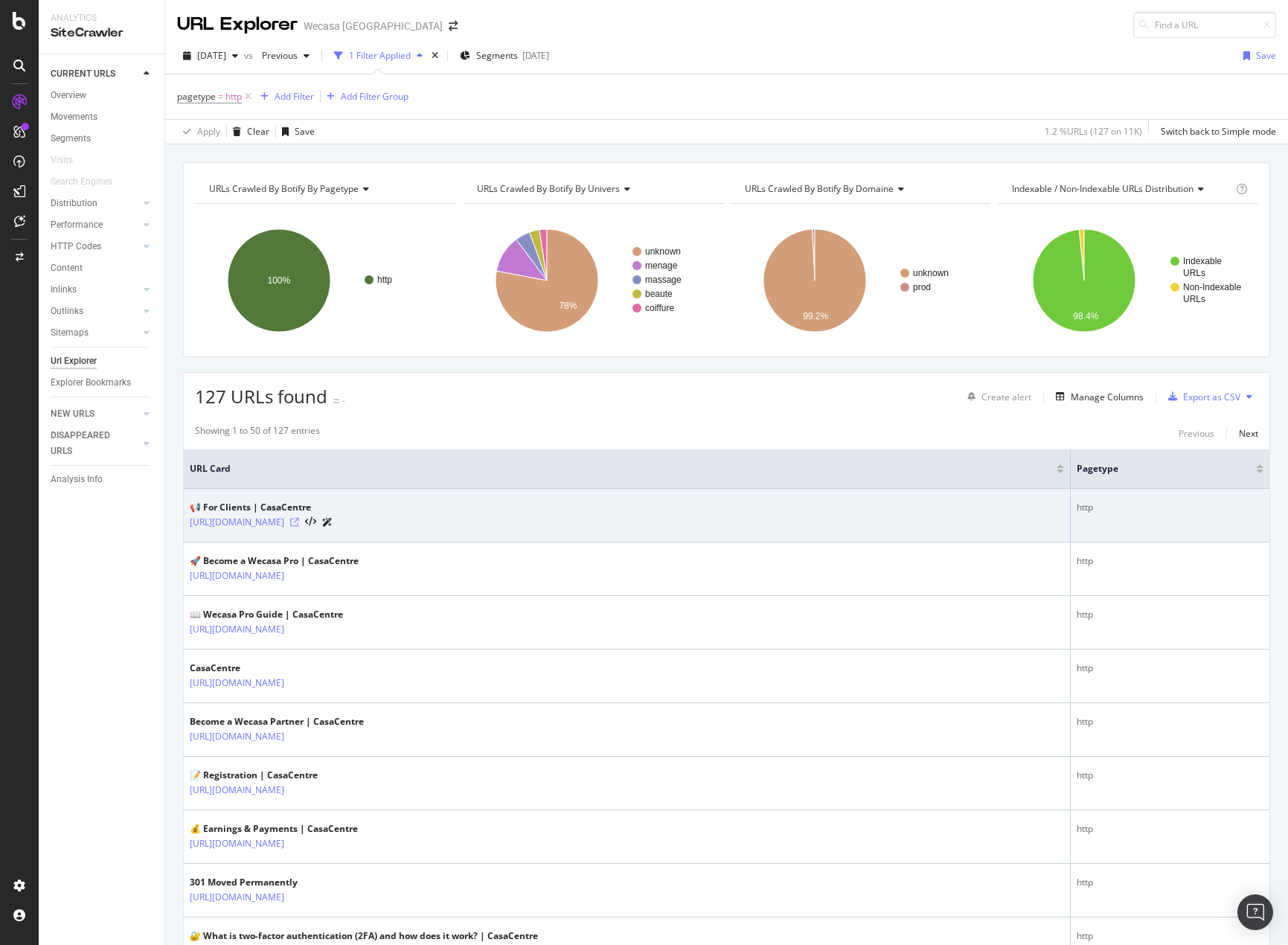
click at [300, 521] on icon at bounding box center [295, 522] width 9 height 9
click at [300, 518] on icon at bounding box center [295, 522] width 9 height 9
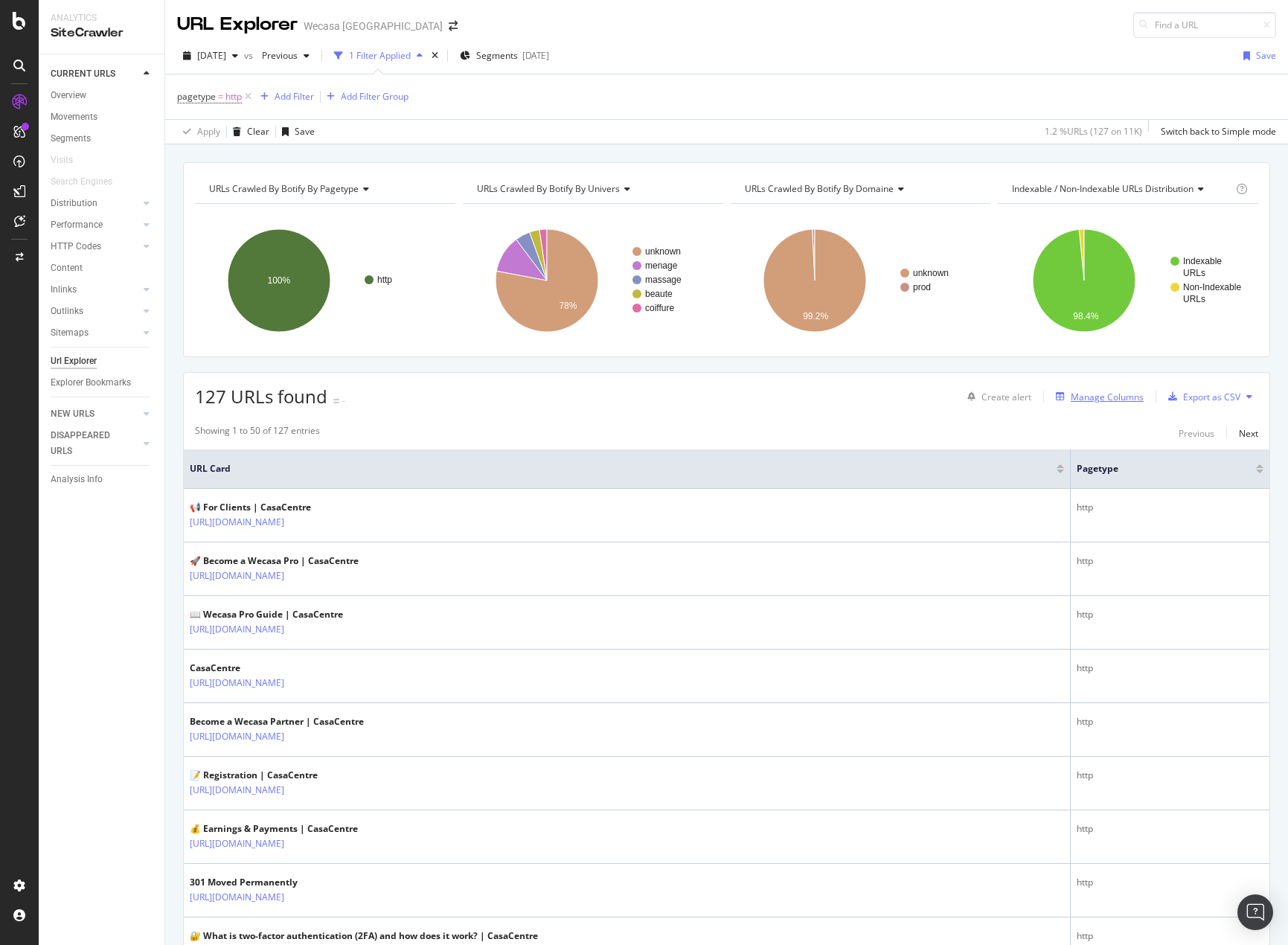
click at [1073, 399] on div "Manage Columns" at bounding box center [1107, 398] width 73 height 13
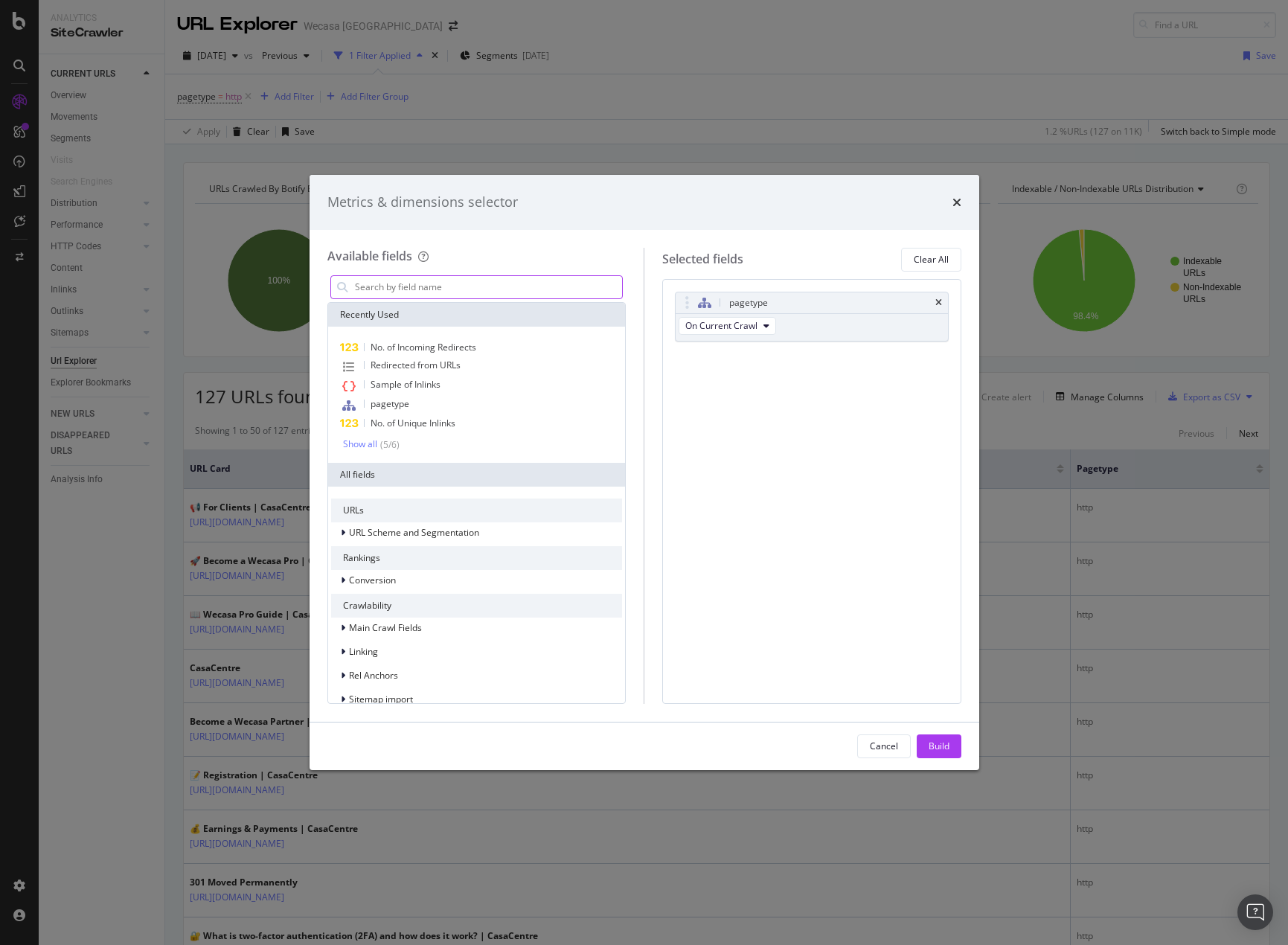
click at [436, 284] on input "modal" at bounding box center [487, 288] width 269 height 22
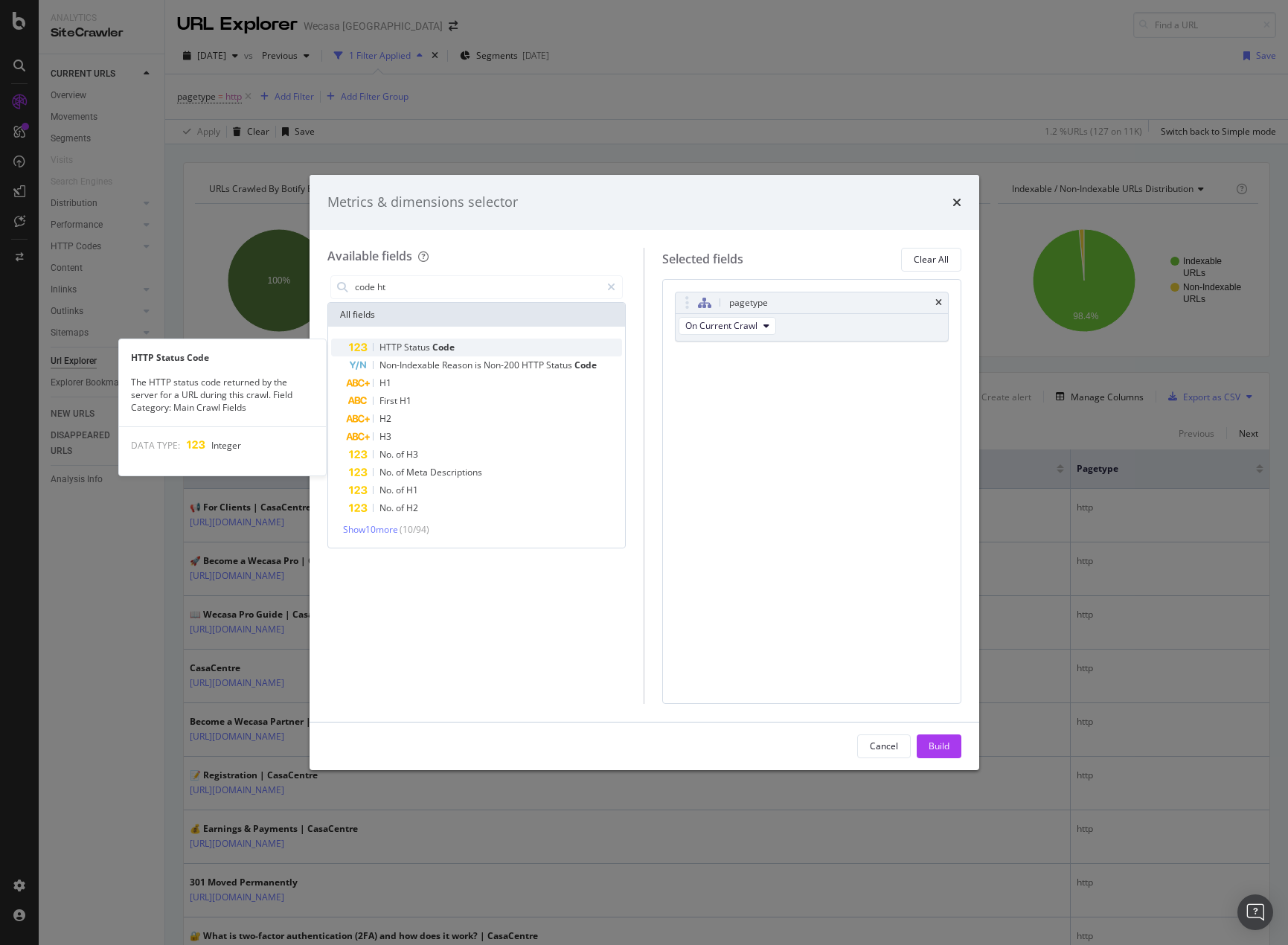
type input "code ht"
click at [427, 350] on span "Status" at bounding box center [418, 348] width 29 height 13
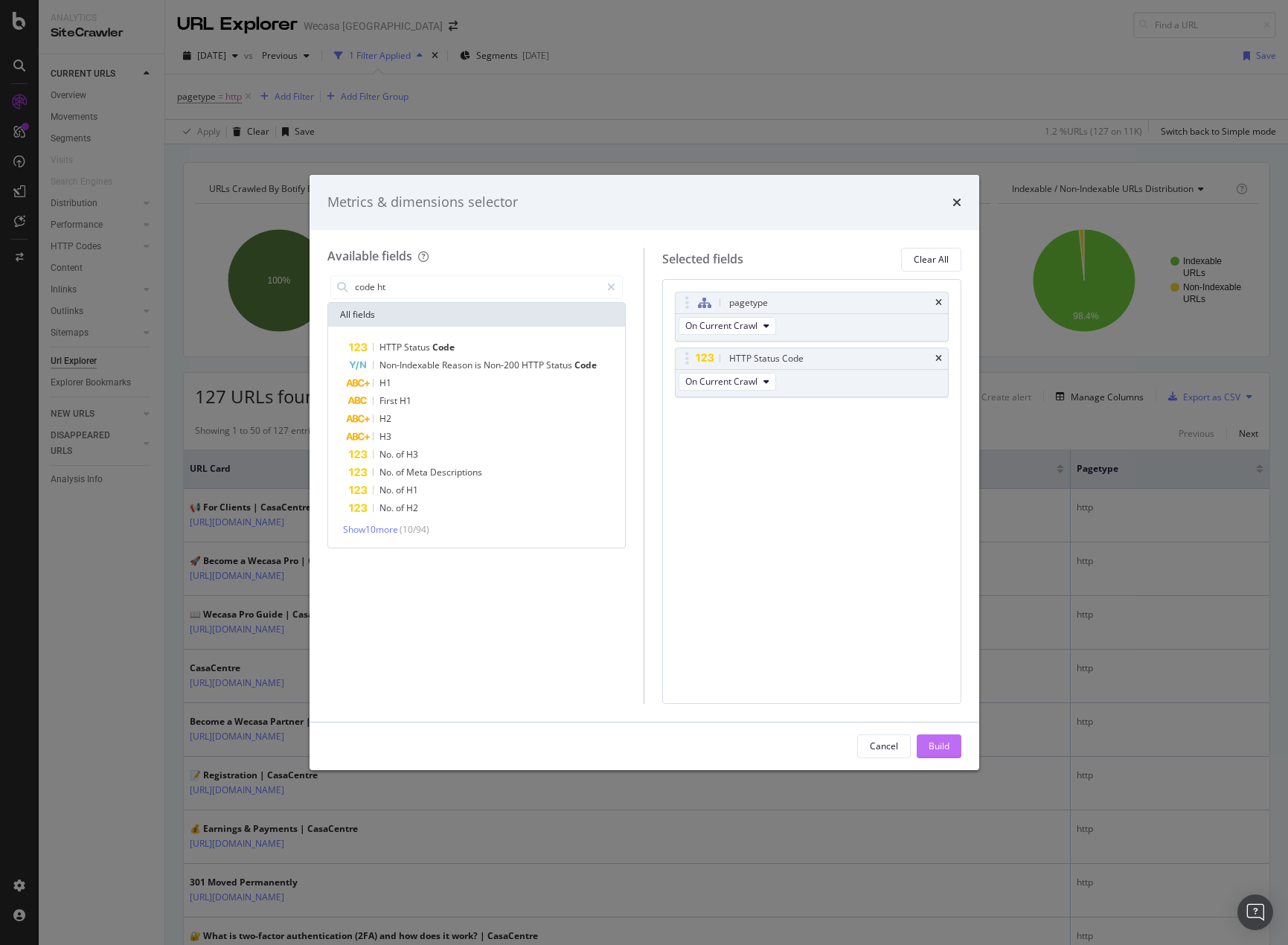
click at [926, 738] on button "Build" at bounding box center [938, 746] width 44 height 24
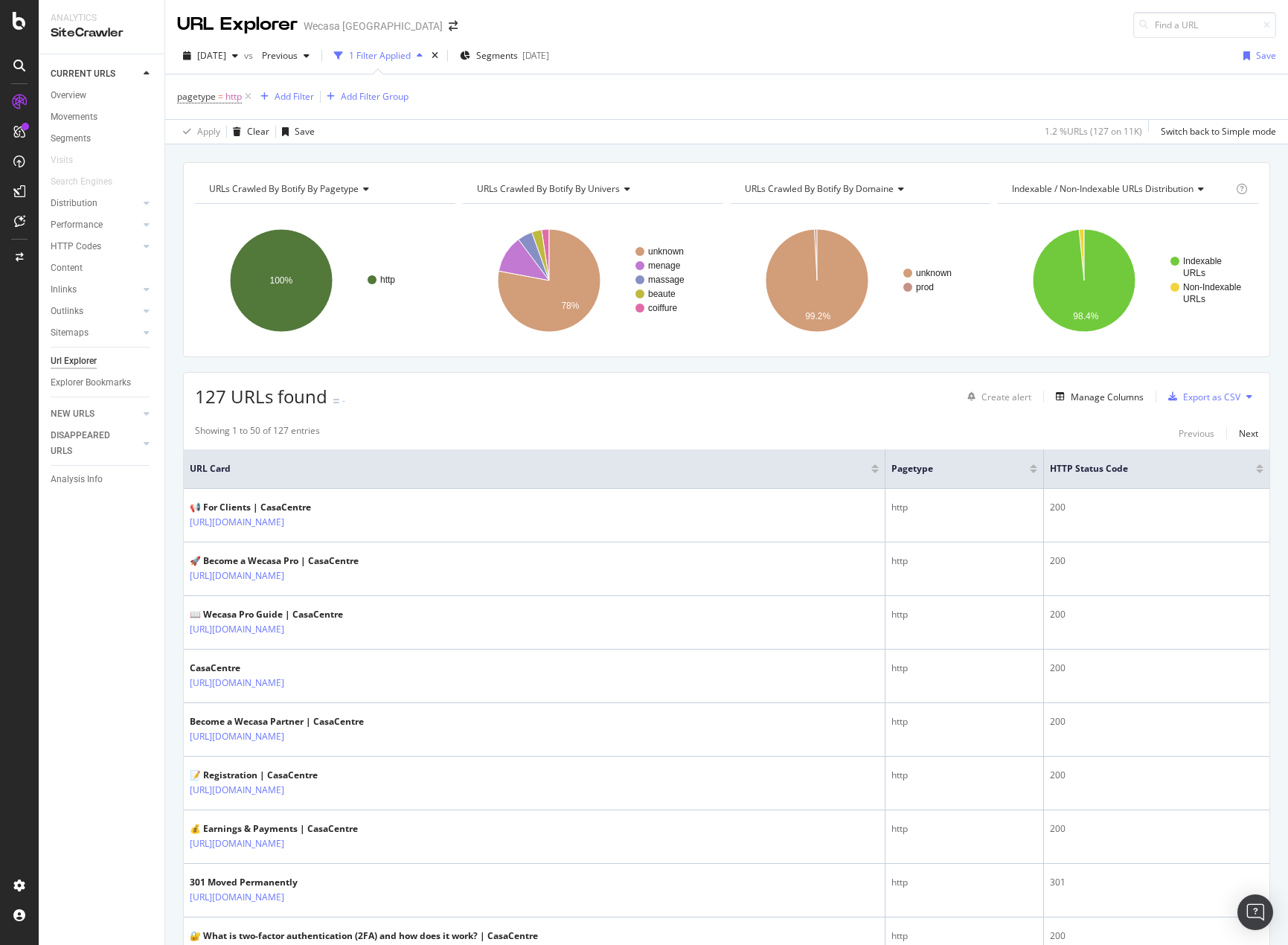
click at [111, 914] on div "CURRENT URLS Overview Movements Segments Visits Search Engines Distribution Top…" at bounding box center [102, 499] width 126 height 890
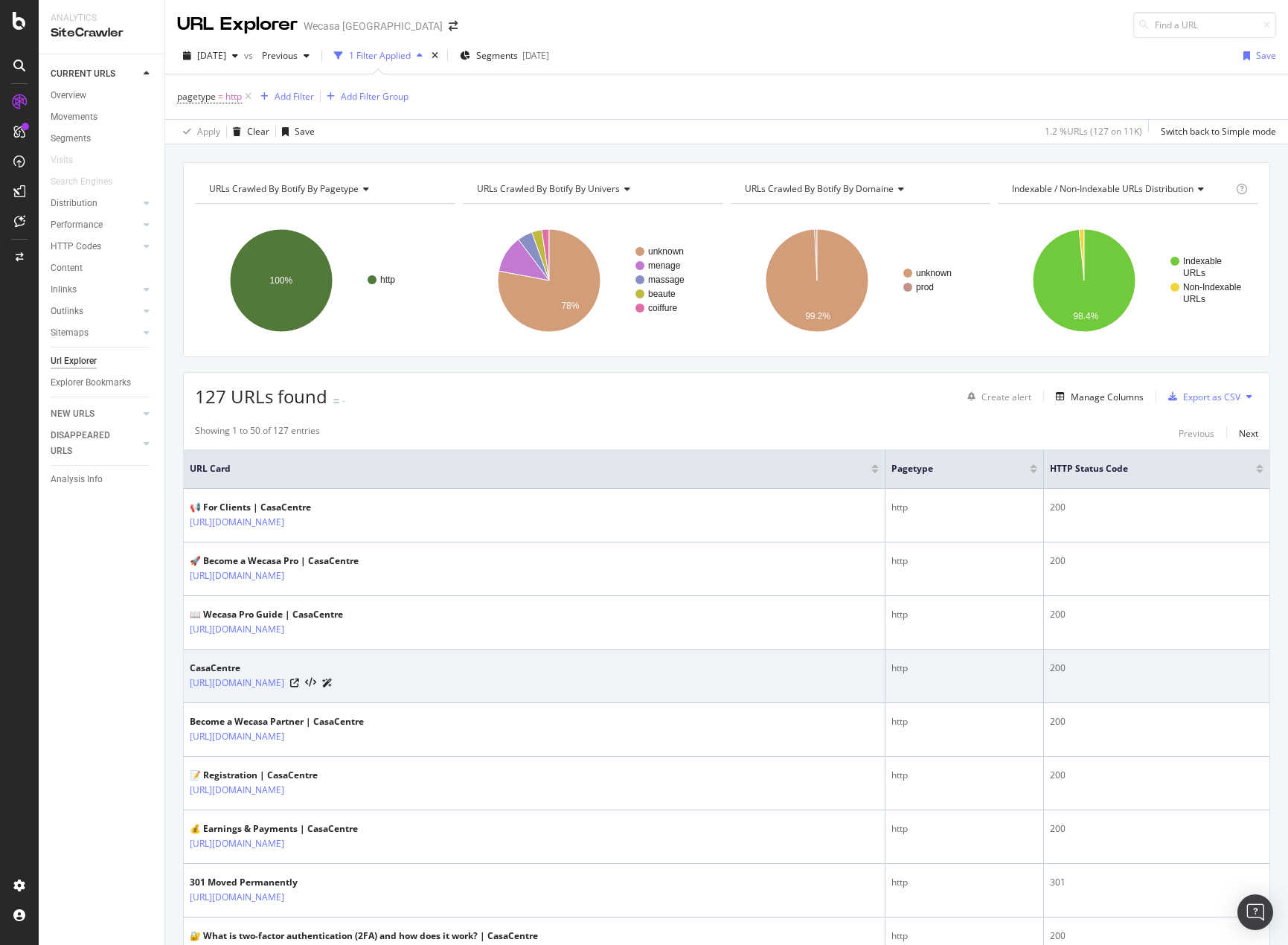
click at [1130, 657] on td "200" at bounding box center [1157, 677] width 227 height 54
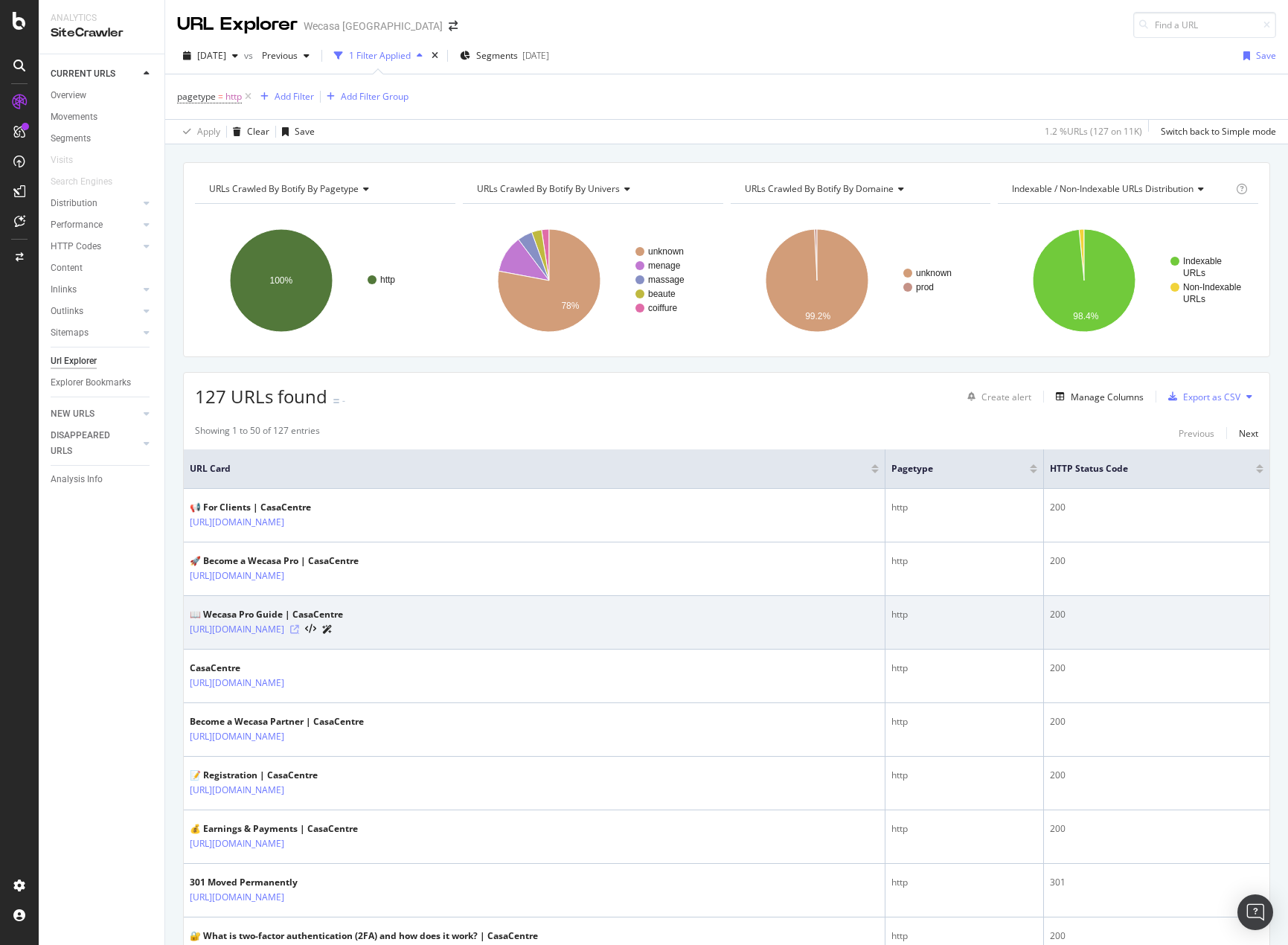
click at [300, 627] on icon at bounding box center [295, 630] width 9 height 9
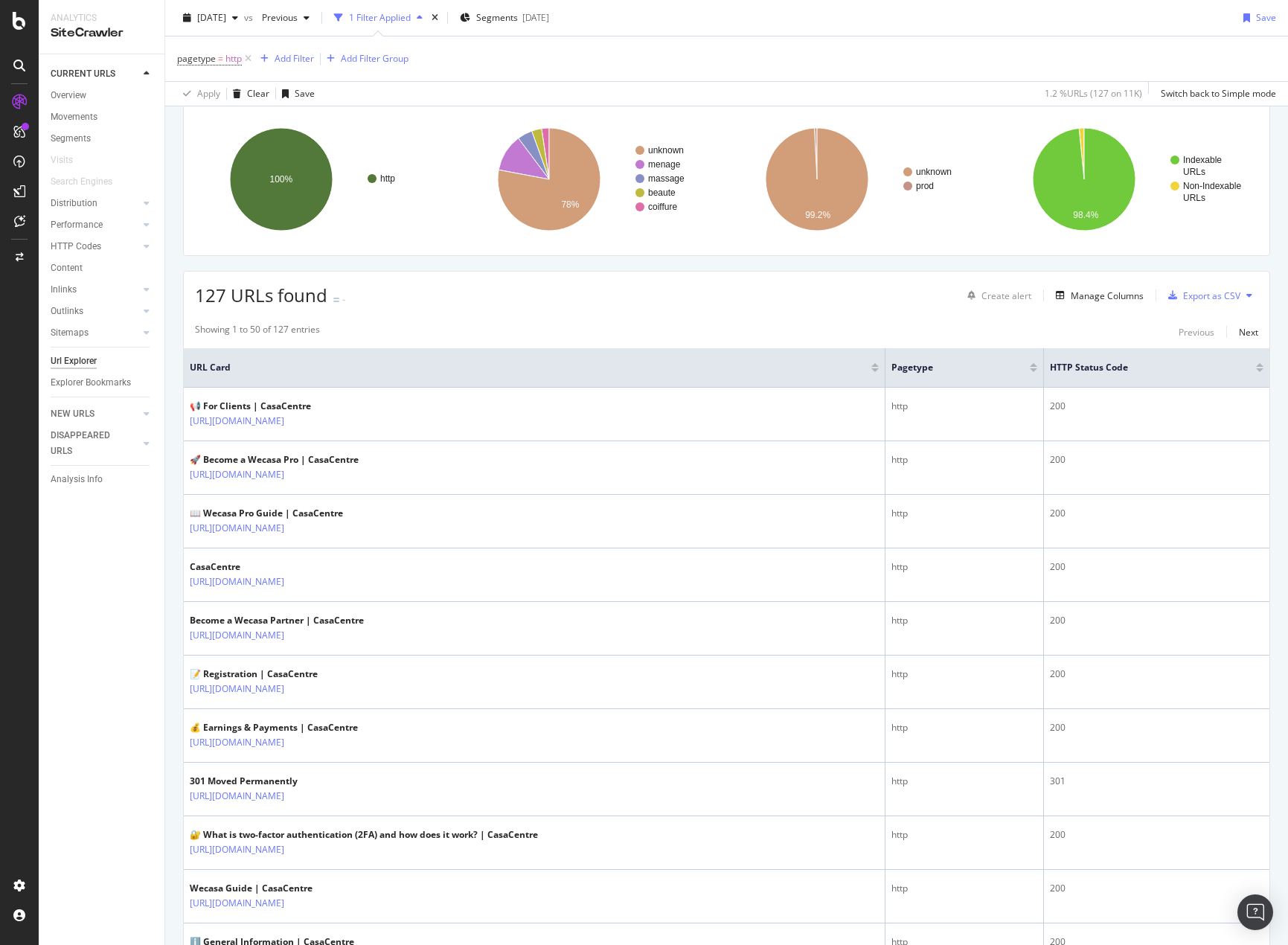
scroll to position [447, 0]
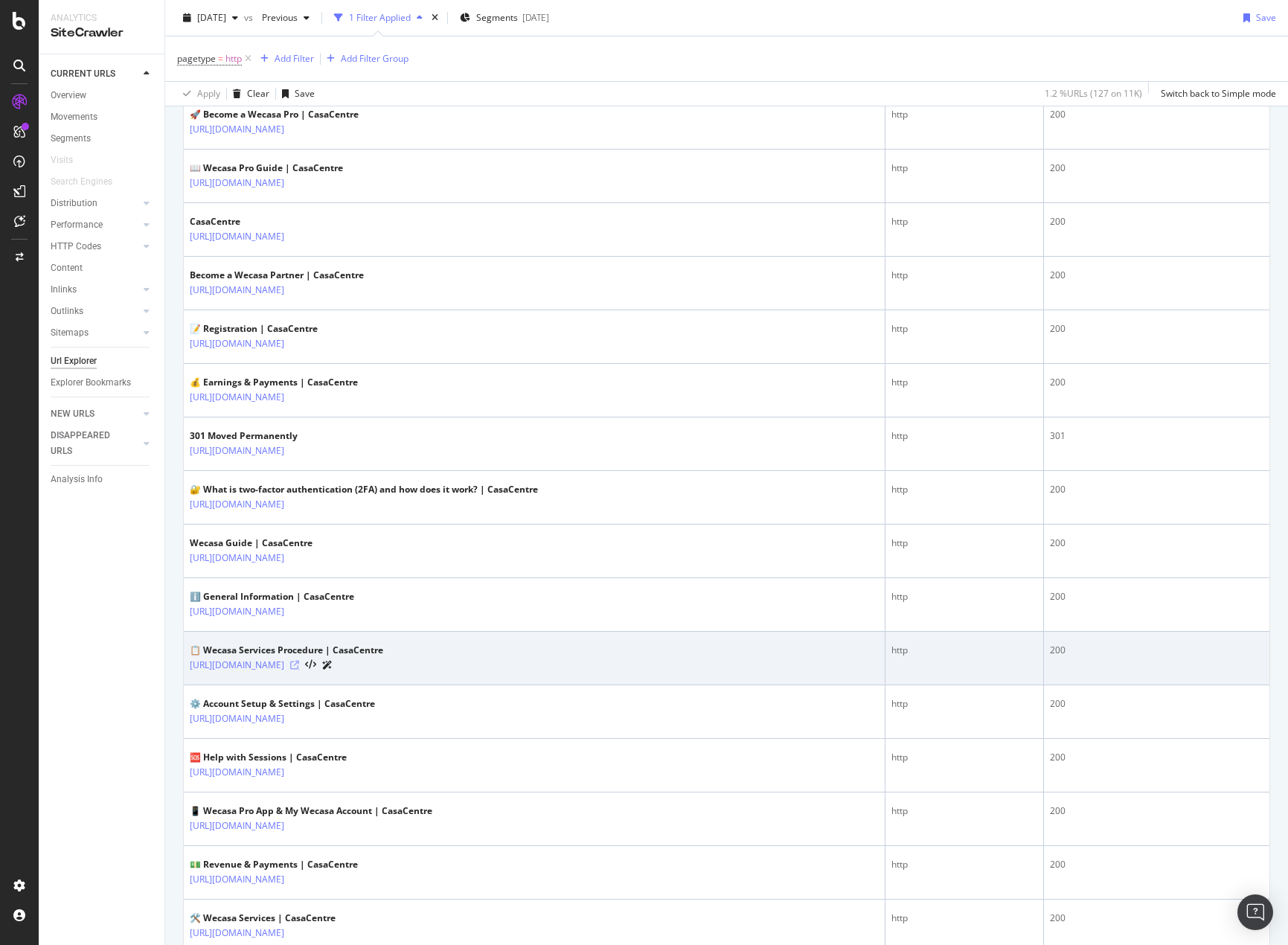
click at [300, 666] on icon at bounding box center [295, 666] width 9 height 9
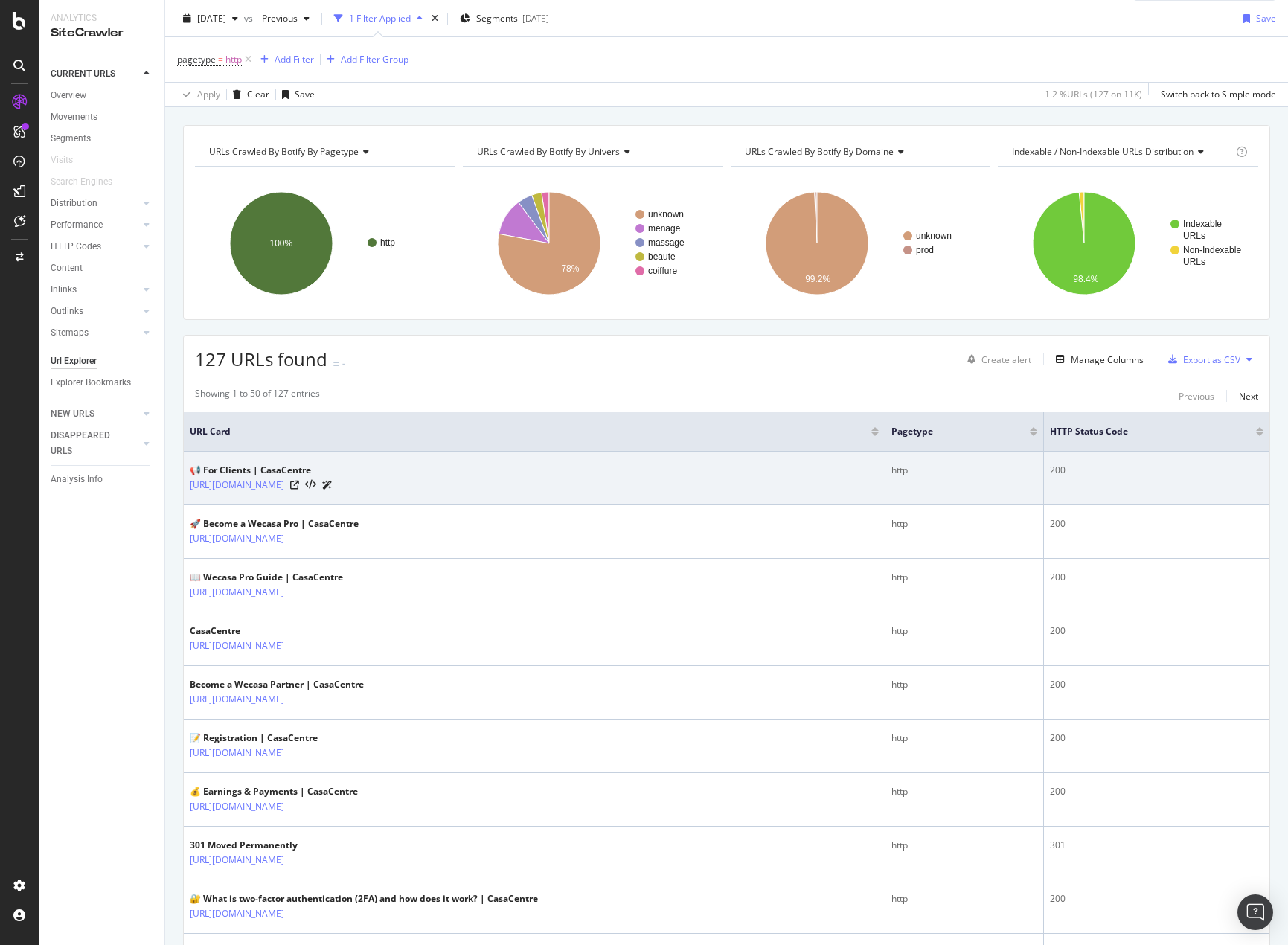
scroll to position [0, 0]
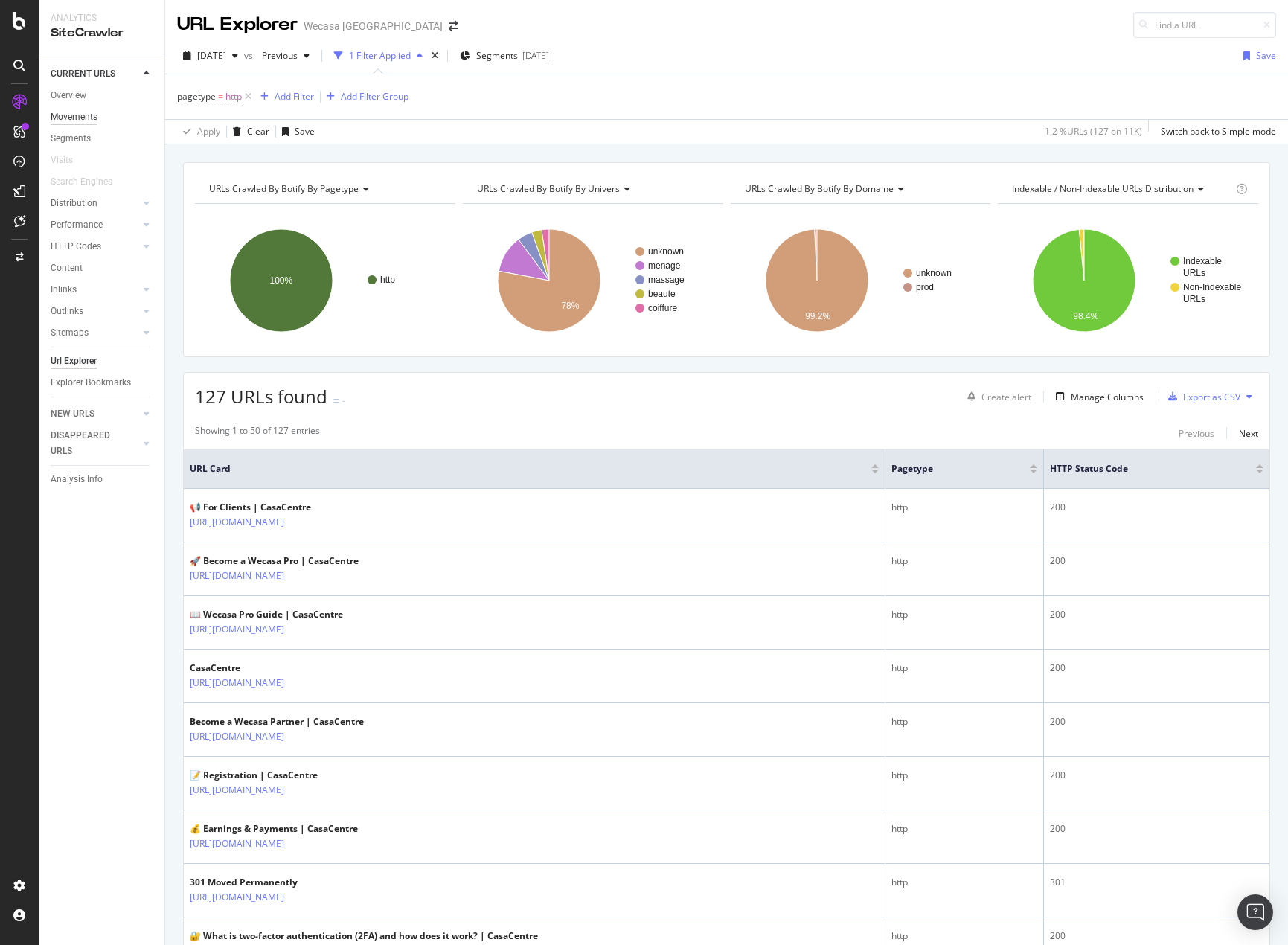
click at [79, 114] on div "Movements" at bounding box center [74, 117] width 47 height 16
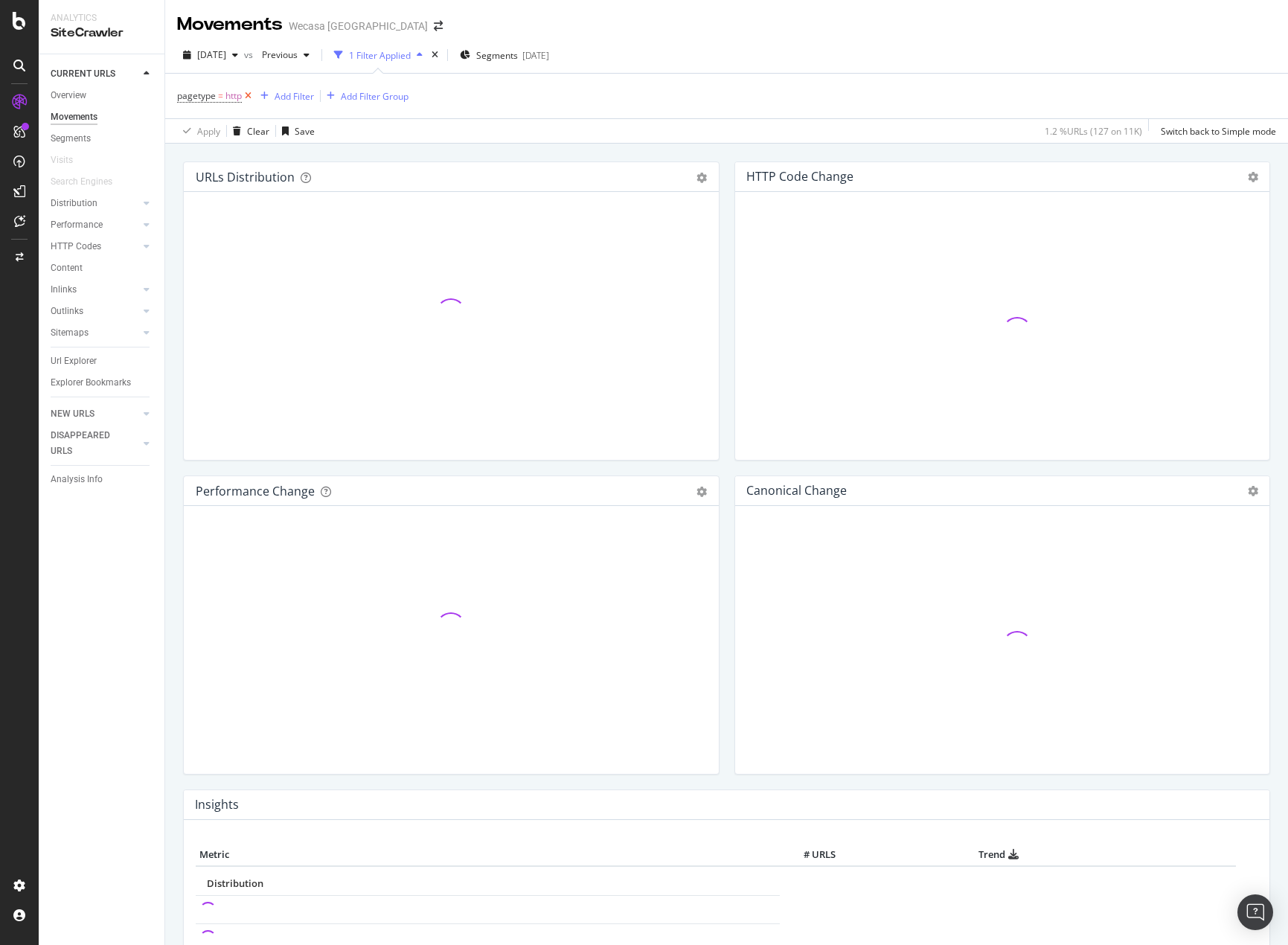
click at [249, 98] on icon at bounding box center [249, 96] width 13 height 15
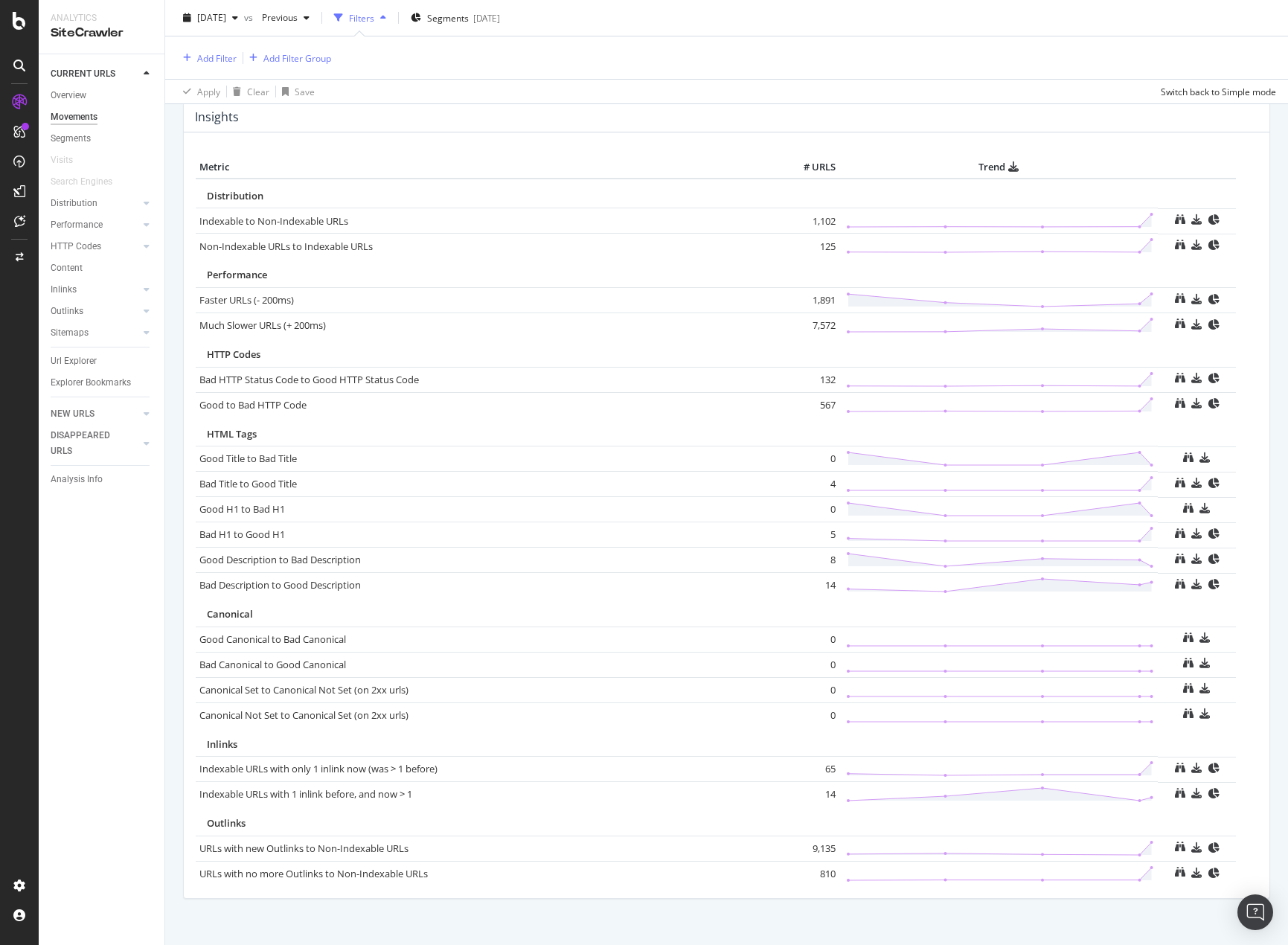
scroll to position [706, 0]
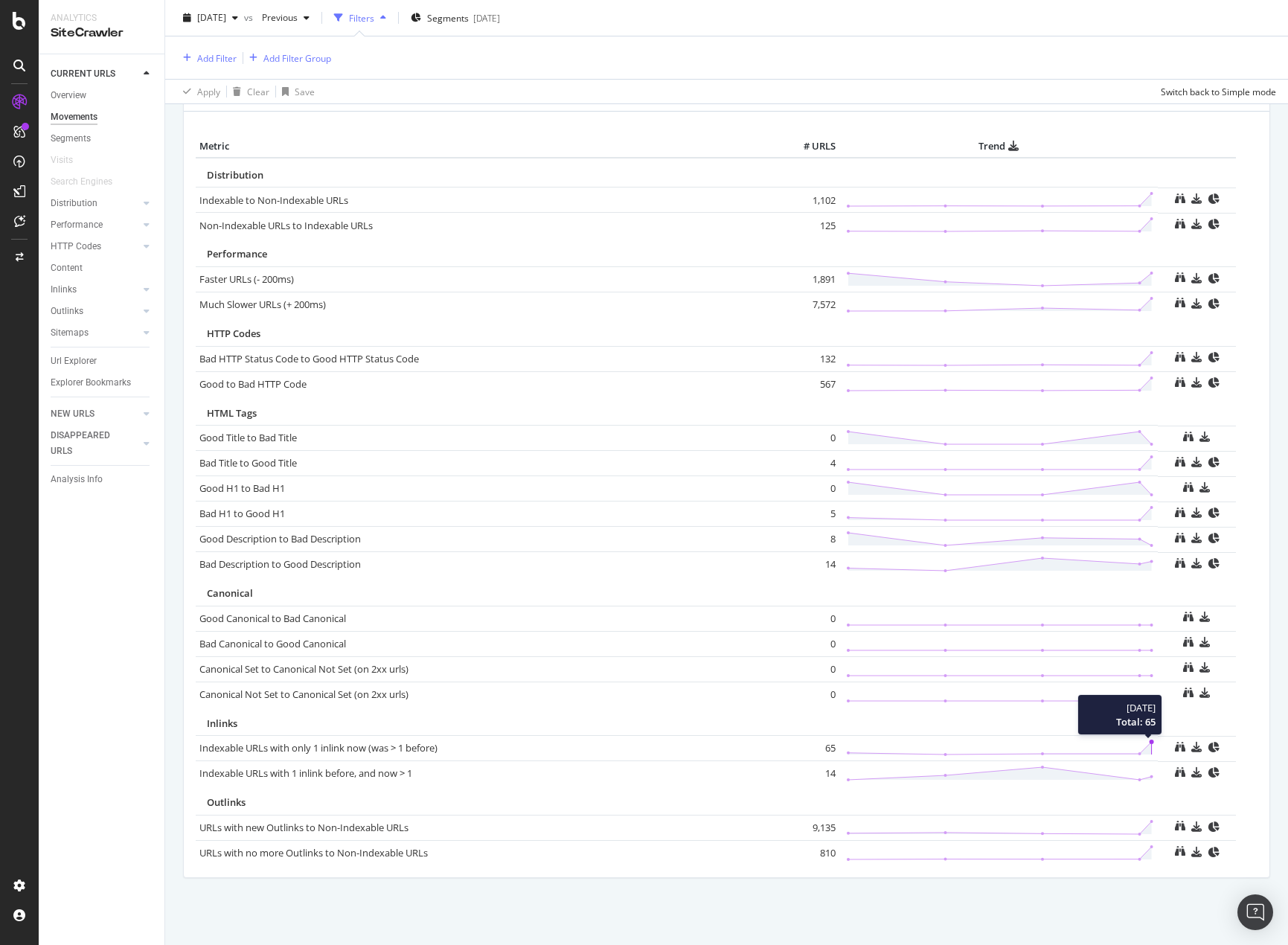
click at [1141, 740] on icon at bounding box center [1000, 748] width 308 height 18
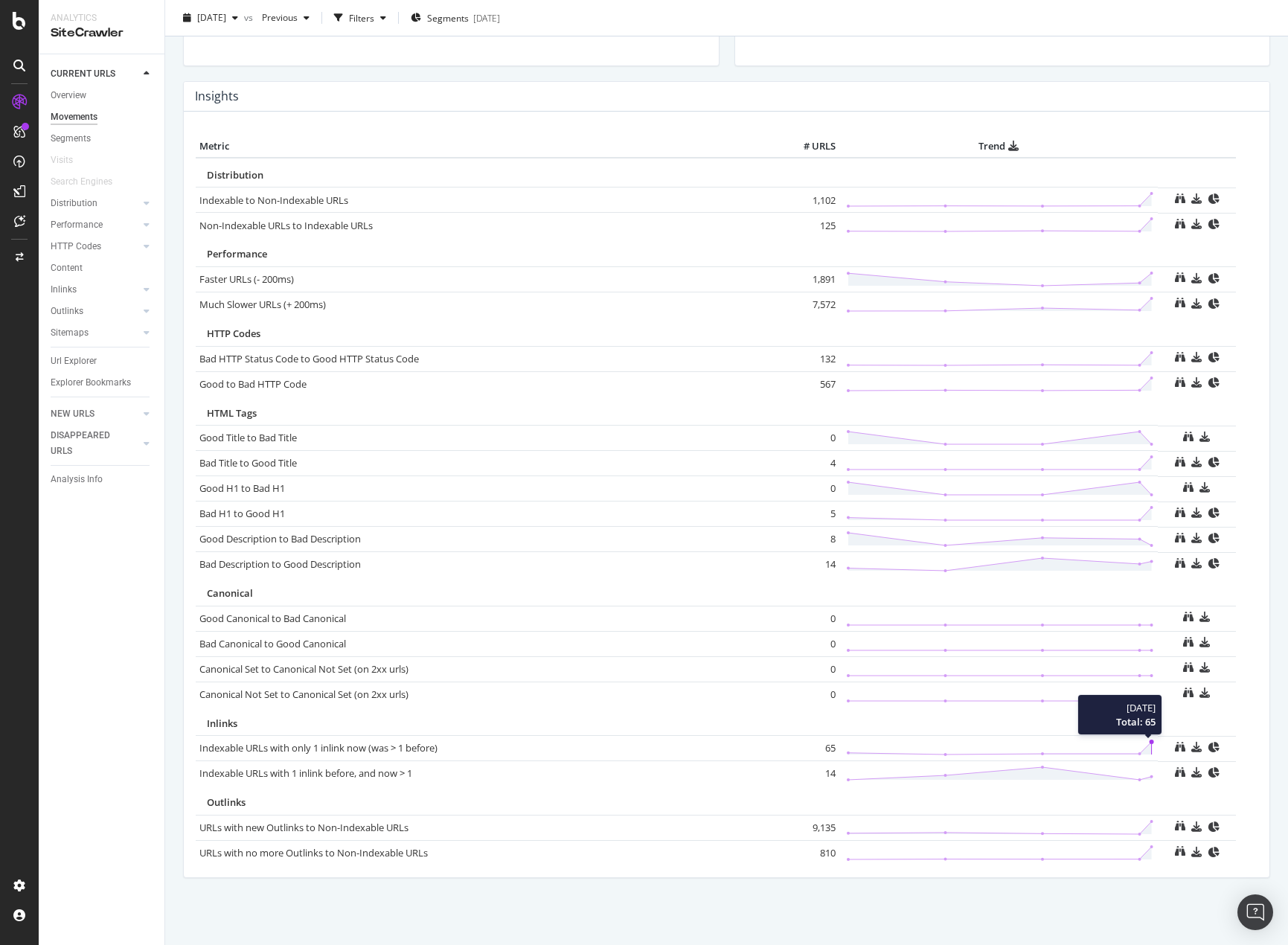
scroll to position [639, 0]
click at [1139, 742] on icon at bounding box center [1000, 748] width 308 height 18
click at [407, 747] on link "Indexable URLs with only 1 inlink now (was > 1 before)" at bounding box center [319, 748] width 239 height 13
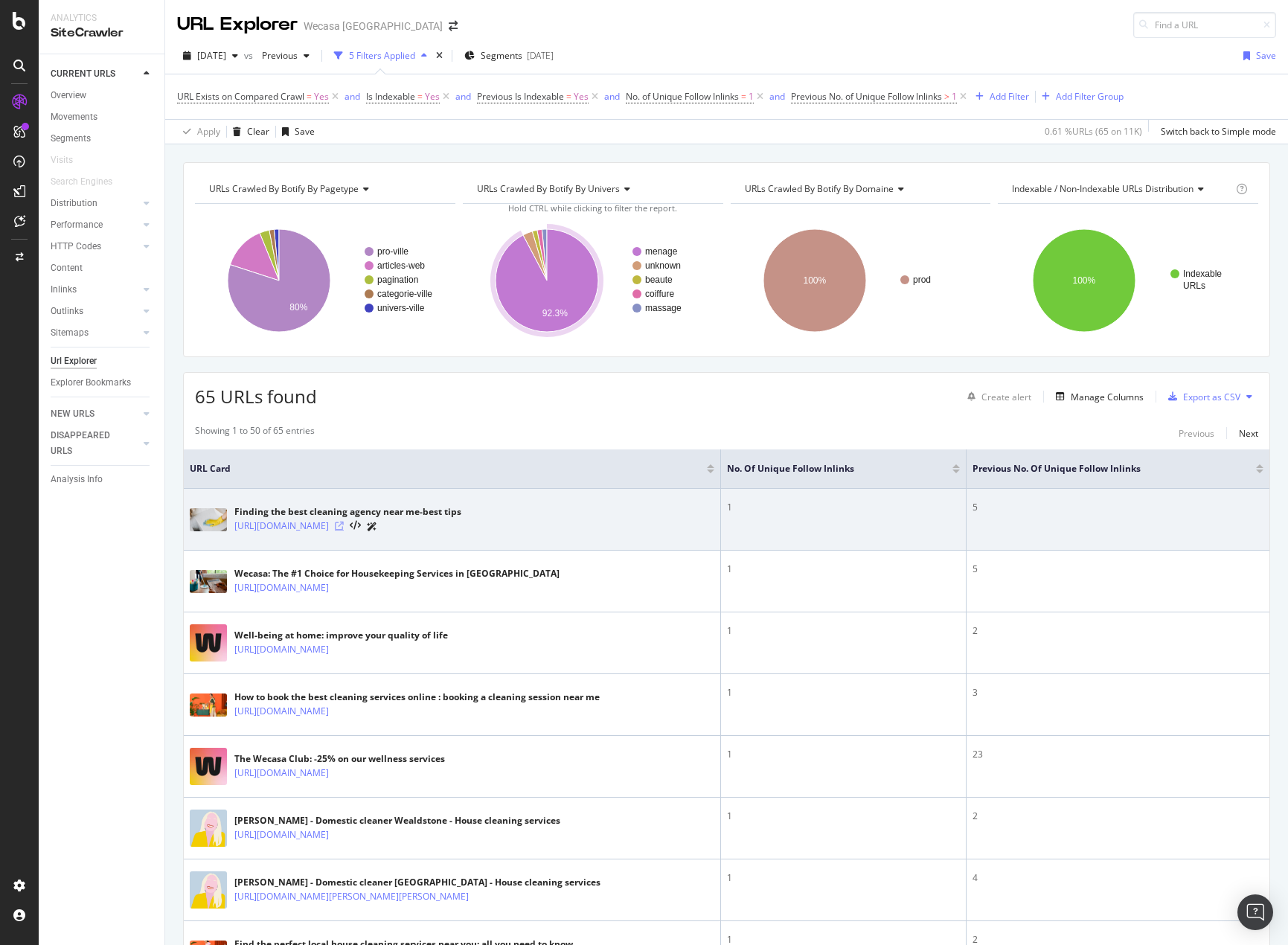
click at [344, 524] on icon at bounding box center [339, 526] width 9 height 9
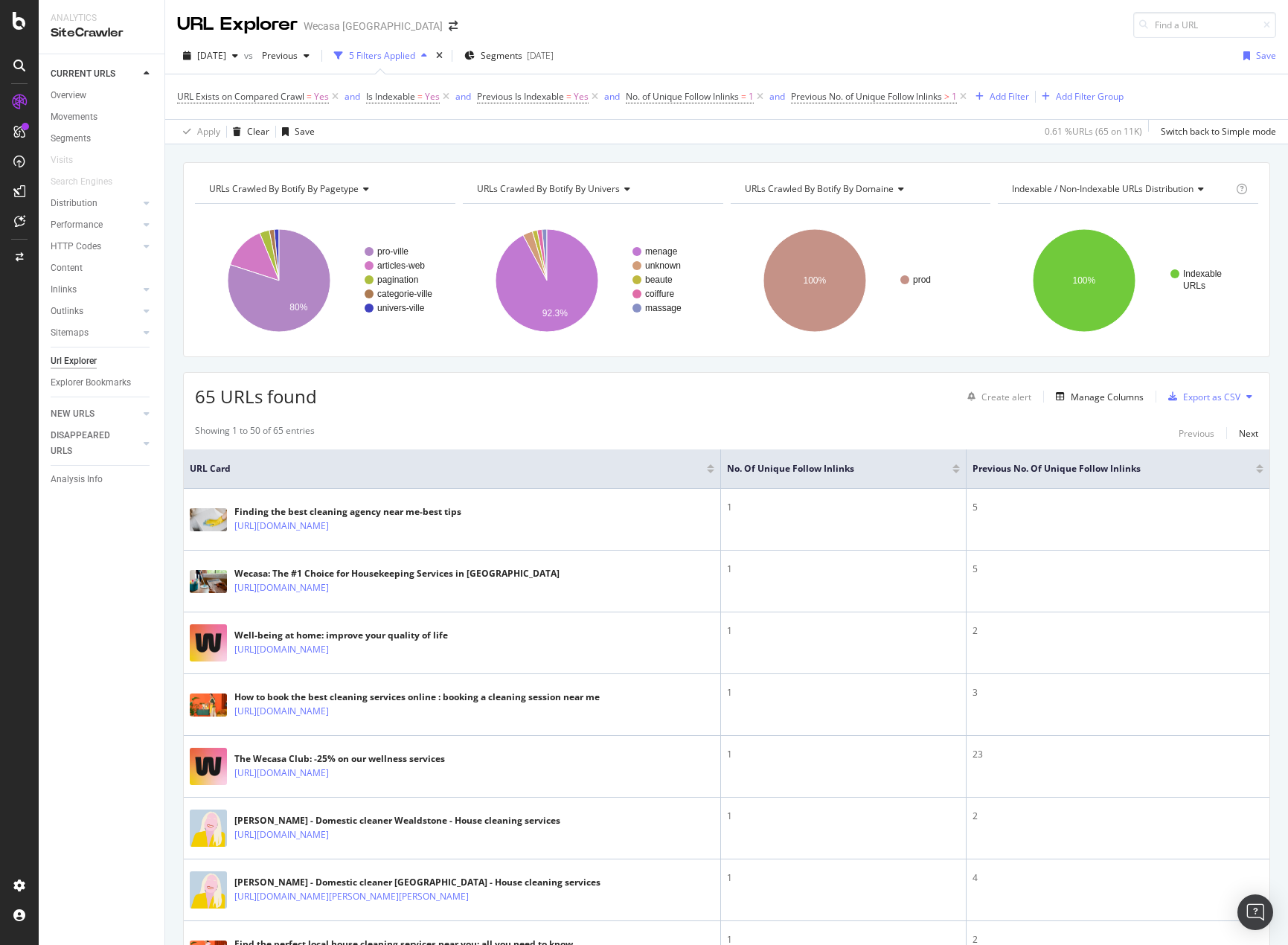
click at [1256, 471] on div at bounding box center [1259, 472] width 7 height 4
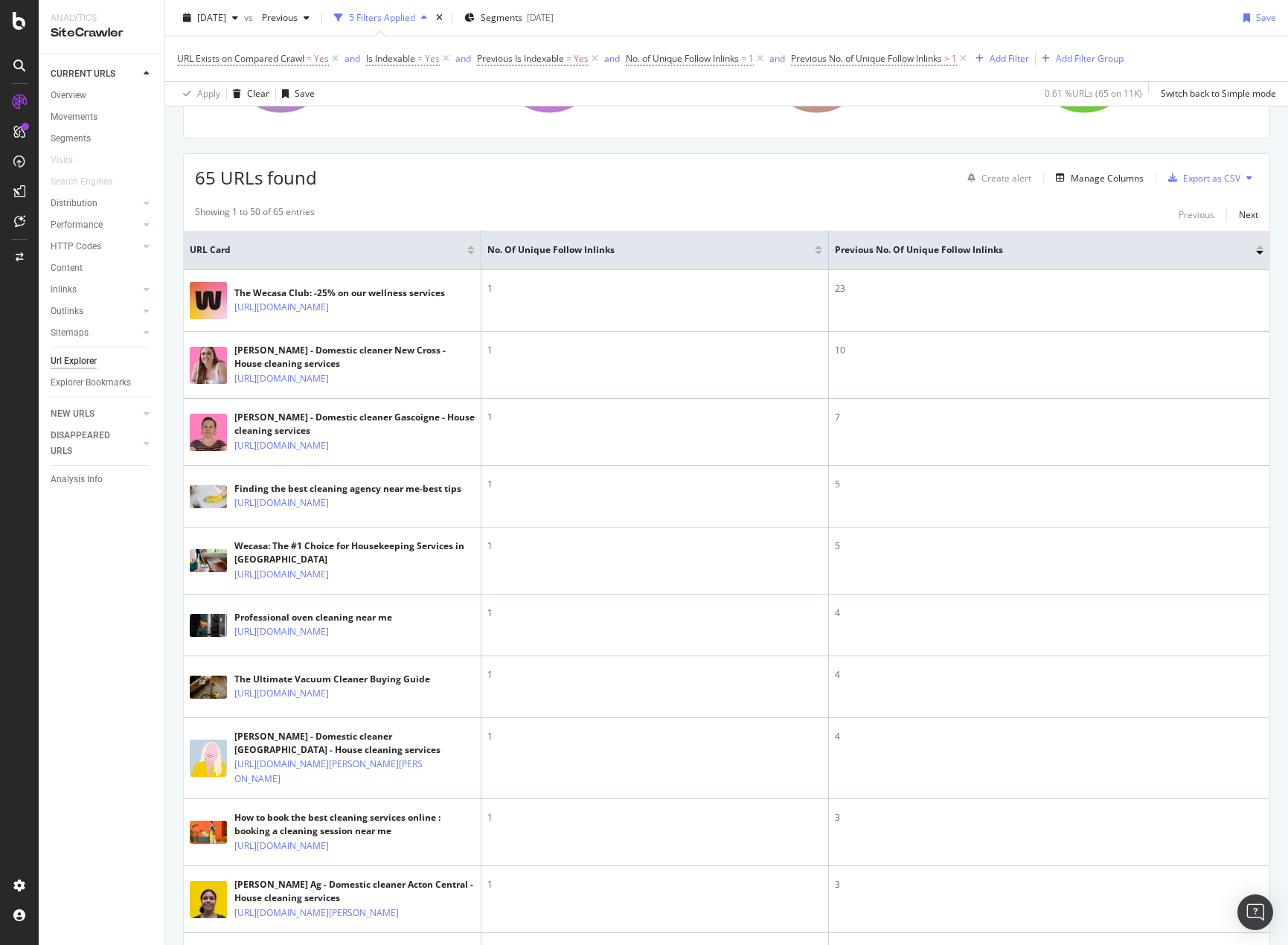
scroll to position [223, 0]
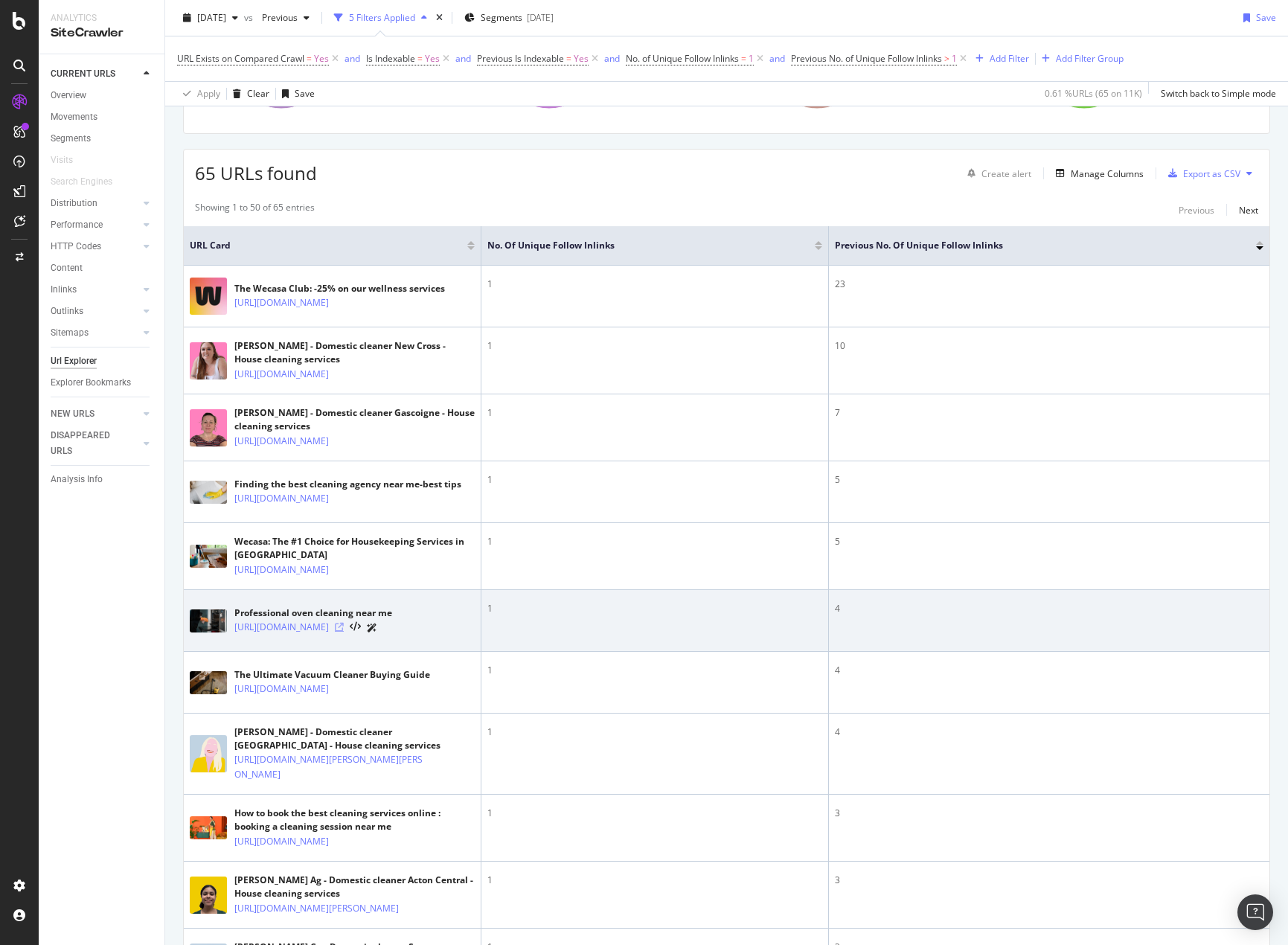
click at [344, 632] on icon at bounding box center [339, 628] width 9 height 9
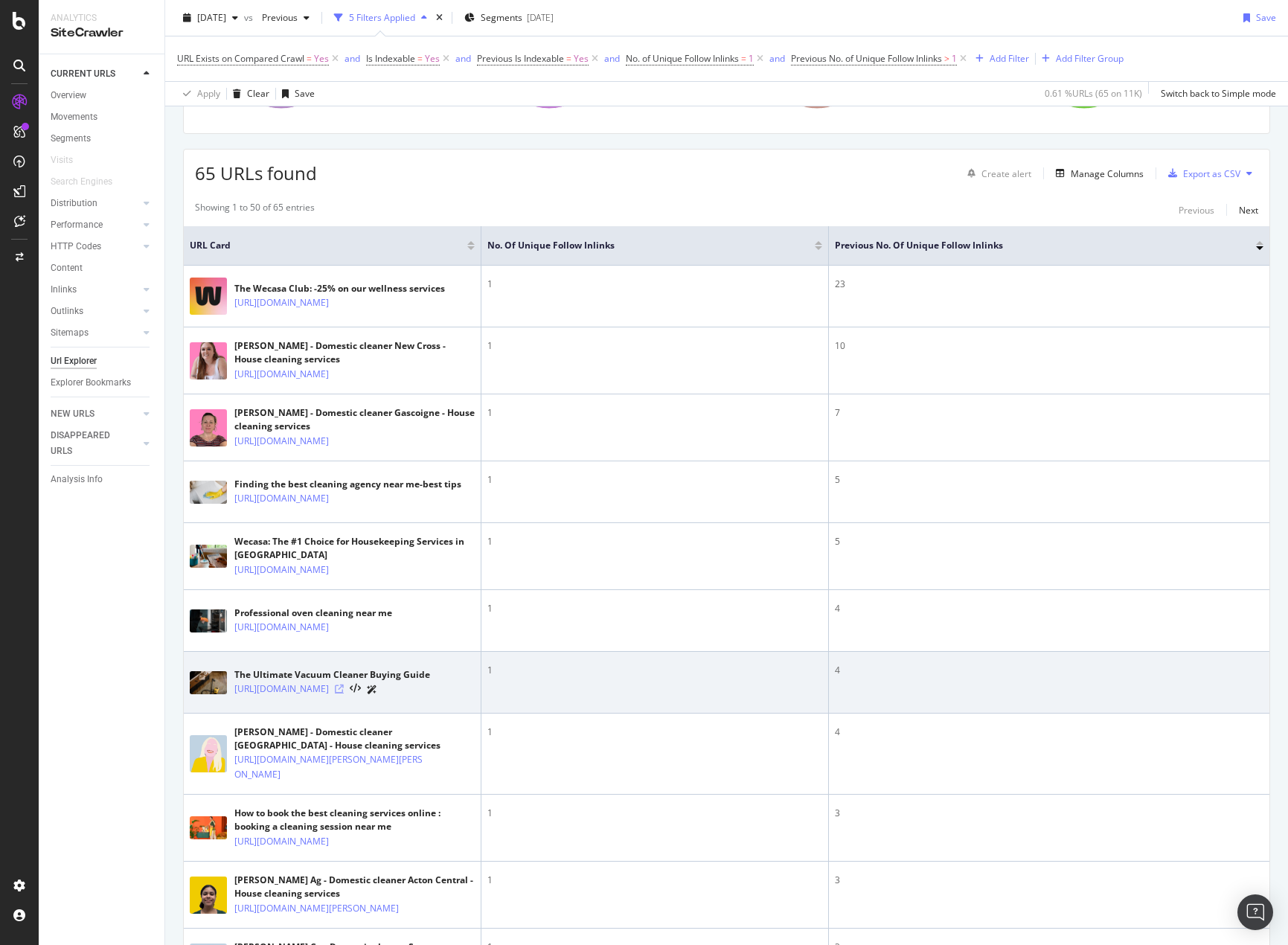
click at [344, 693] on icon at bounding box center [339, 689] width 9 height 9
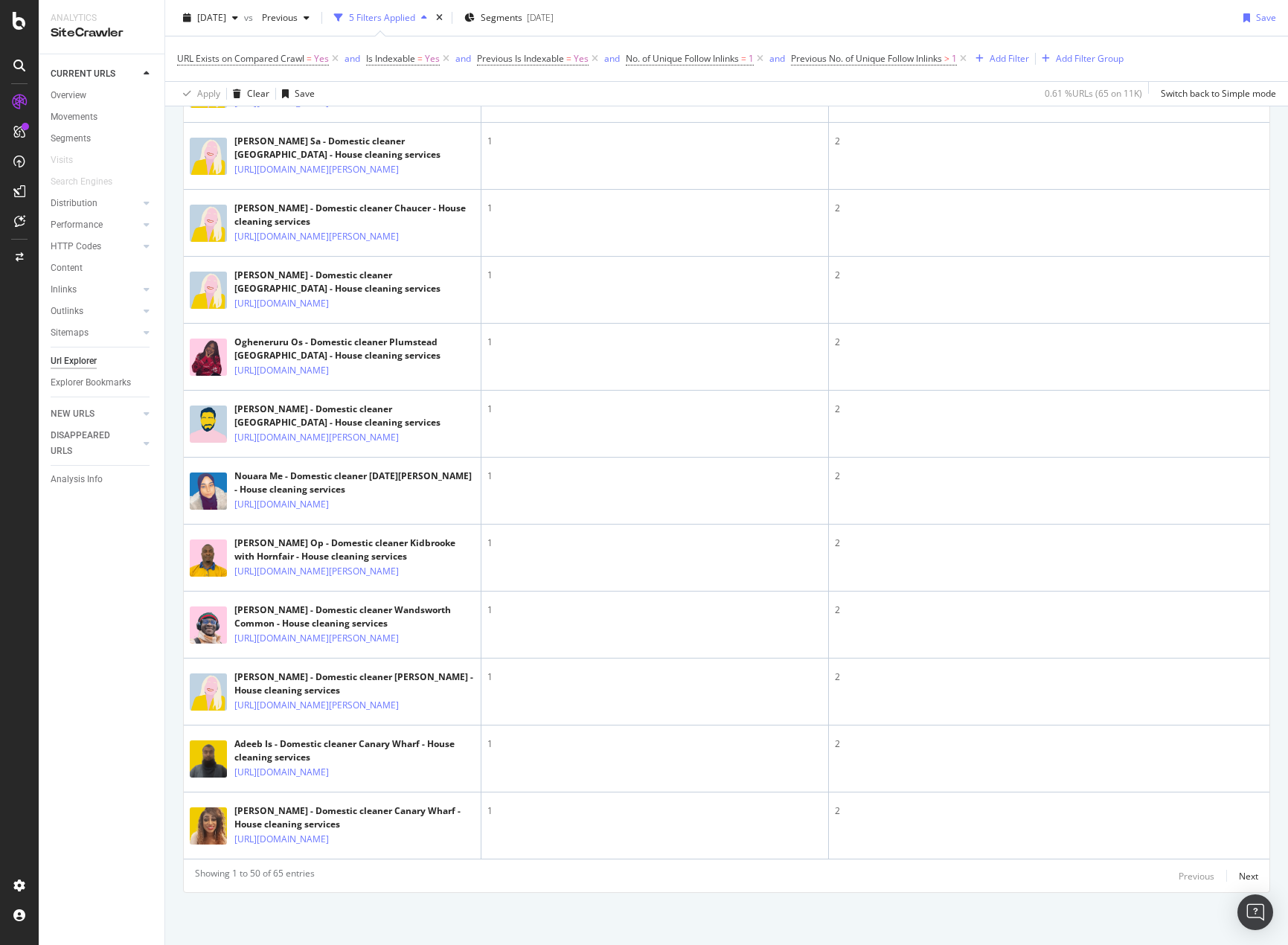
scroll to position [3349, 0]
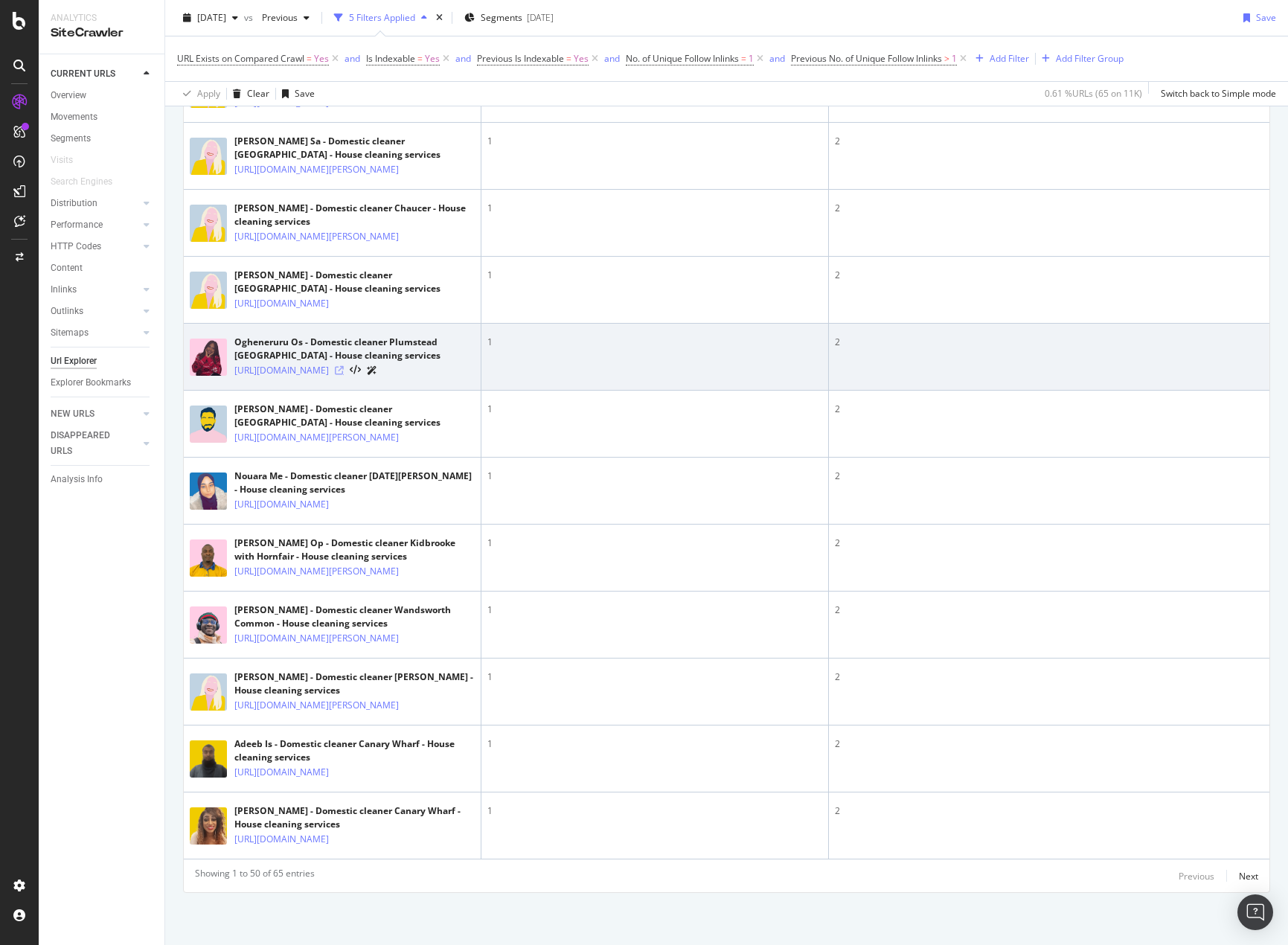
click at [344, 375] on icon at bounding box center [339, 371] width 9 height 9
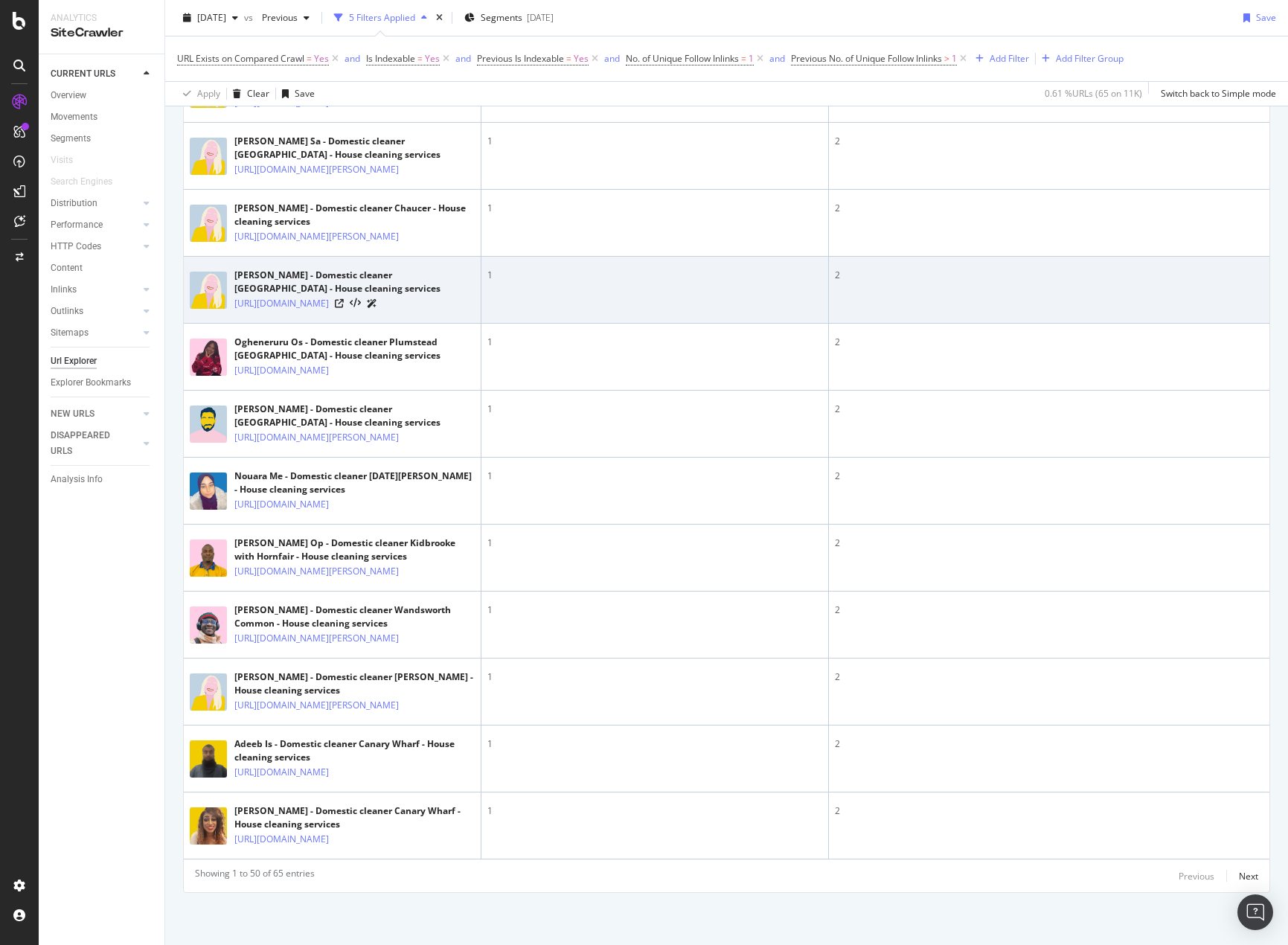
scroll to position [3636, 0]
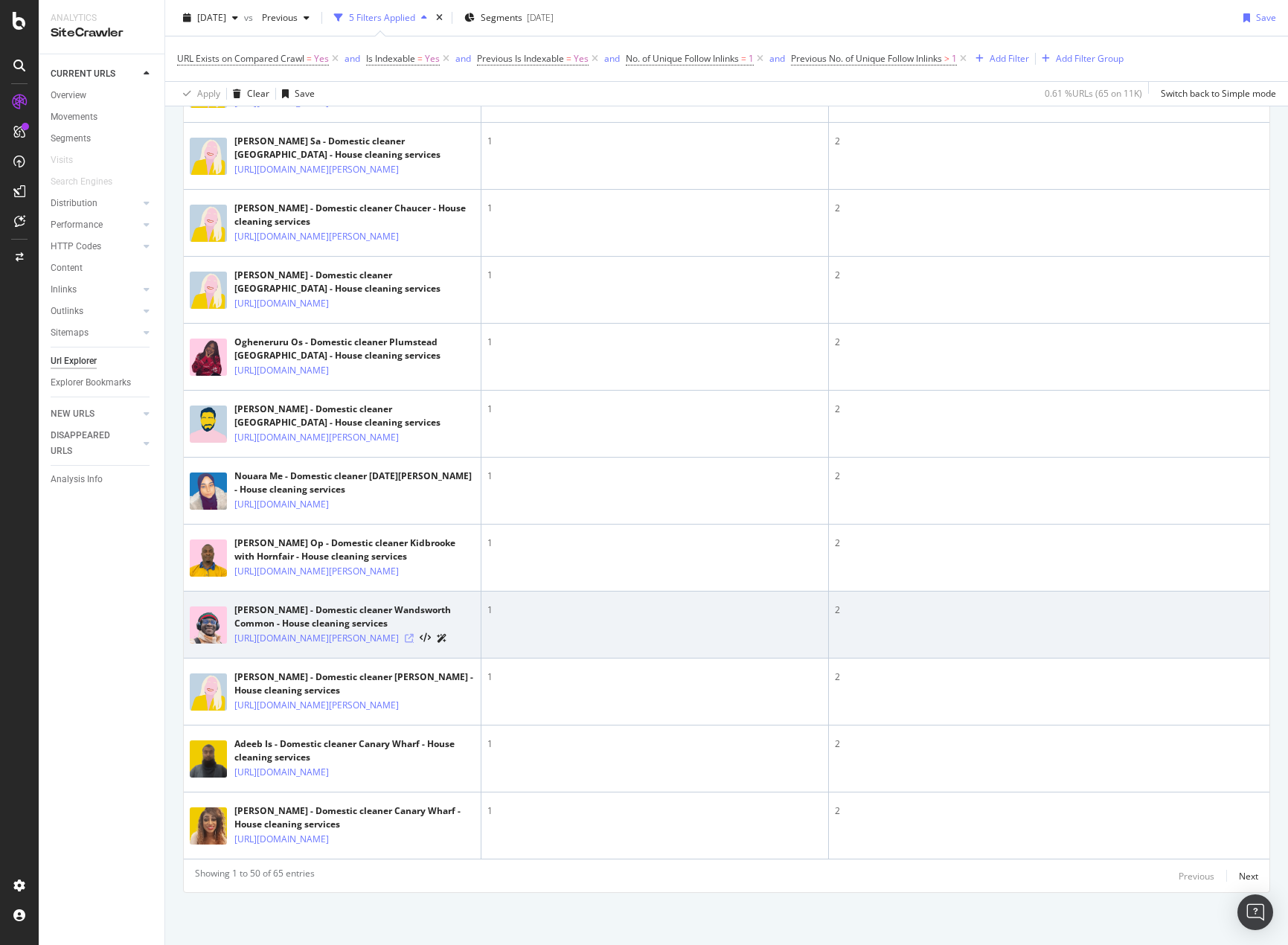
click at [413, 634] on icon at bounding box center [410, 639] width 9 height 9
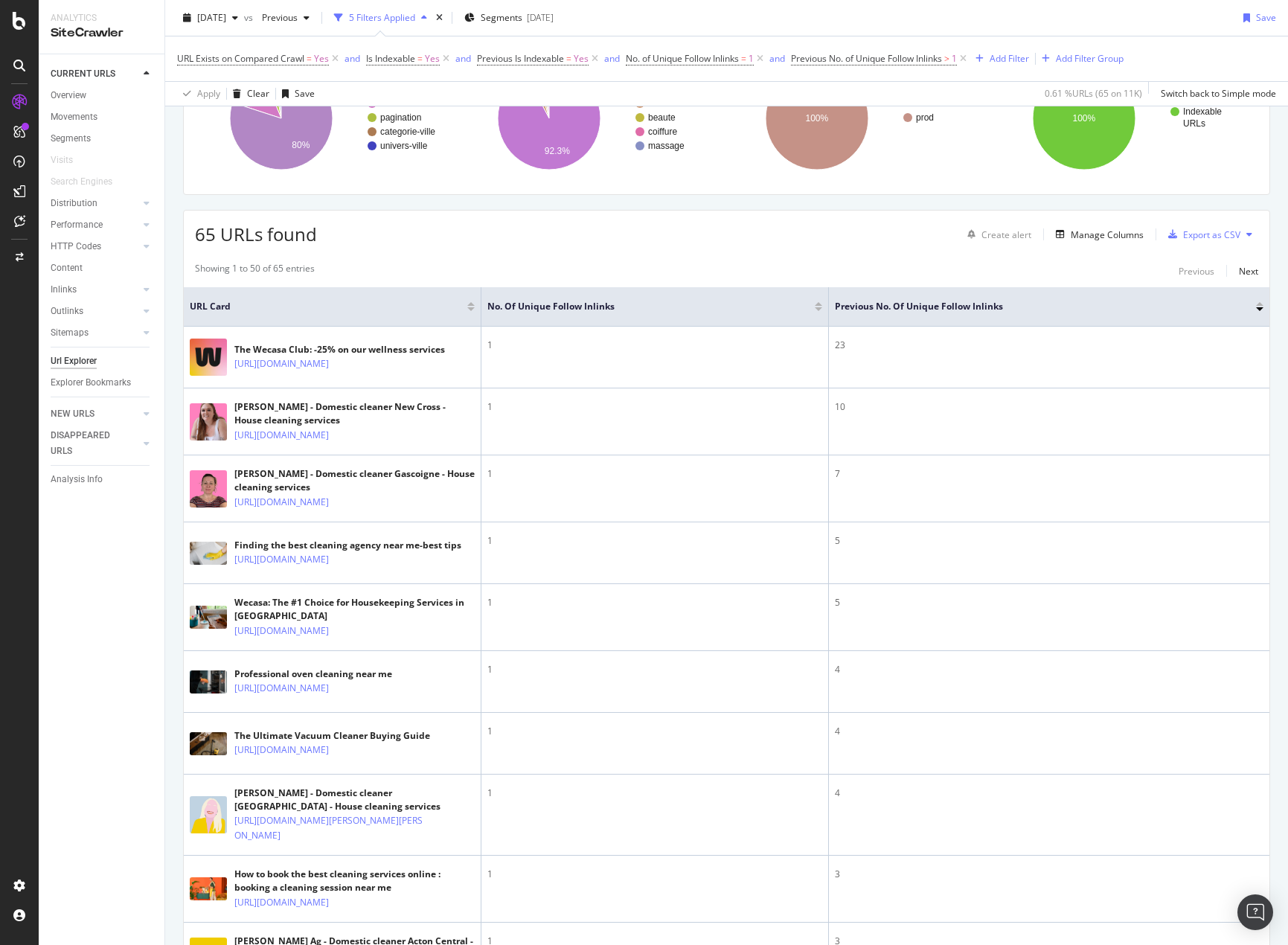
scroll to position [139, 0]
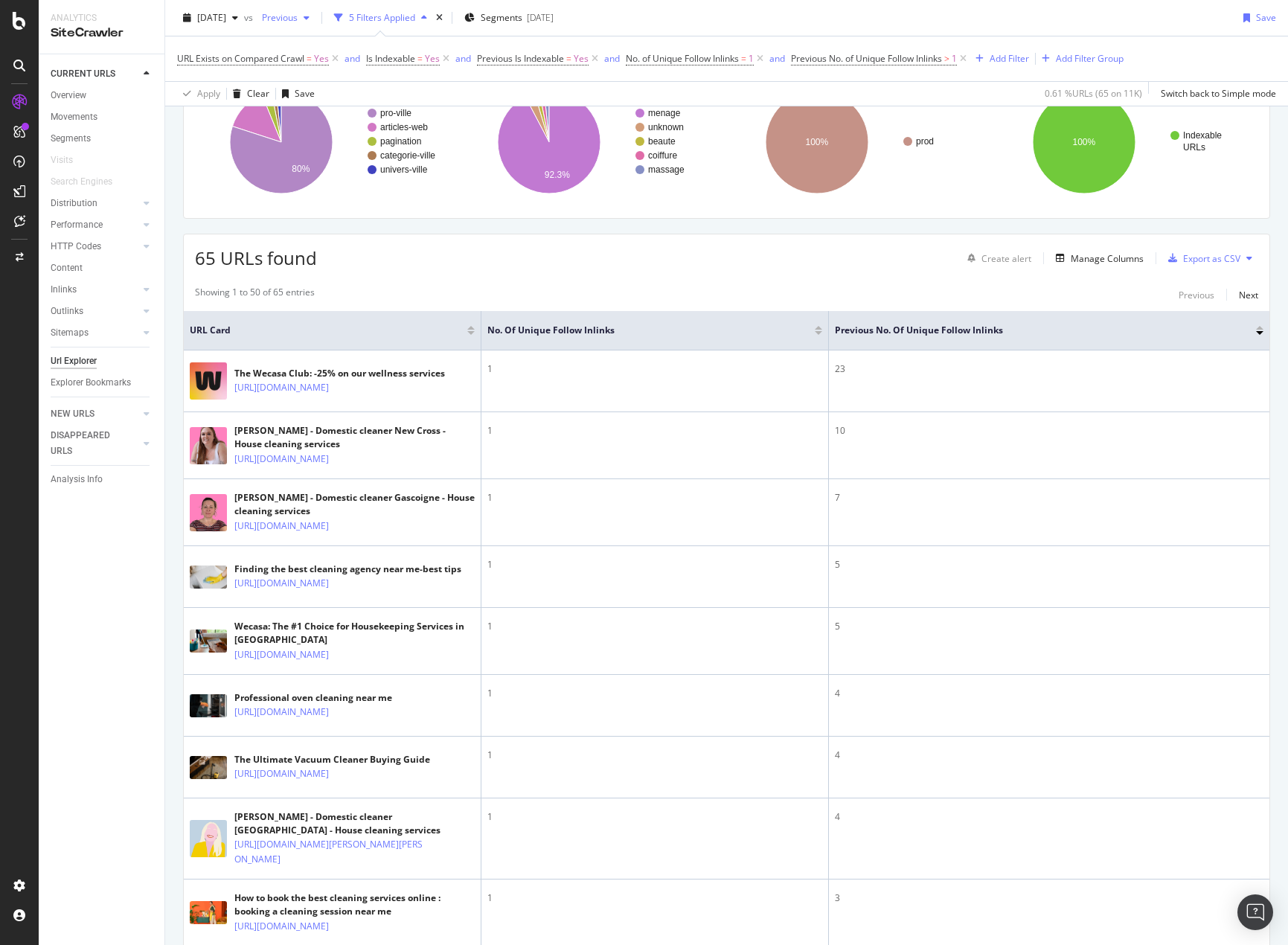
click at [298, 18] on span "Previous" at bounding box center [276, 18] width 42 height 13
click at [500, 242] on div "65 URLs found Create alert Manage Columns Export as CSV" at bounding box center [727, 252] width 1086 height 36
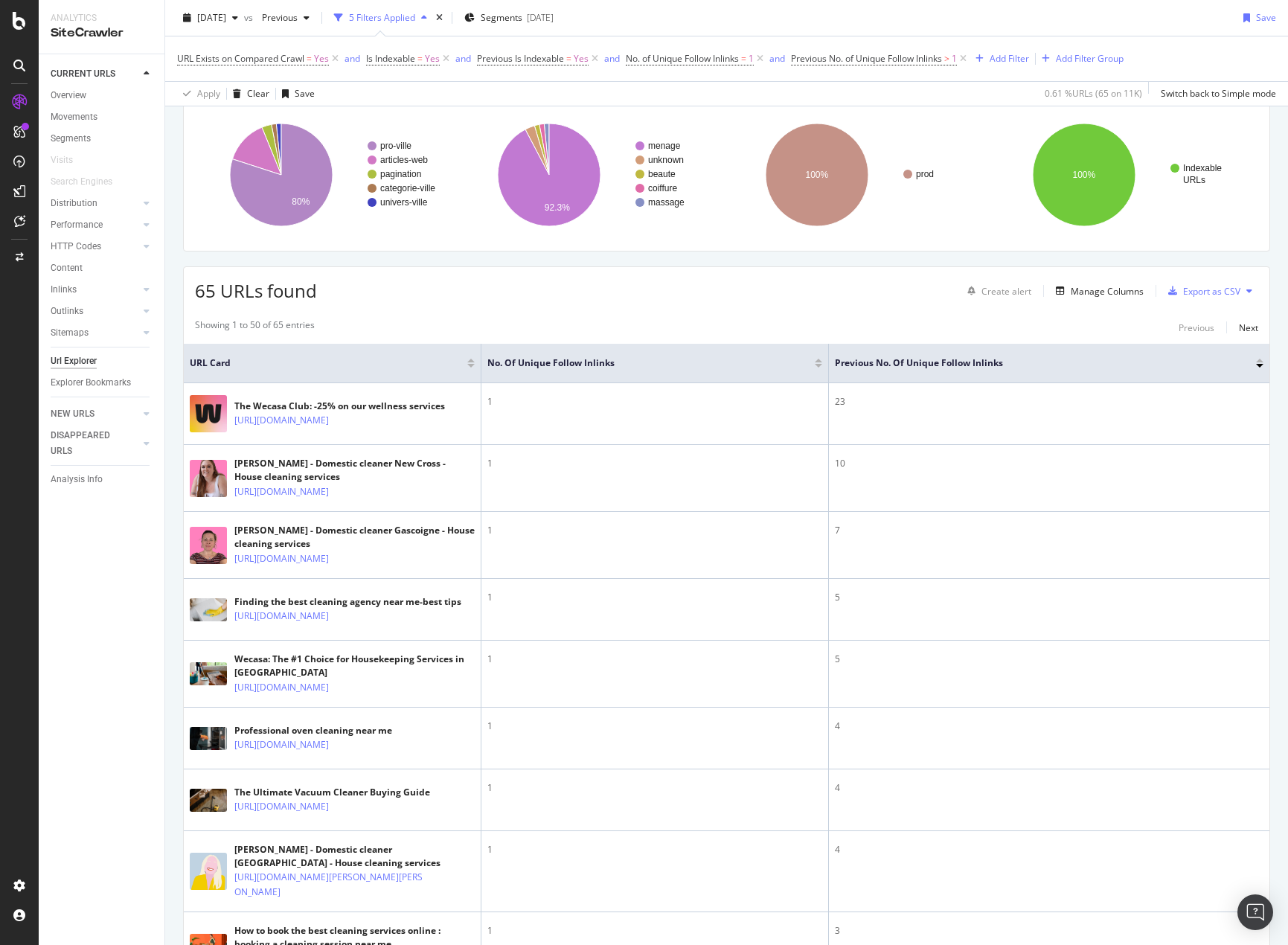
scroll to position [64, 0]
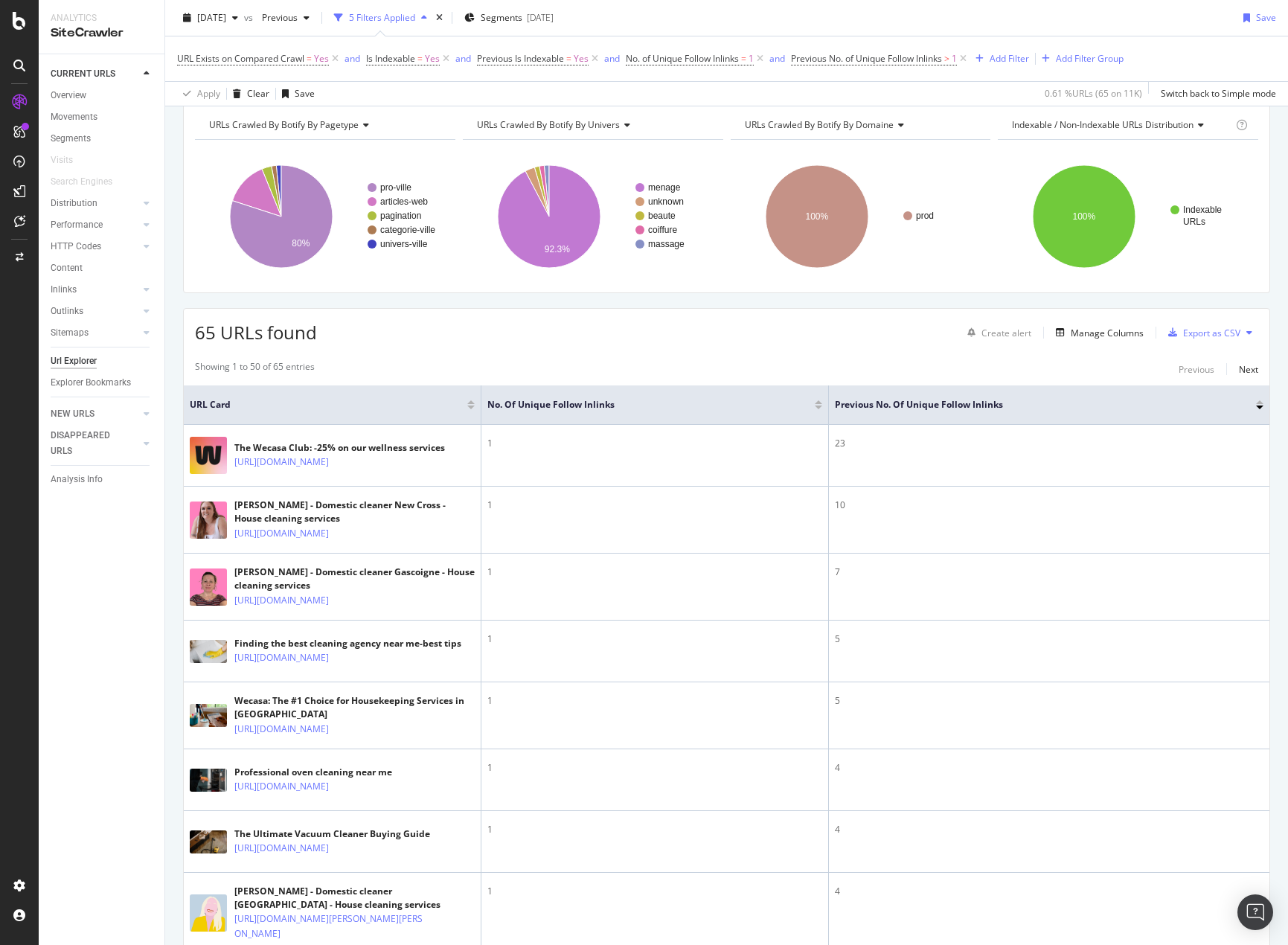
click at [412, 331] on div "65 URLs found Create alert Manage Columns Export as CSV" at bounding box center [727, 326] width 1086 height 36
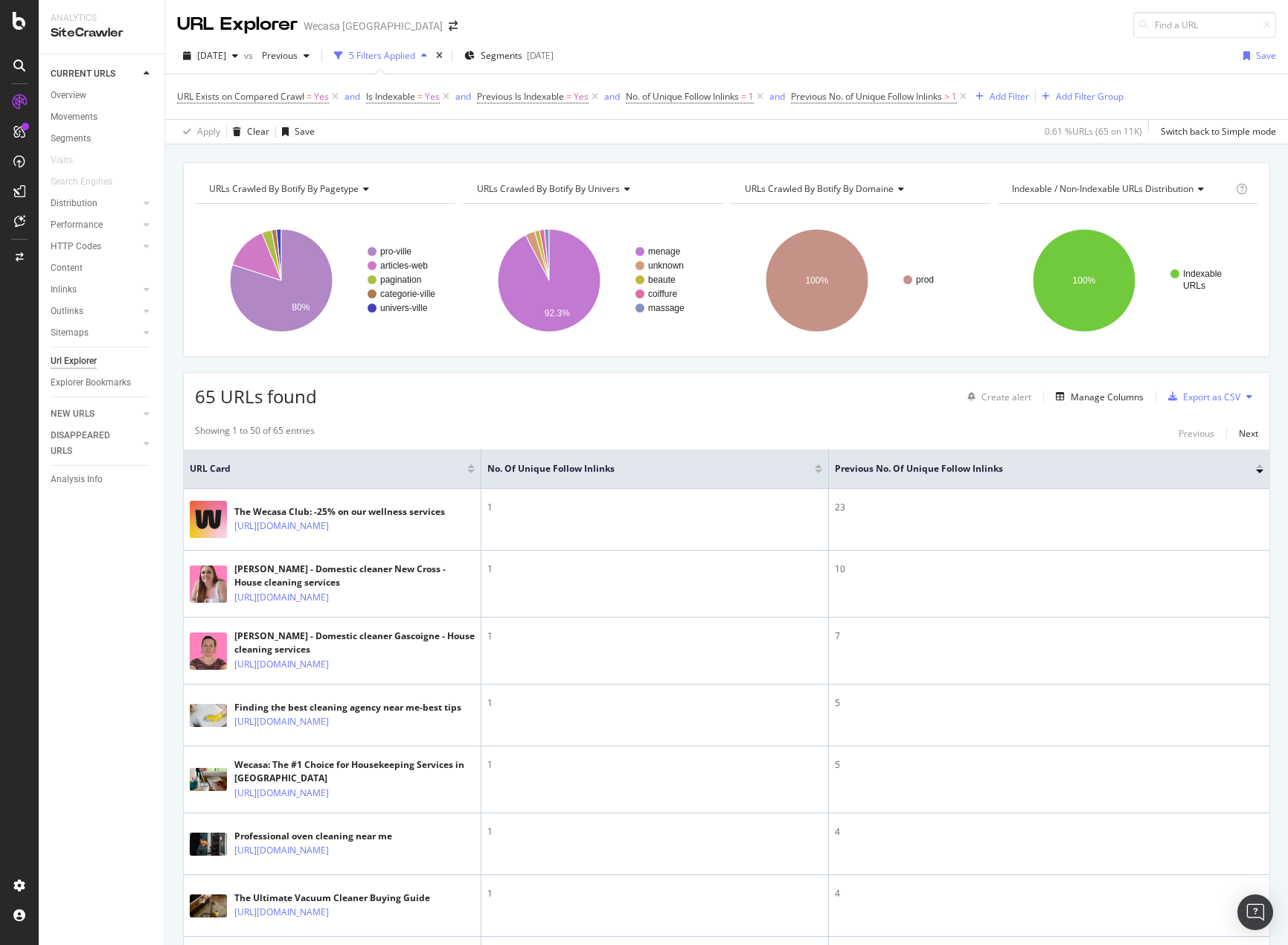
click at [1026, 55] on div "[DATE] vs Previous 5 Filters Applied Segments [DATE] Save" at bounding box center [727, 58] width 1122 height 30
click at [399, 265] on text "articles-web" at bounding box center [404, 265] width 48 height 10
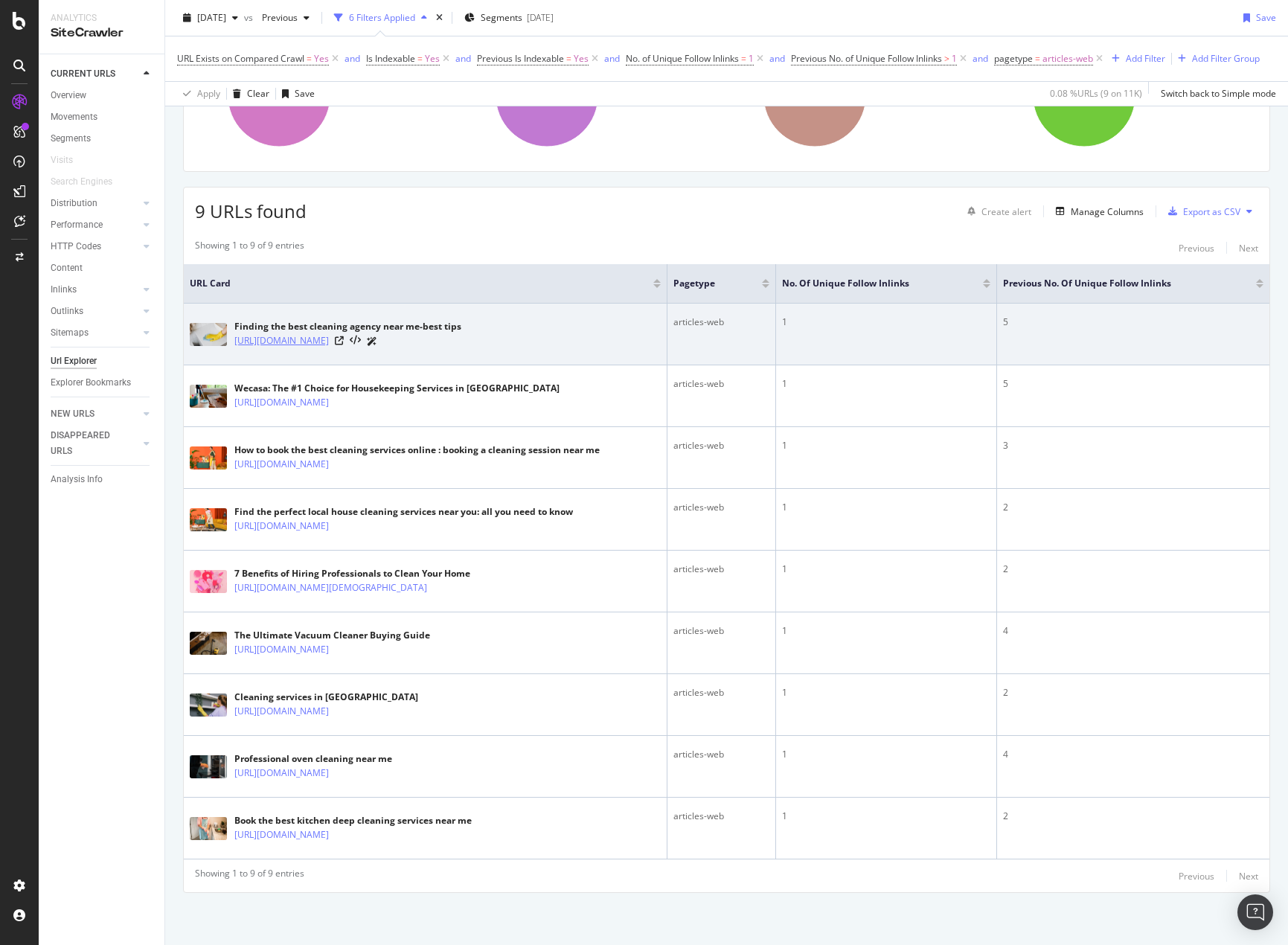
scroll to position [227, 0]
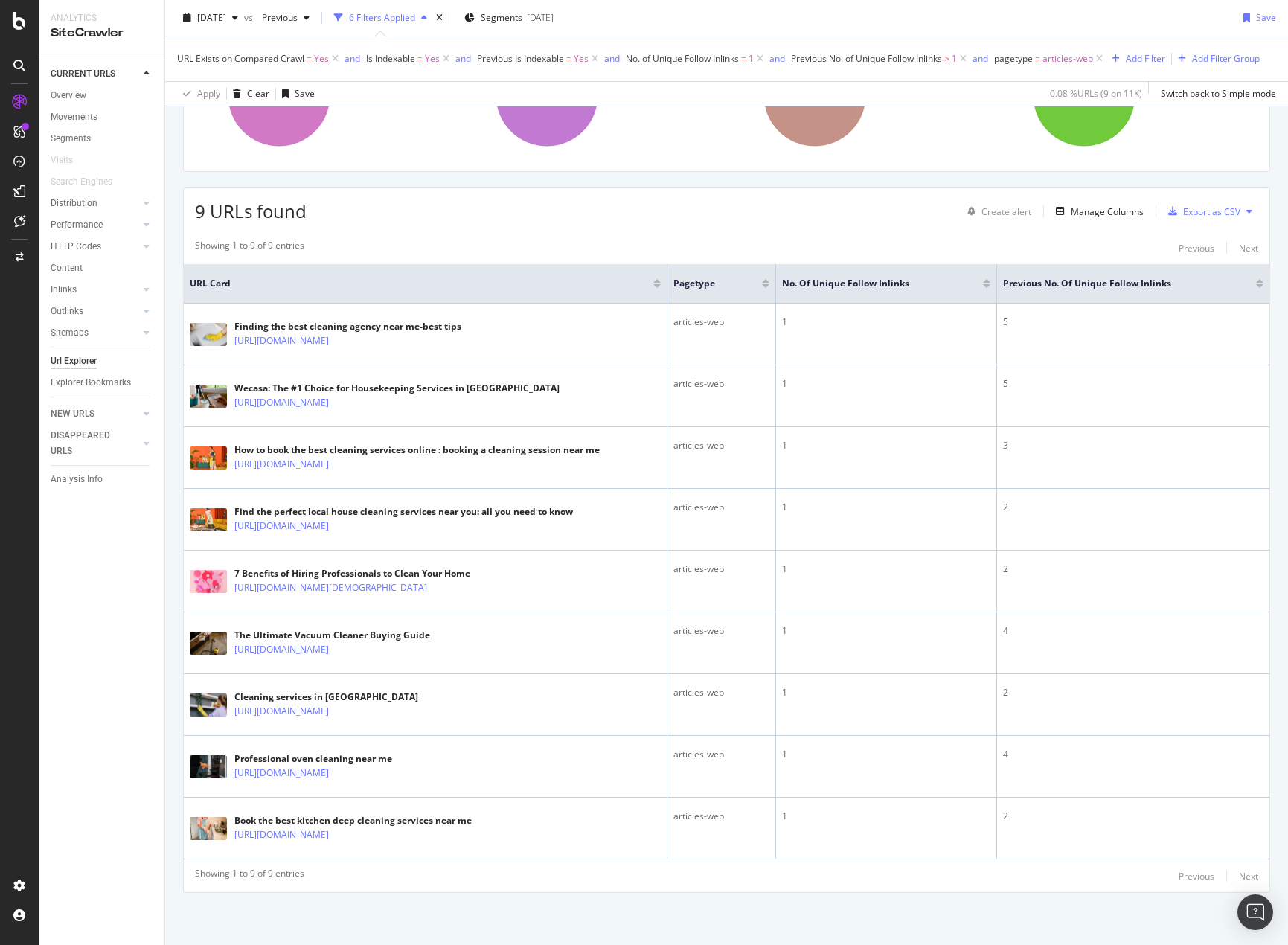
click at [1256, 284] on div at bounding box center [1259, 286] width 7 height 4
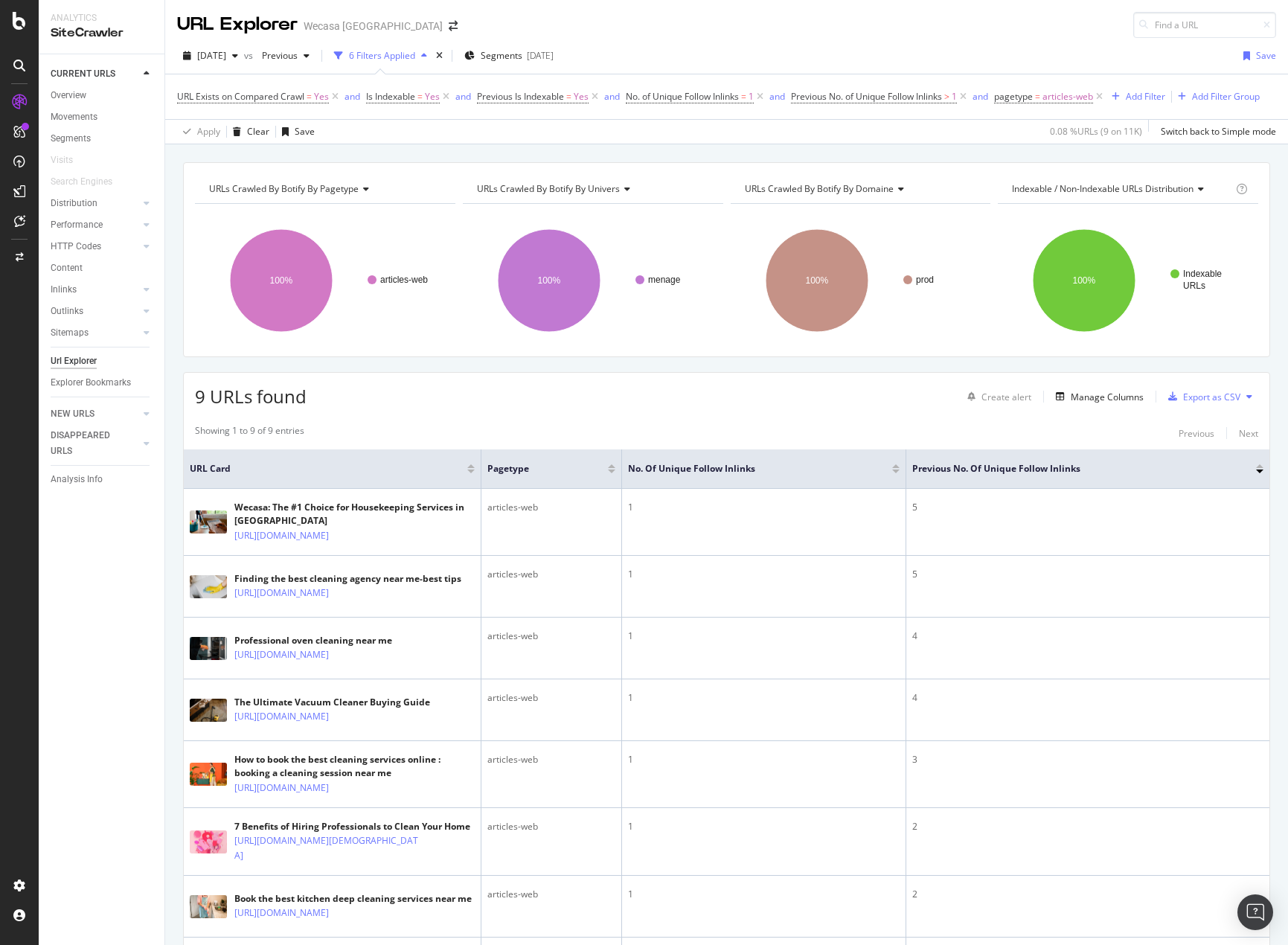
click at [546, 410] on div "9 URLs found Create alert Manage Columns Export as CSV" at bounding box center [727, 390] width 1086 height 36
click at [448, 29] on icon "arrow-right-arrow-left" at bounding box center [453, 26] width 9 height 10
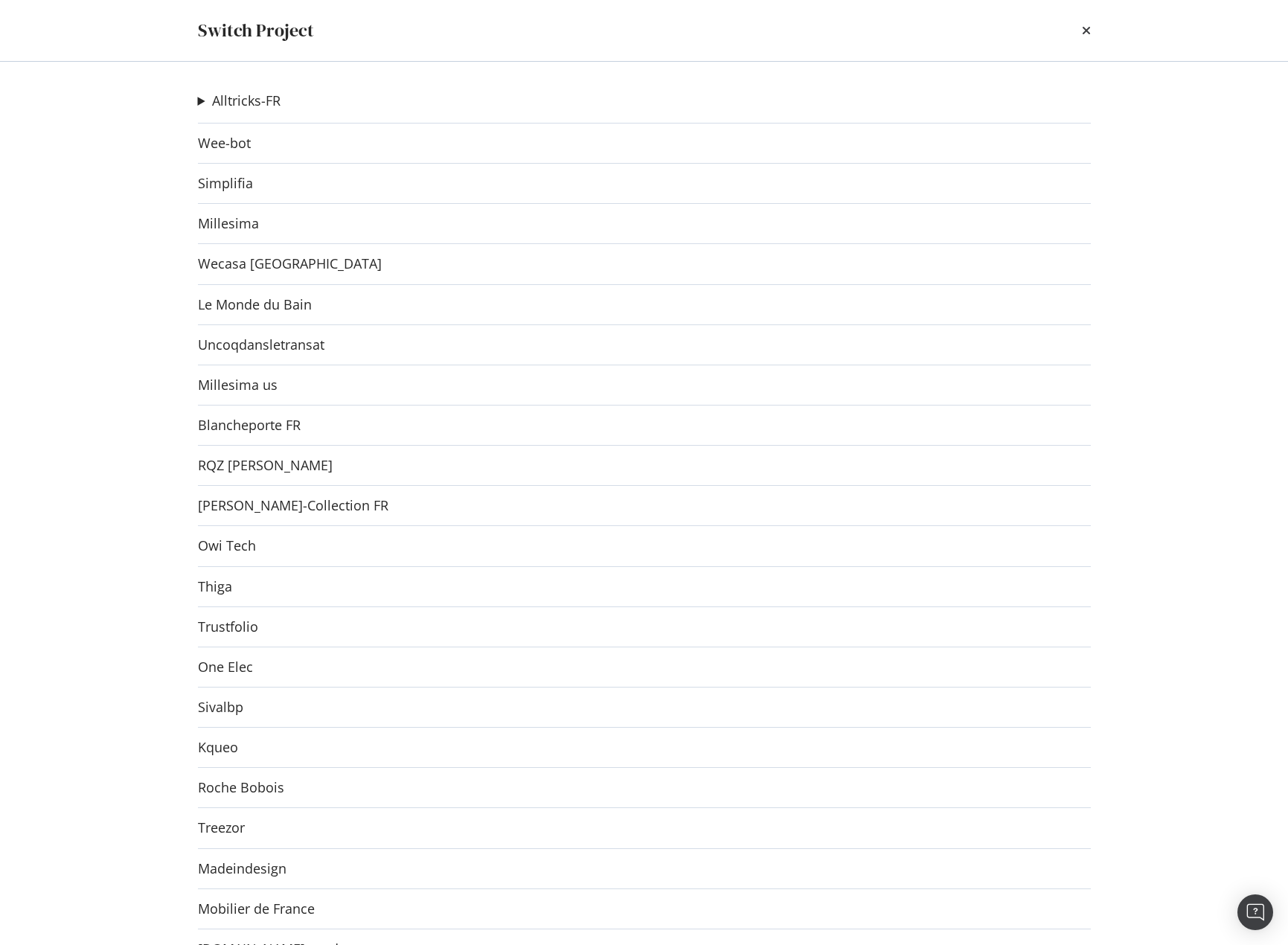
scroll to position [1825, 0]
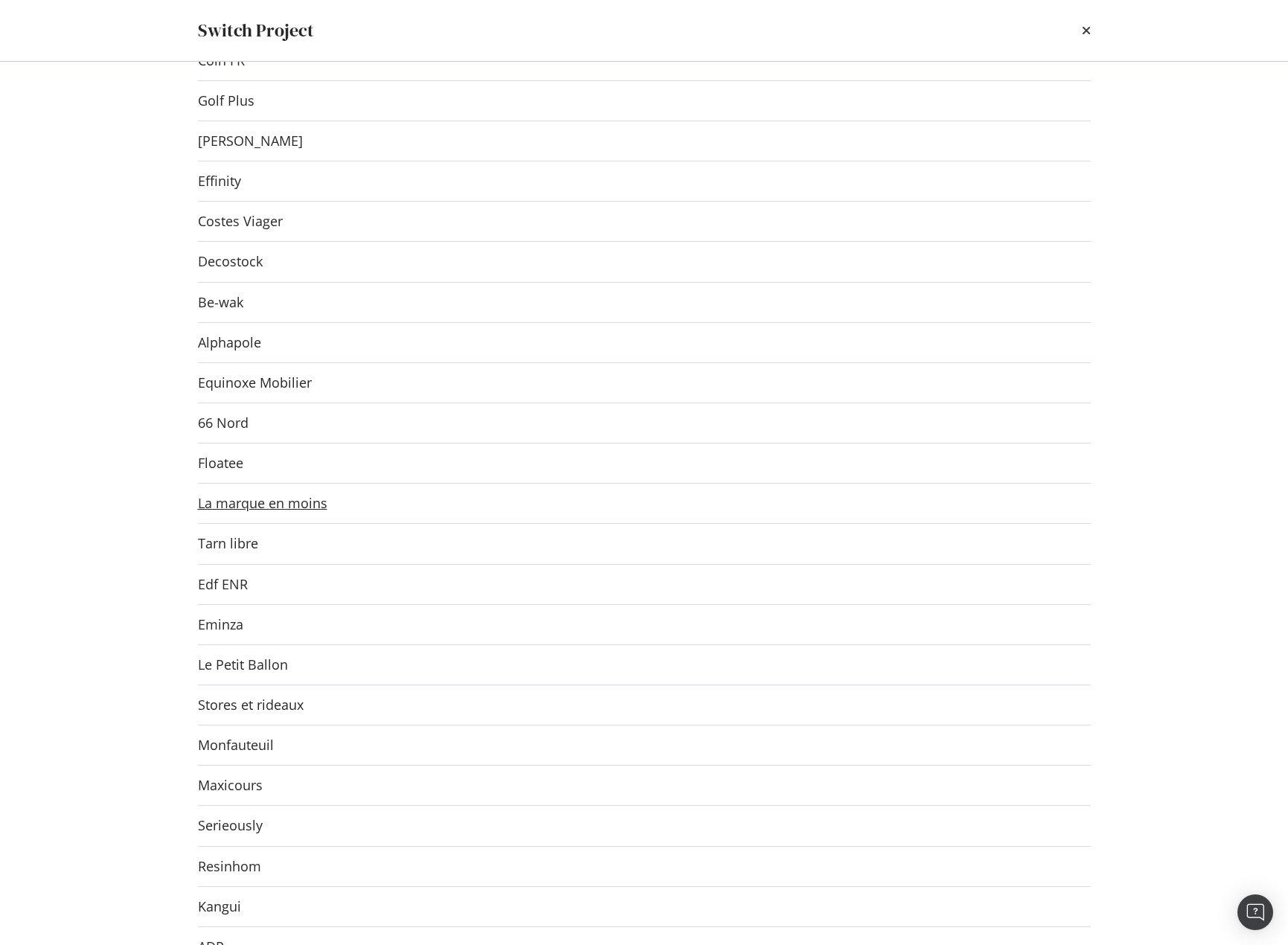
click at [257, 505] on link "La marque en moins" at bounding box center [263, 503] width 129 height 16
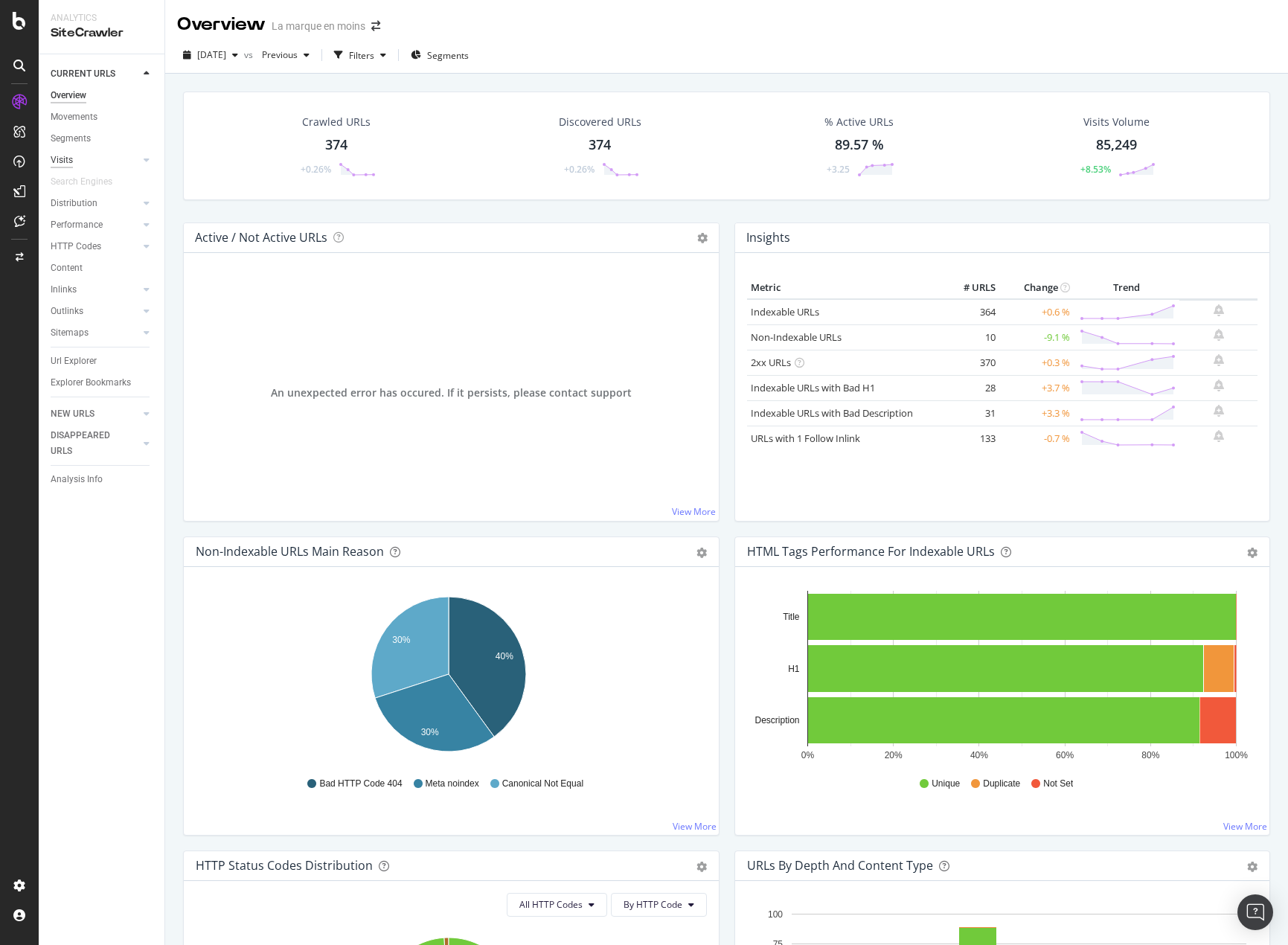
click at [61, 156] on div "Visits" at bounding box center [62, 160] width 22 height 16
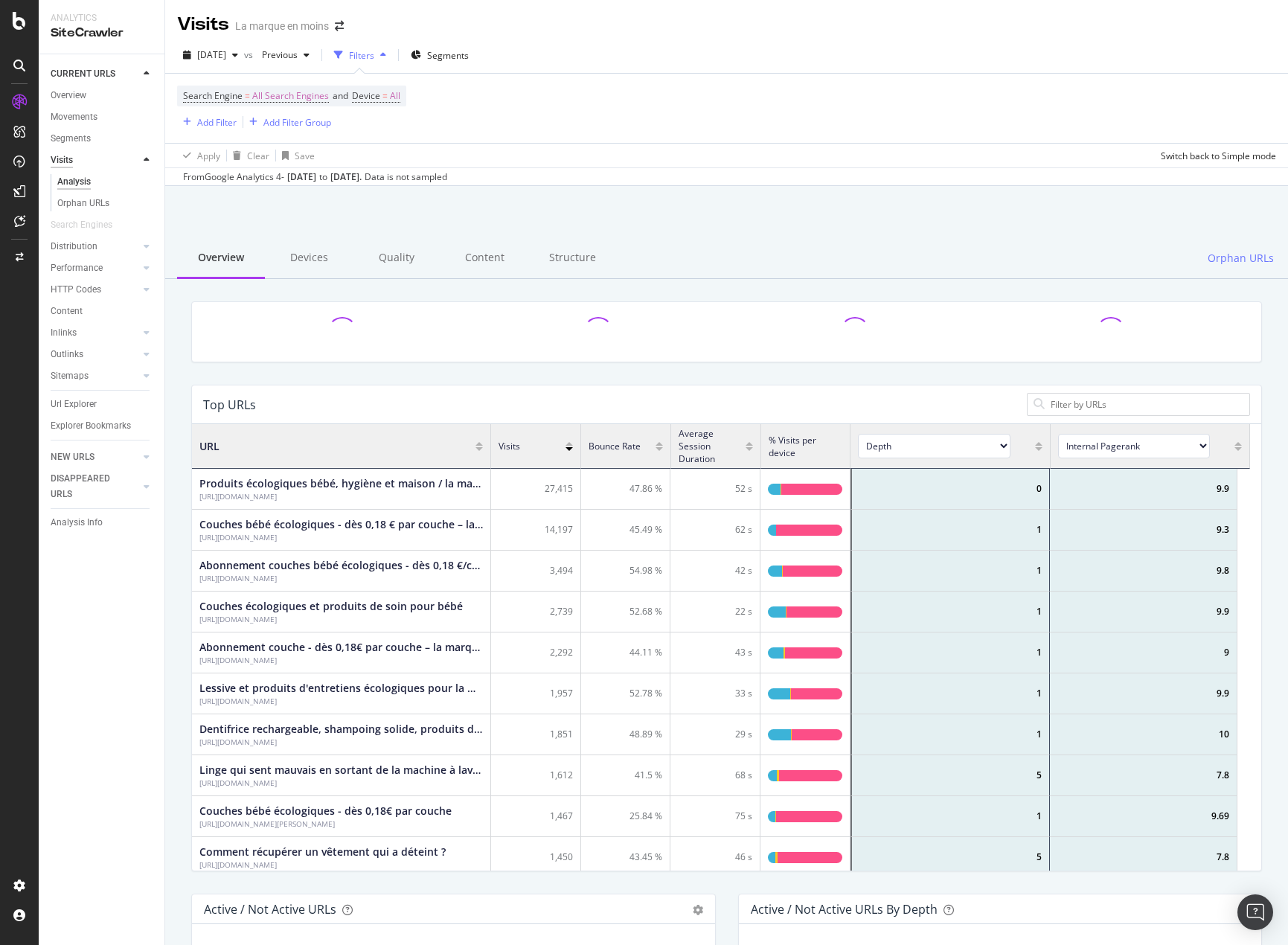
scroll to position [436, 1047]
click at [77, 93] on div "Overview" at bounding box center [68, 95] width 36 height 16
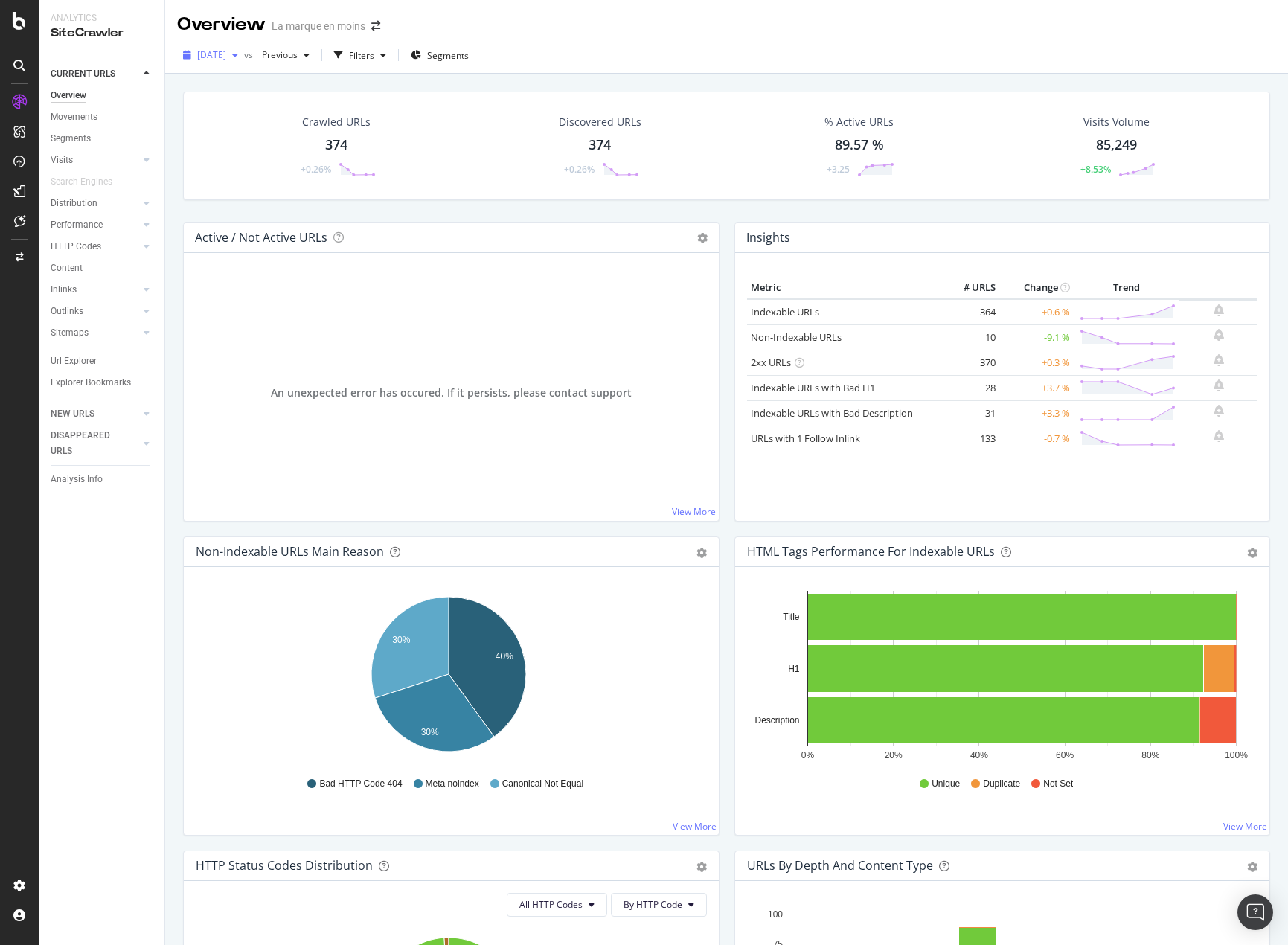
click at [227, 55] on span "[DATE]" at bounding box center [211, 55] width 29 height 13
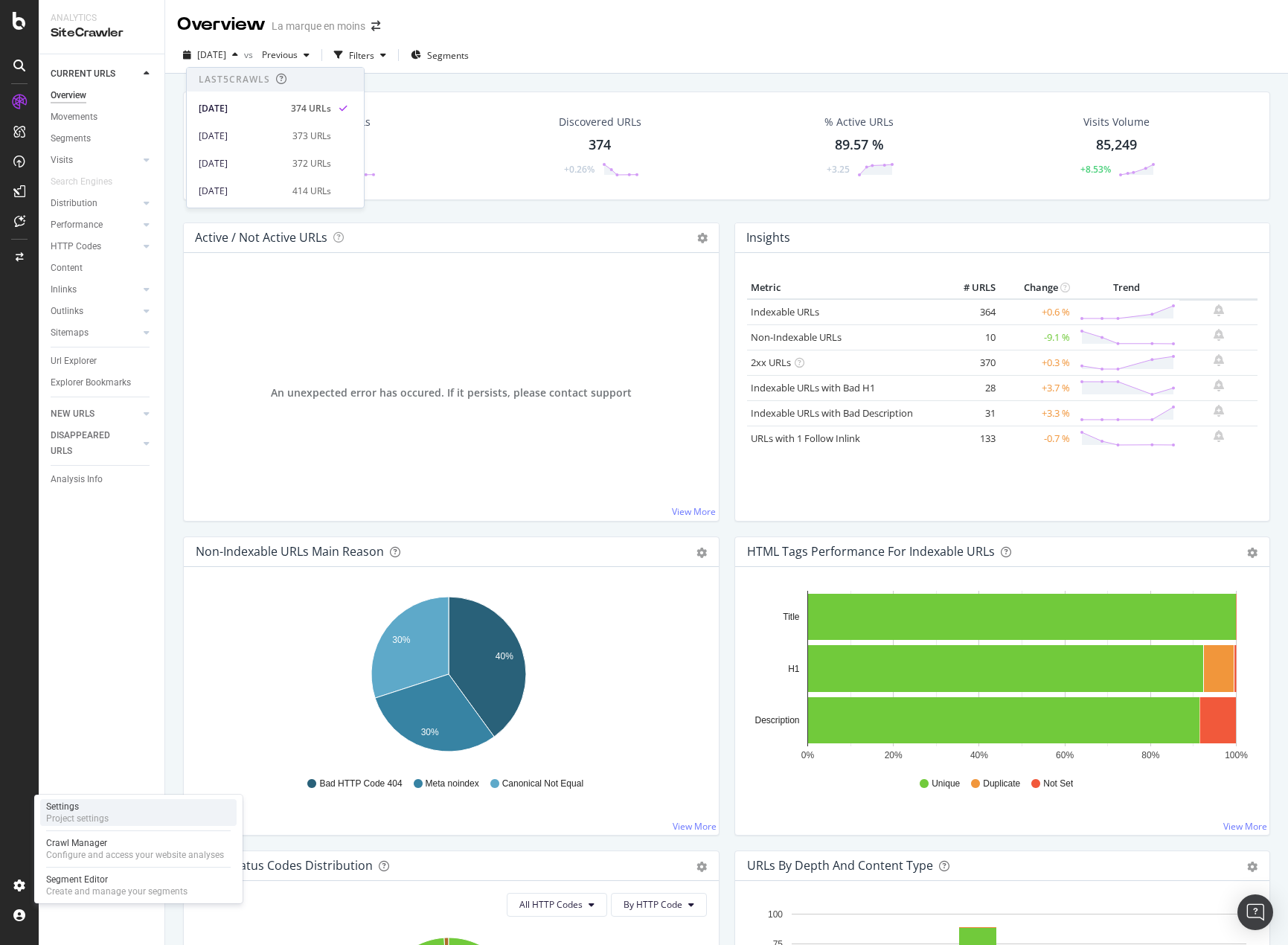
click at [106, 810] on div "Settings" at bounding box center [78, 806] width 63 height 12
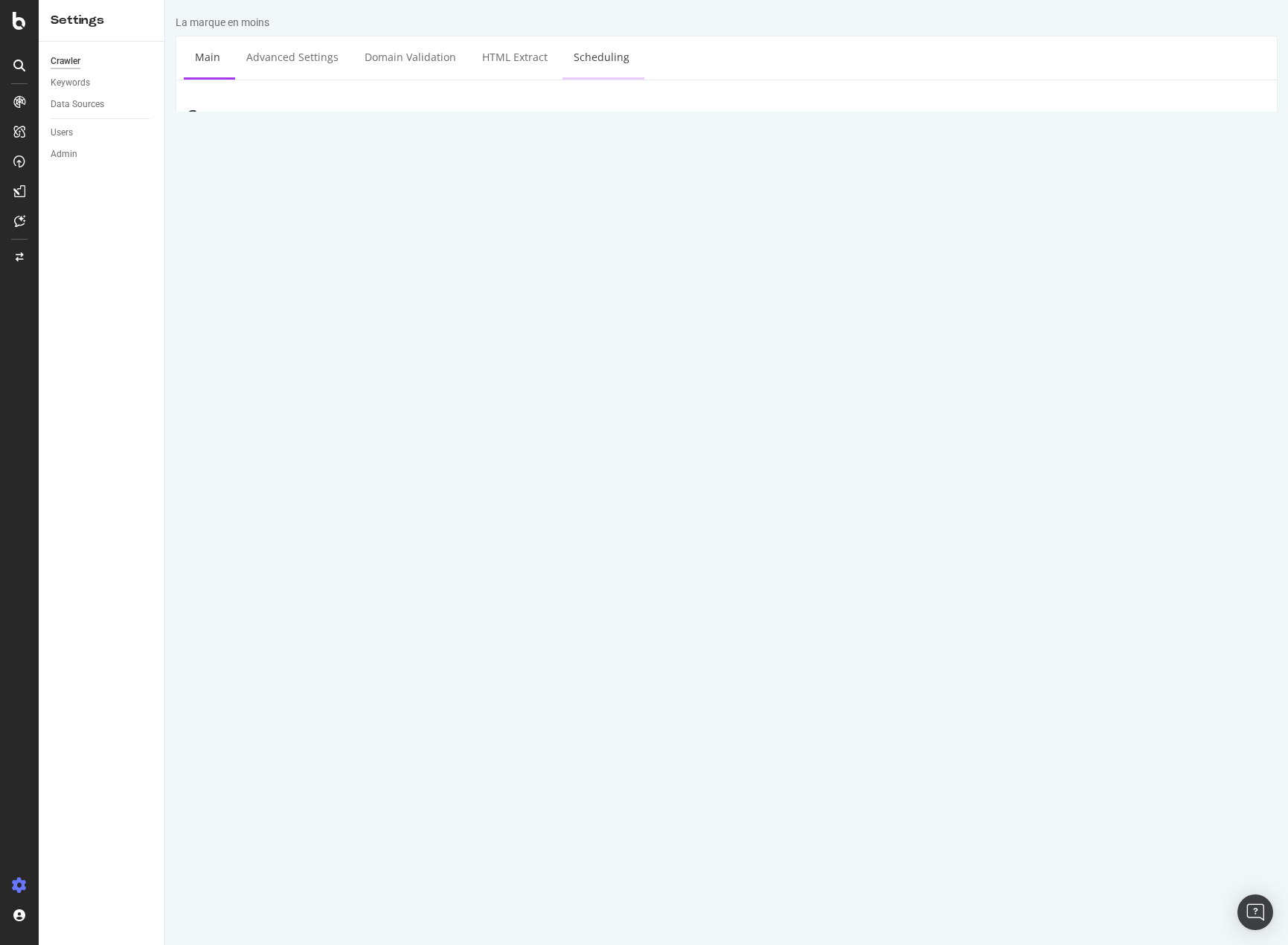
click at [570, 57] on link "Scheduling" at bounding box center [601, 56] width 79 height 41
click at [99, 166] on div "SiteCrawler" at bounding box center [81, 167] width 53 height 15
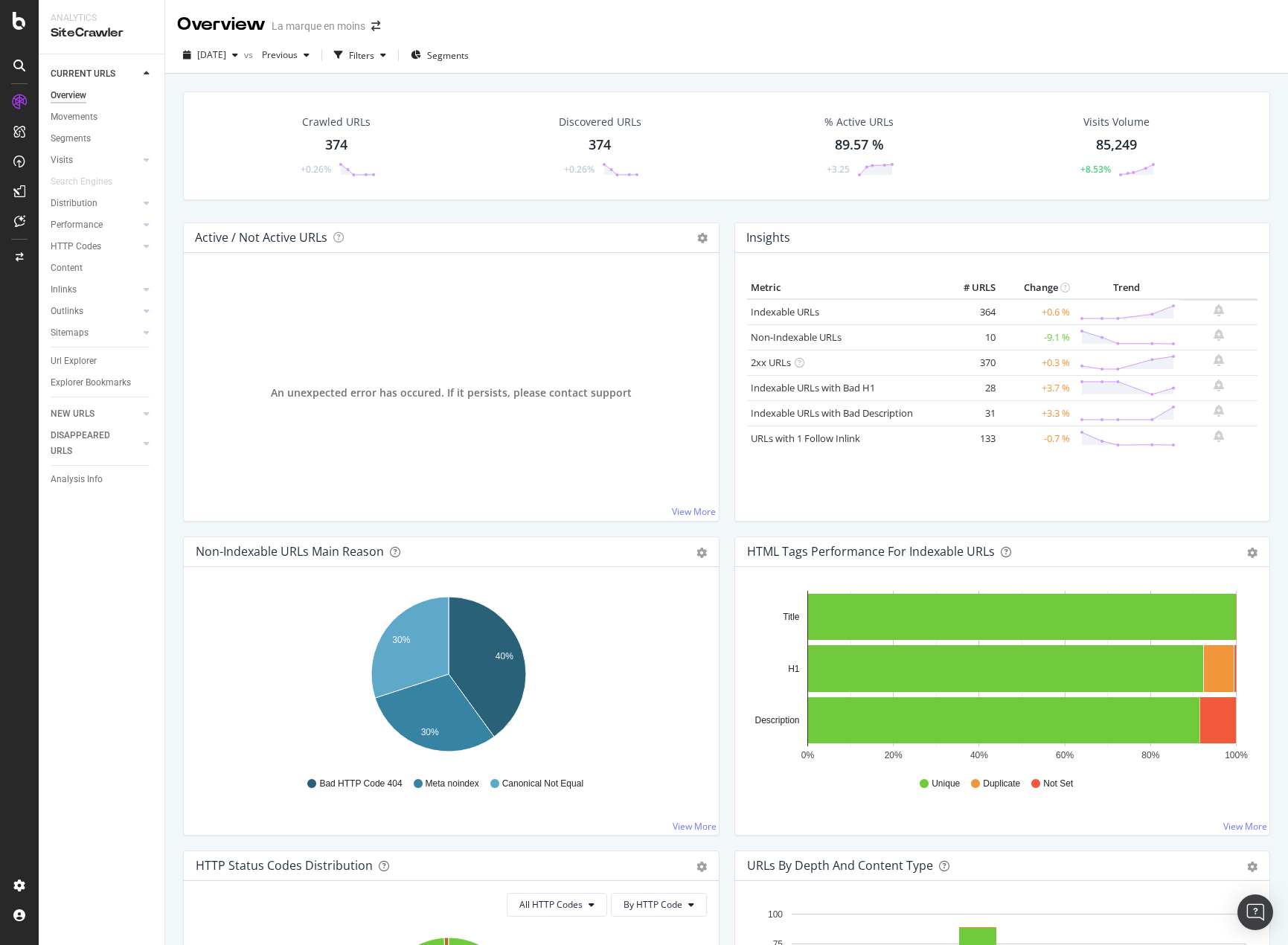
click at [123, 674] on div "CURRENT URLS Overview Movements Segments Visits Analysis Orphan URLs Search Eng…" at bounding box center [102, 499] width 126 height 890
